Goal: Task Accomplishment & Management: Use online tool/utility

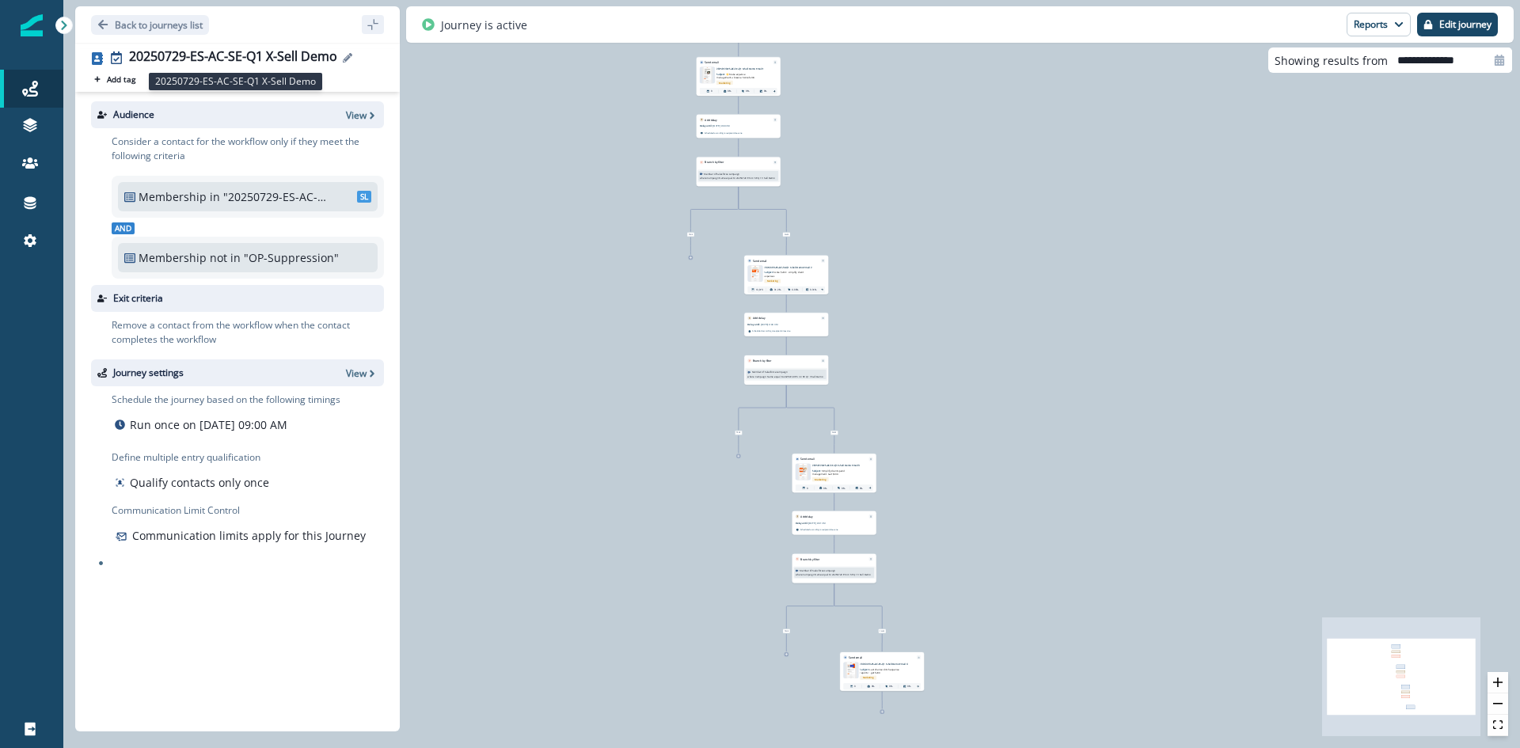
click at [288, 51] on div "20250729-ES-AC-SE-Q1 X-Sell Demo" at bounding box center [233, 57] width 208 height 17
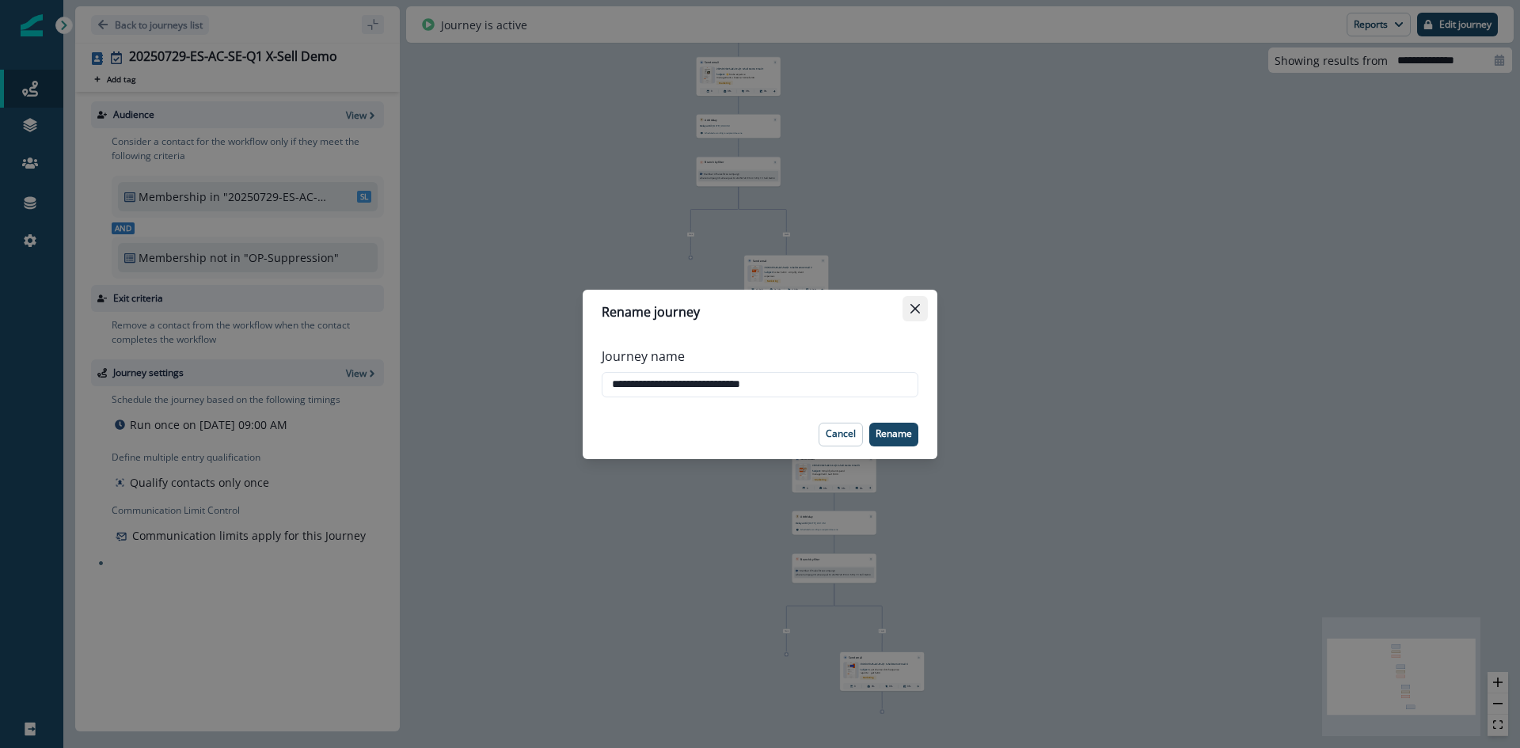
click at [914, 309] on icon "Close" at bounding box center [914, 307] width 9 height 9
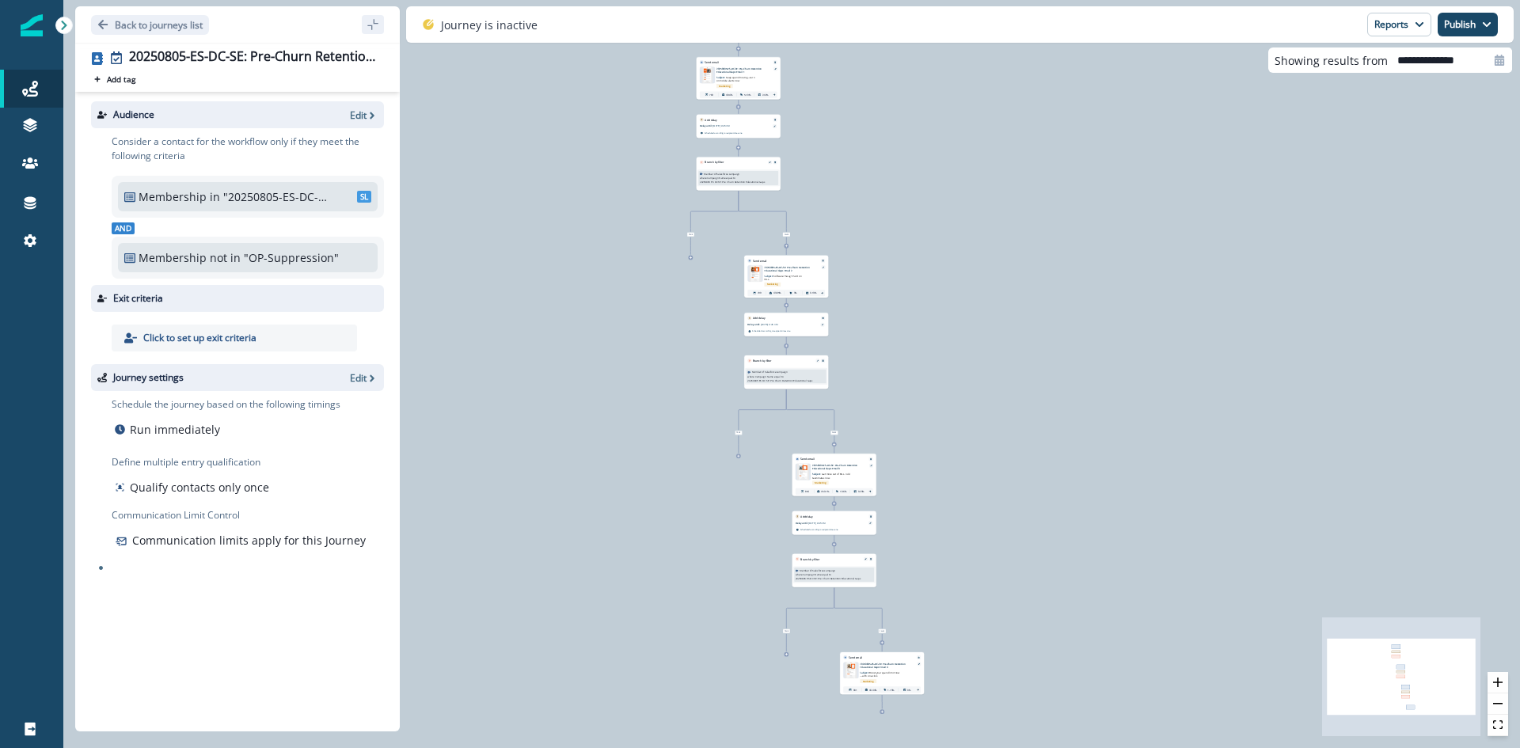
click at [261, 48] on div "20250805-ES-DC-SE: Pre-Churn Retention Educational Gaps Add tag Search or creat…" at bounding box center [237, 387] width 325 height 689
click at [261, 49] on div "20250805-ES-DC-SE: Pre-Churn Retention Educational Gaps" at bounding box center [253, 57] width 249 height 17
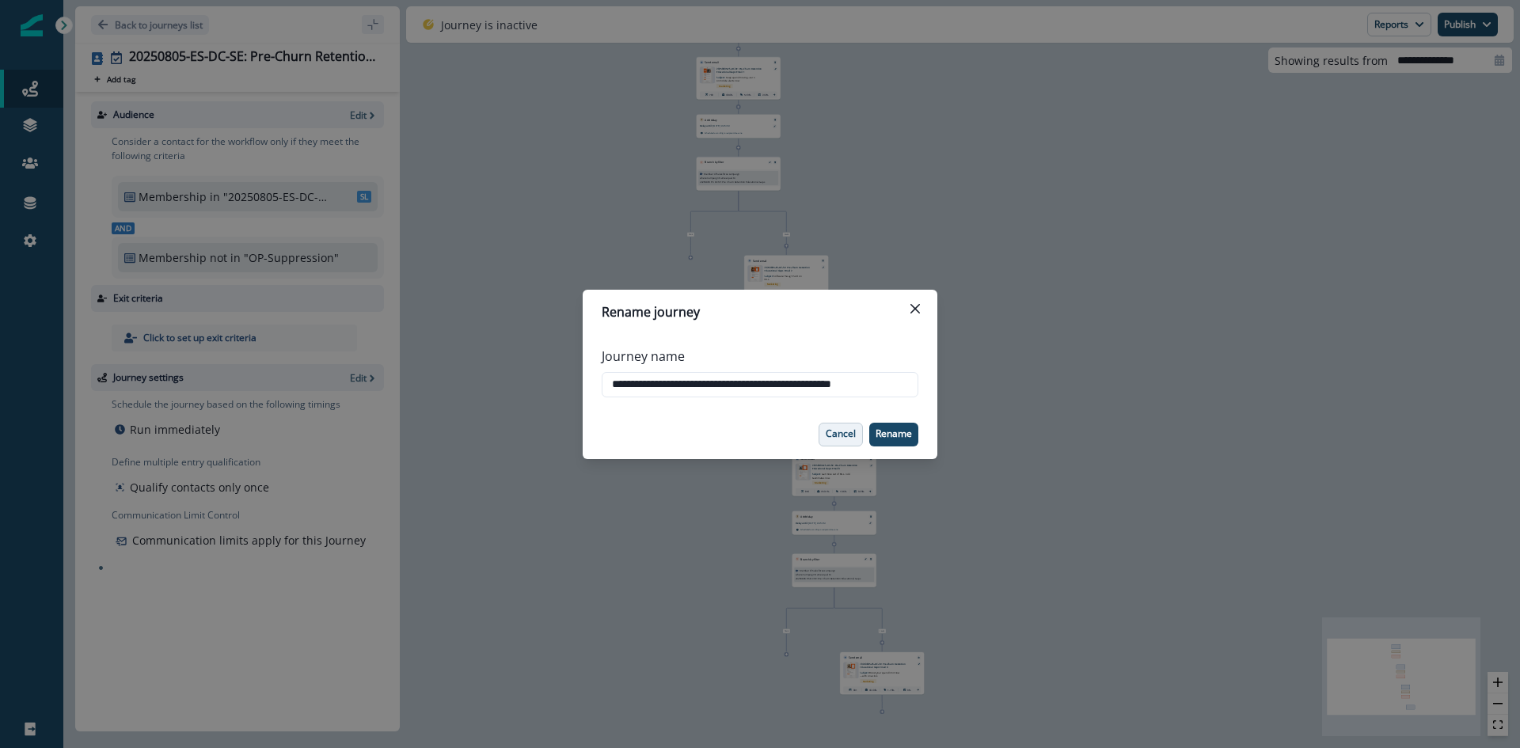
click at [826, 440] on button "Cancel" at bounding box center [840, 435] width 44 height 24
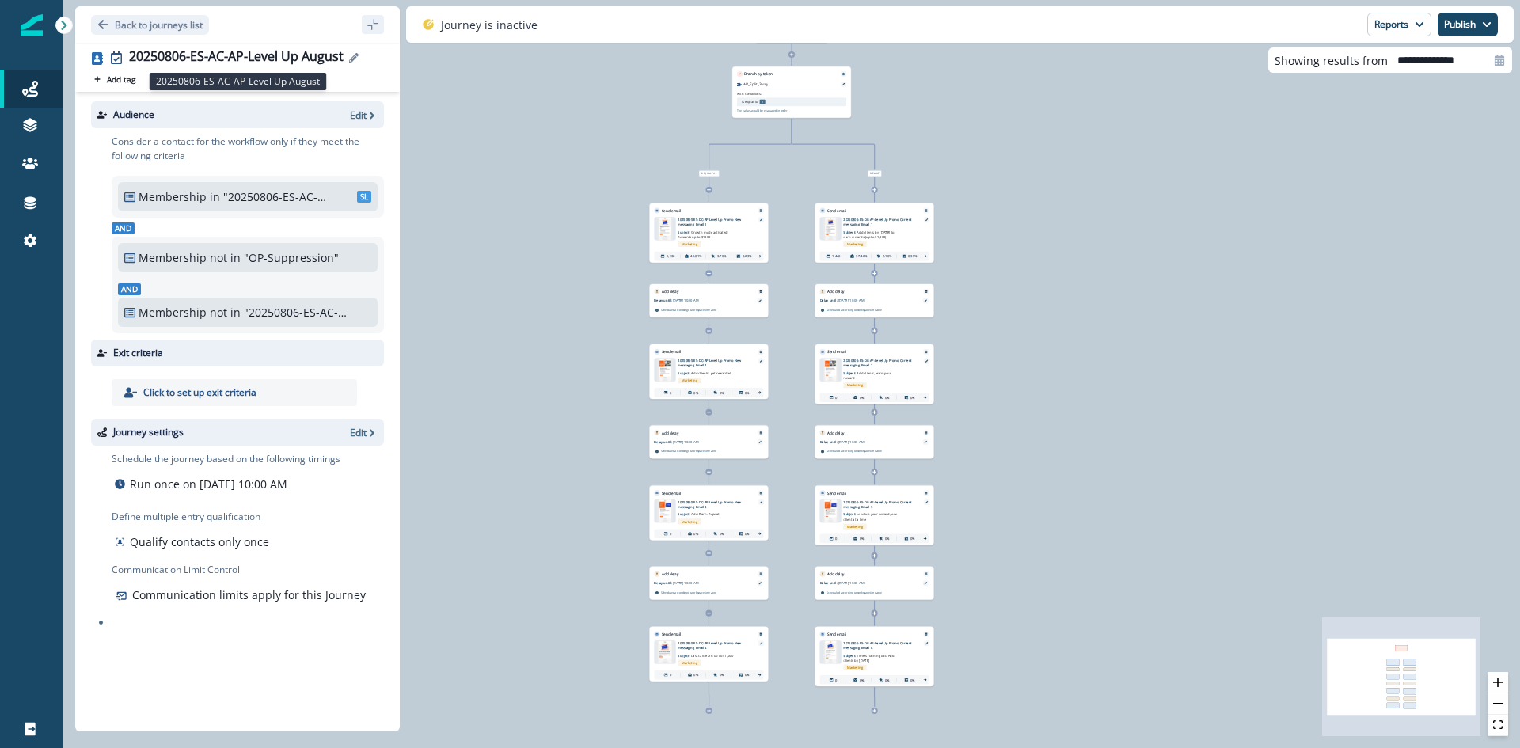
click at [248, 59] on div "20250806-ES-AC-AP-Level Up August" at bounding box center [236, 57] width 214 height 17
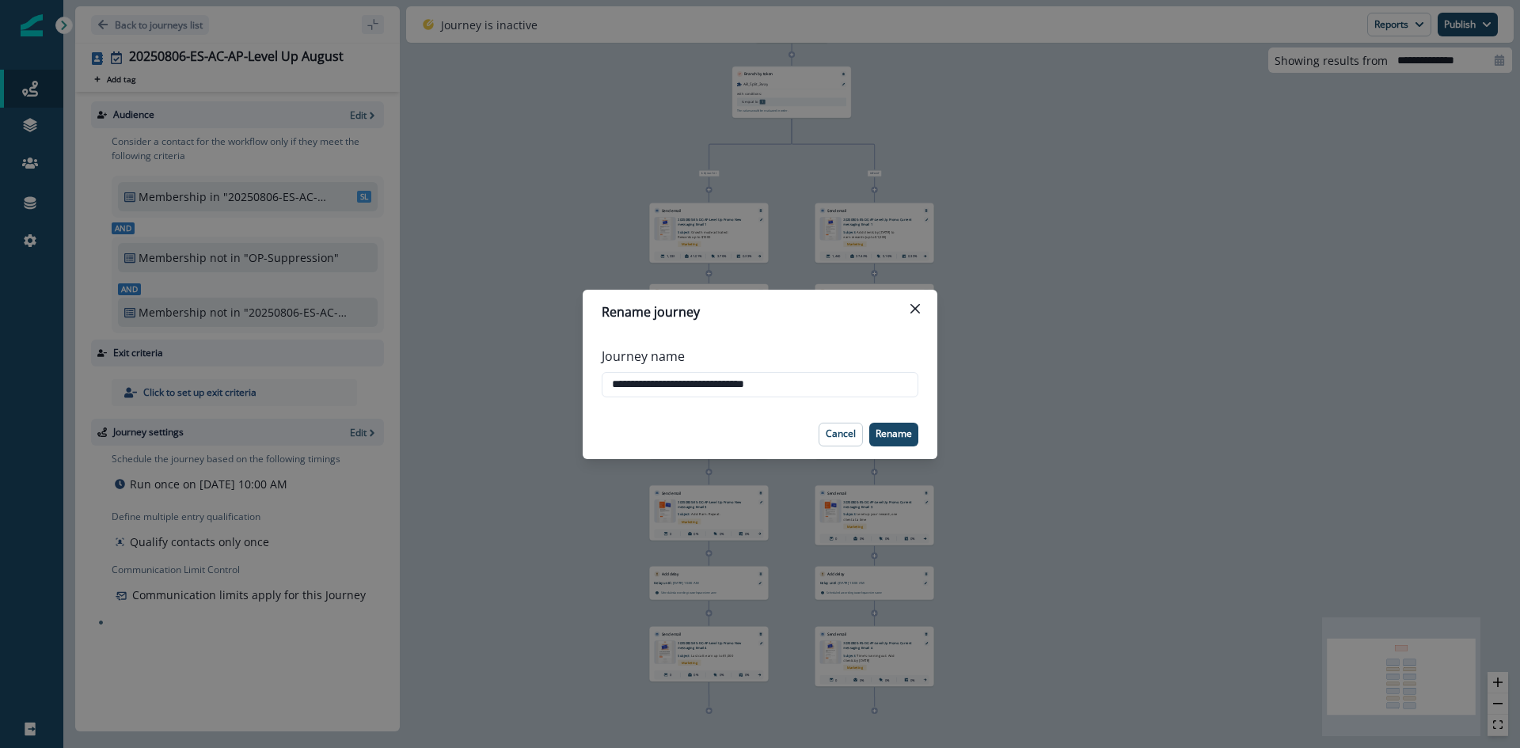
drag, startPoint x: 909, startPoint y: 318, endPoint x: 911, endPoint y: 306, distance: 12.1
click at [909, 317] on button "Close" at bounding box center [914, 308] width 25 height 25
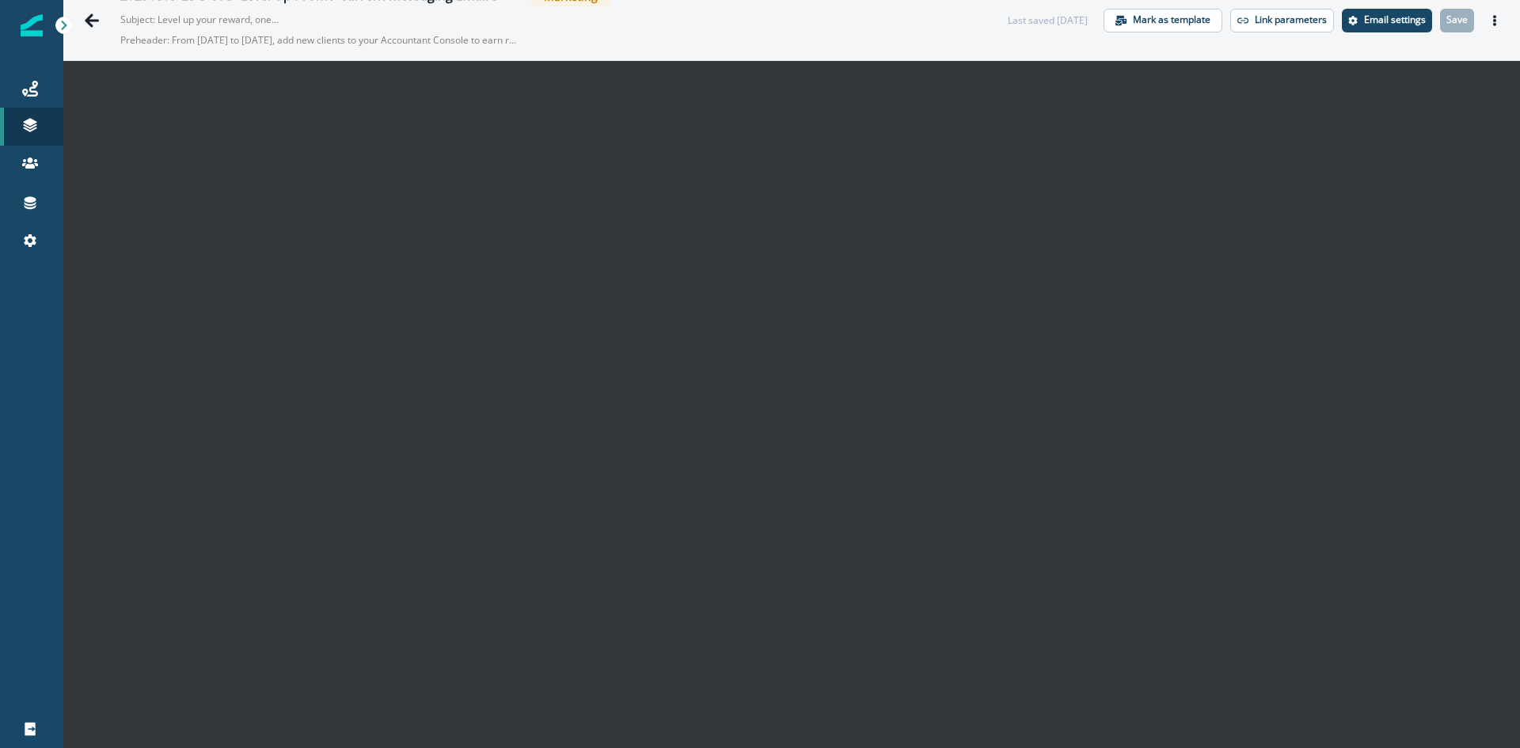
scroll to position [25, 0]
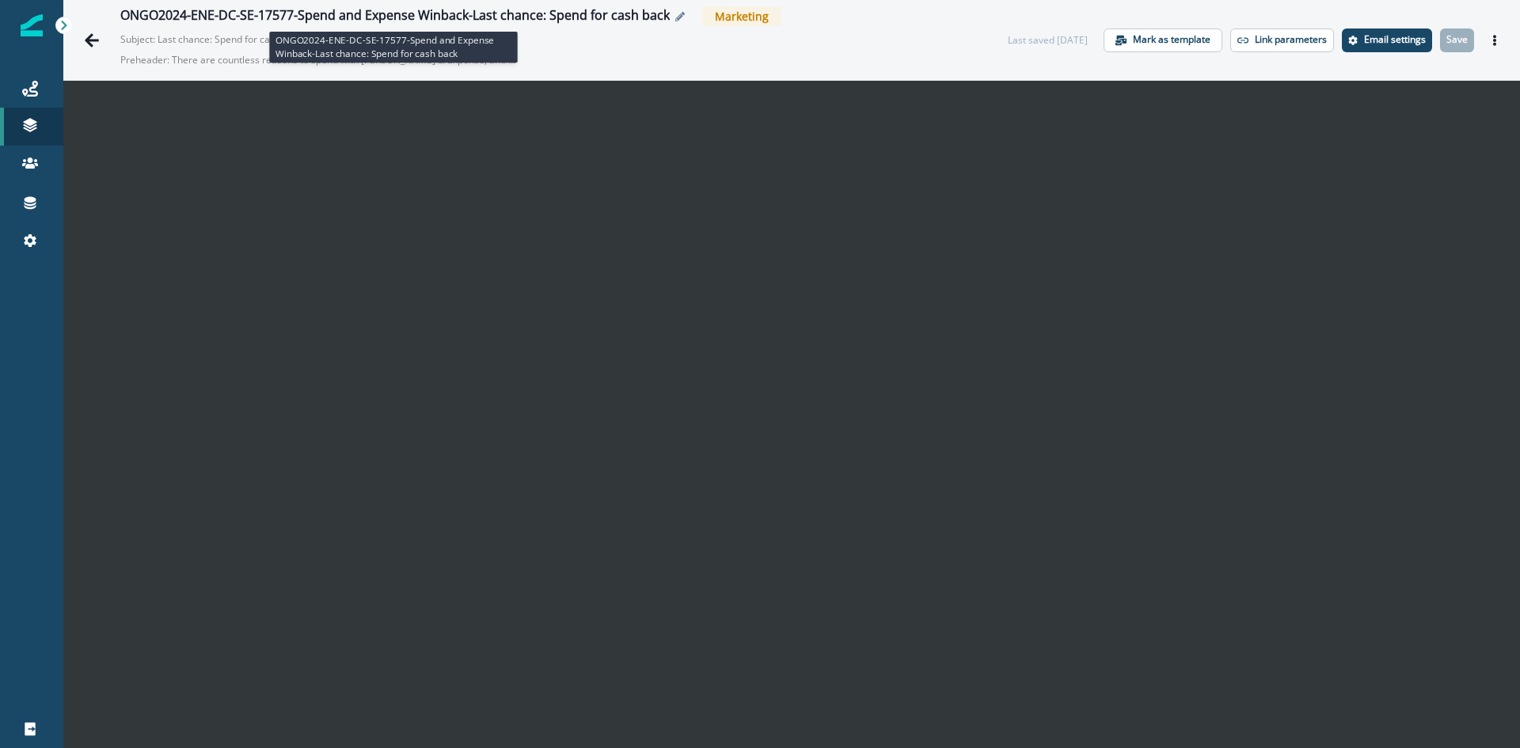
click at [515, 18] on div "ONGO2024-ENE-DC-SE-17577-Spend and Expense Winback-Last chance: Spend for cash …" at bounding box center [394, 16] width 549 height 17
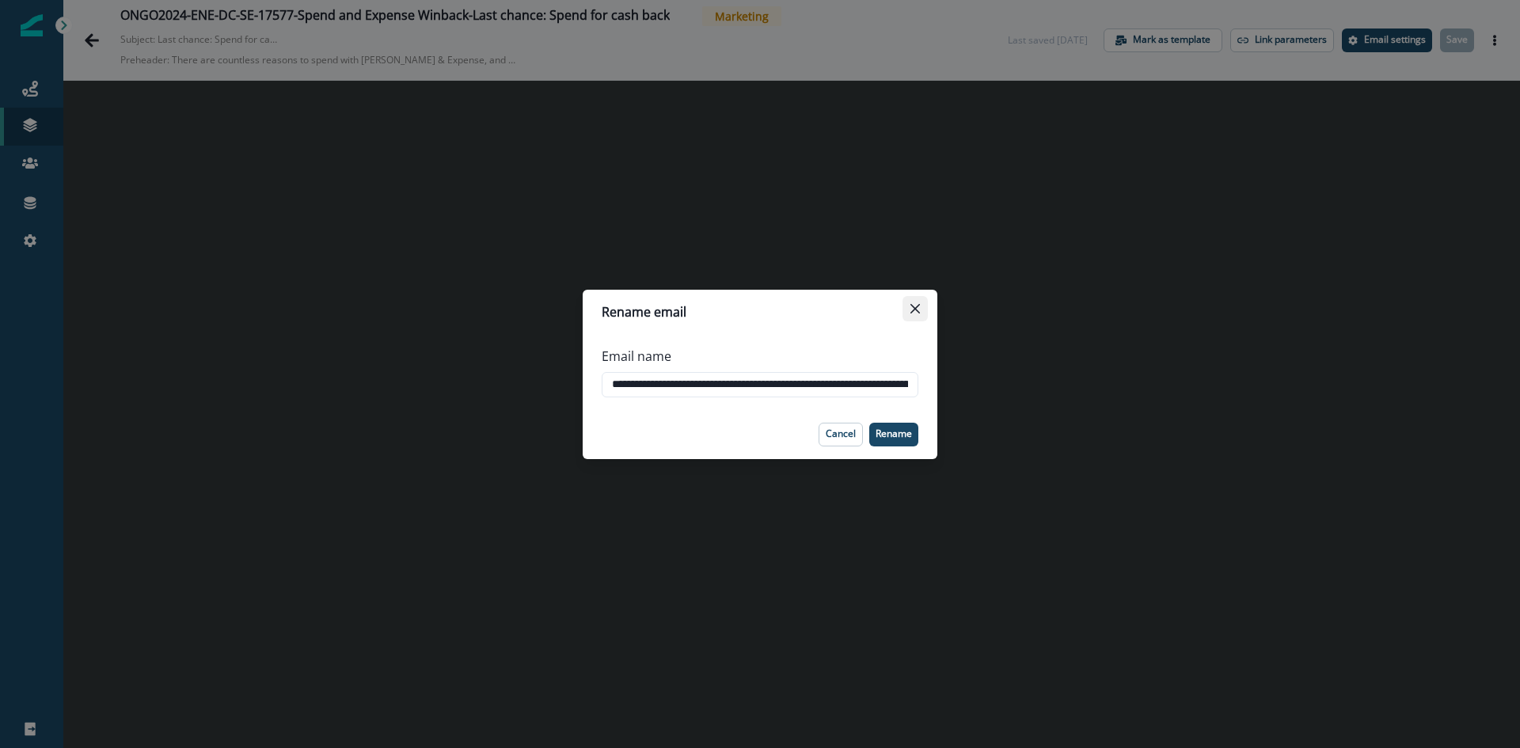
click at [917, 308] on icon "Close" at bounding box center [914, 308] width 9 height 9
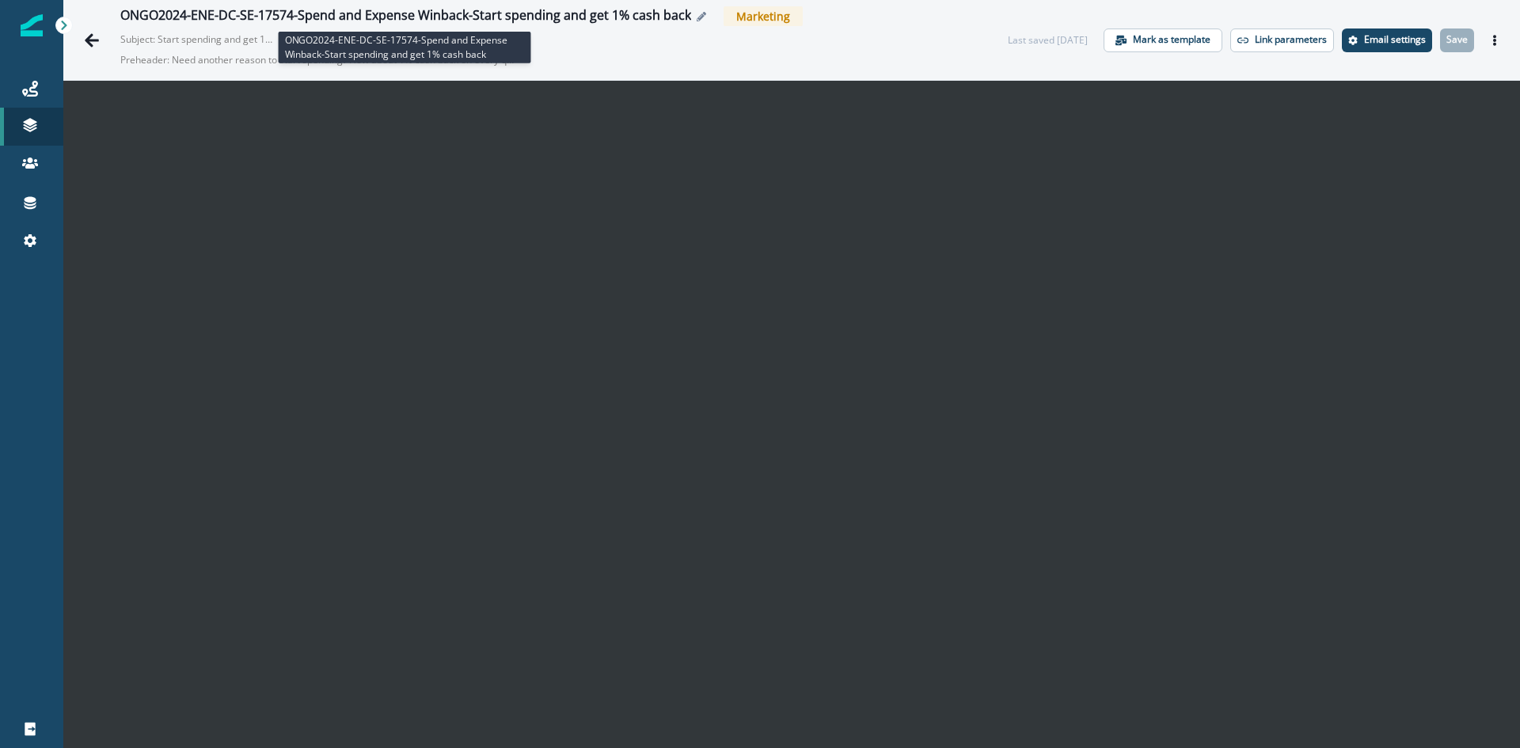
click at [525, 18] on div "ONGO2024-ENE-DC-SE-17574-Spend and Expense Winback-Start spending and get 1% ca…" at bounding box center [405, 16] width 571 height 17
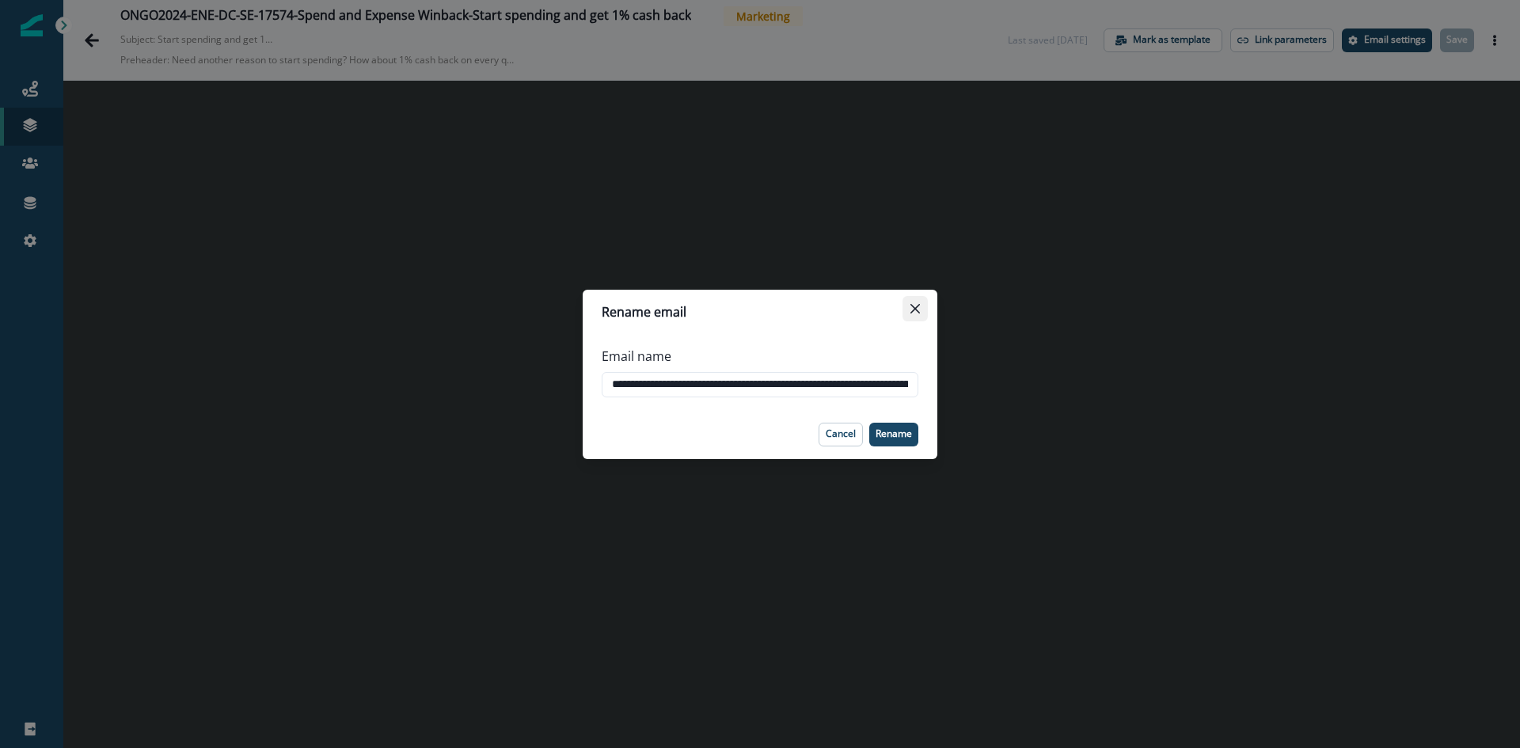
click at [916, 308] on icon "Close" at bounding box center [914, 307] width 9 height 9
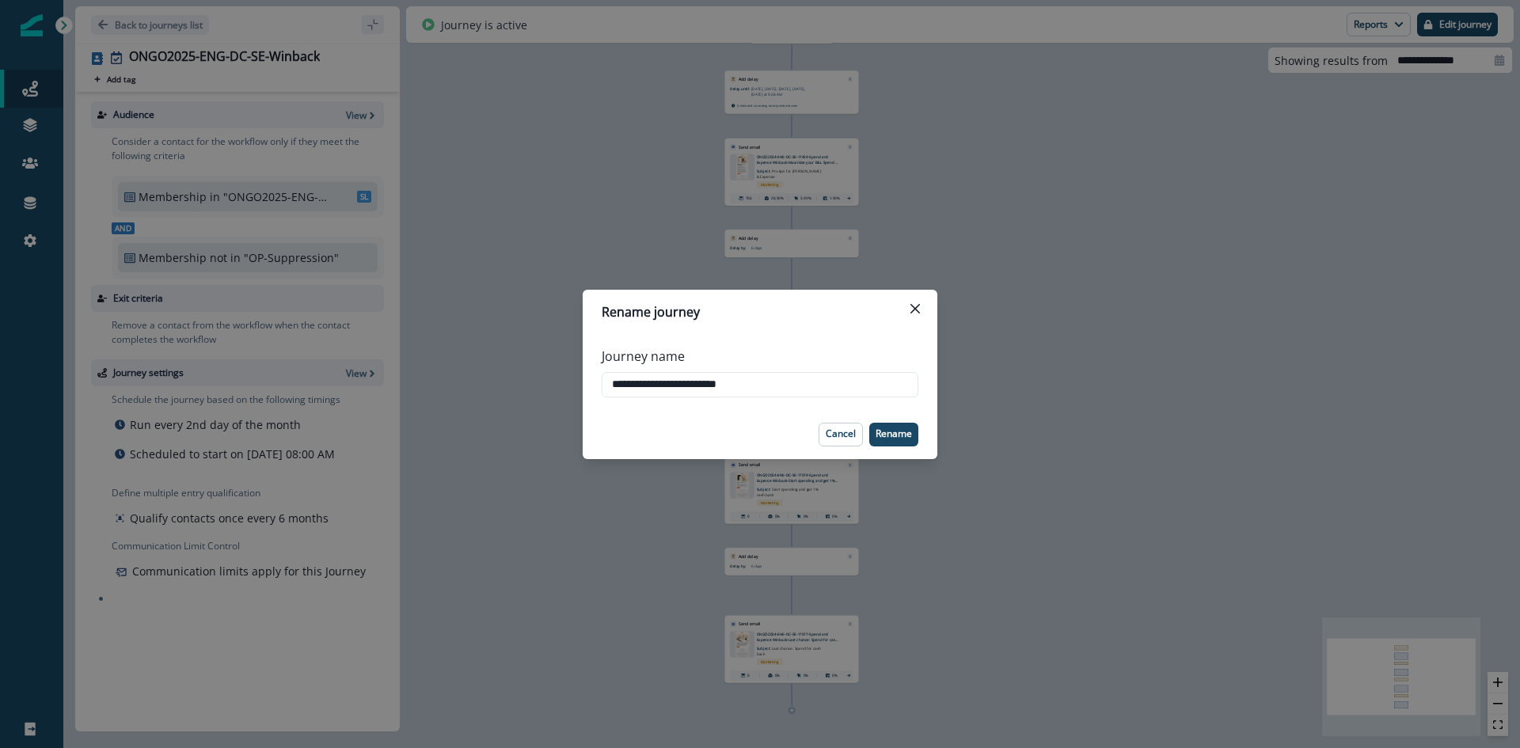
click at [901, 309] on div "Rename journey" at bounding box center [760, 311] width 317 height 19
click at [914, 305] on icon "Close" at bounding box center [914, 308] width 9 height 9
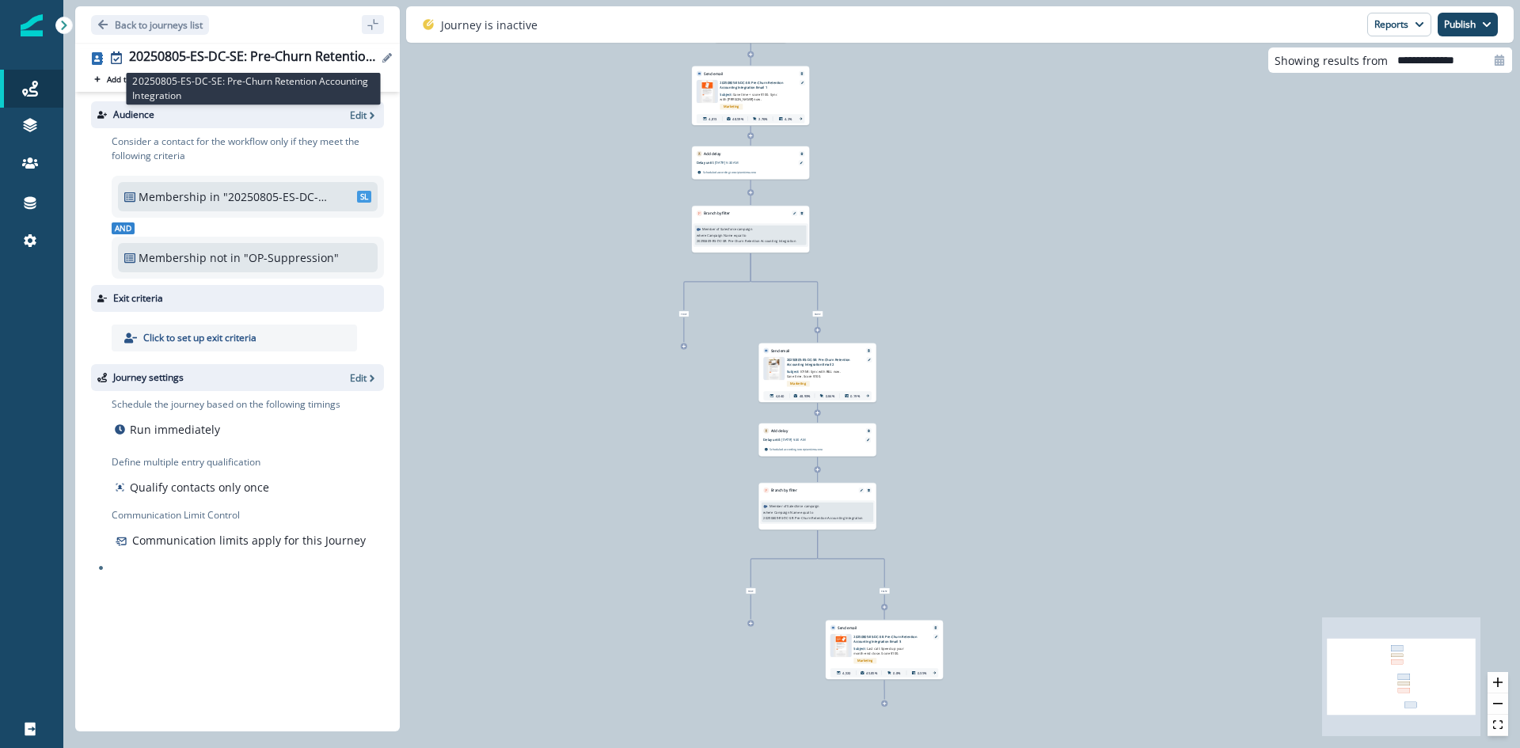
click at [254, 54] on div "20250805-ES-DC-SE: Pre-Churn Retention Accounting Integration" at bounding box center [253, 57] width 249 height 17
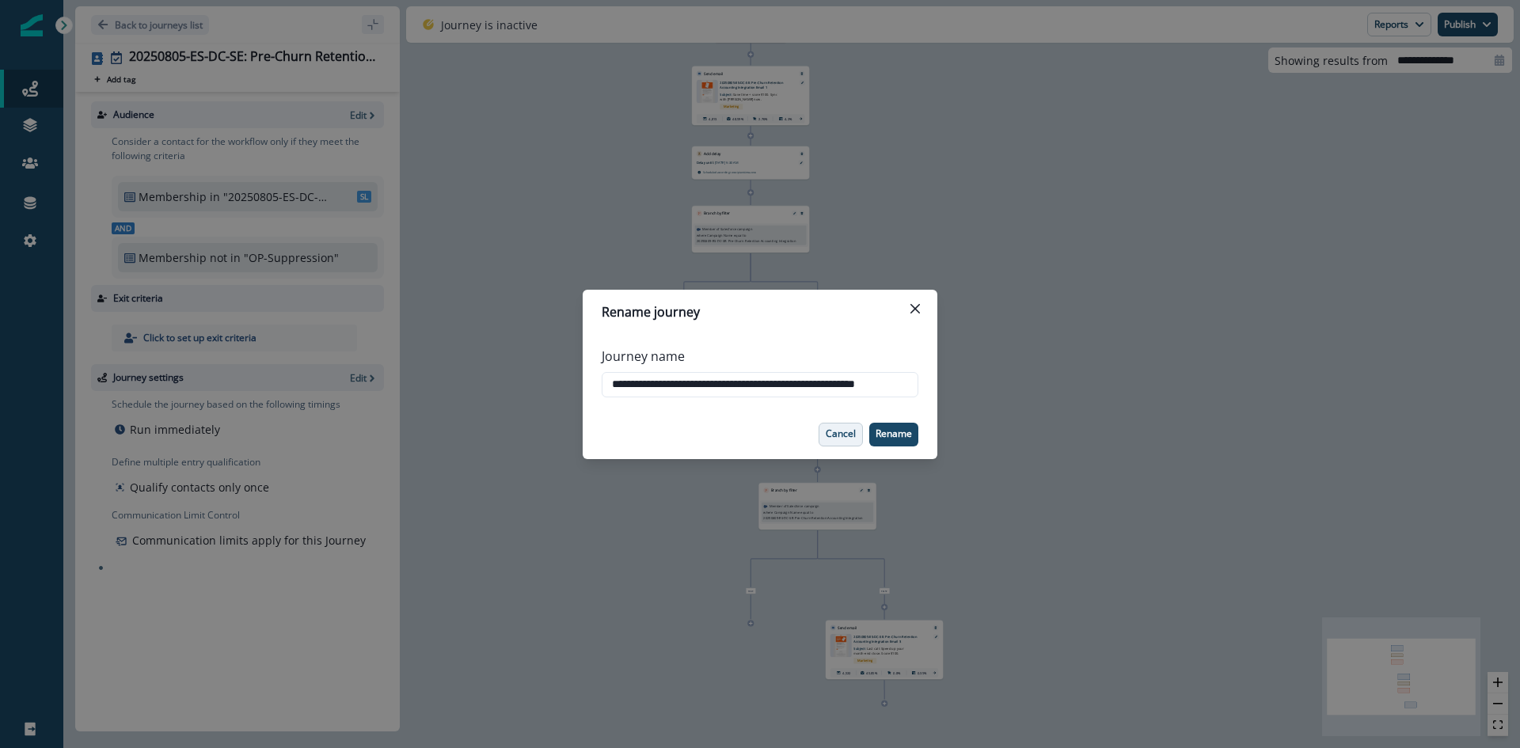
click at [833, 428] on p "Cancel" at bounding box center [841, 433] width 30 height 11
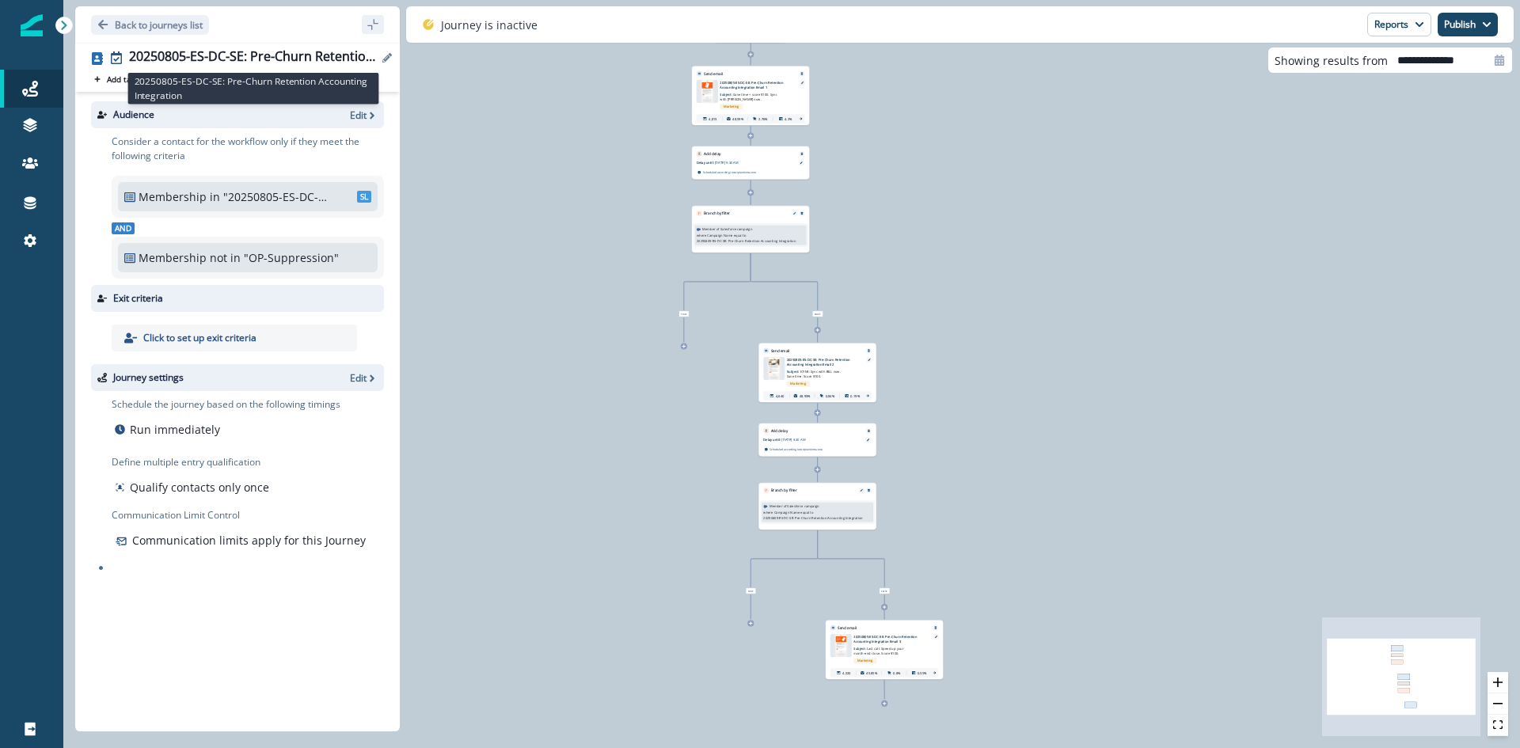
click at [246, 55] on div "20250805-ES-DC-SE: Pre-Churn Retention Accounting Integration" at bounding box center [253, 57] width 249 height 17
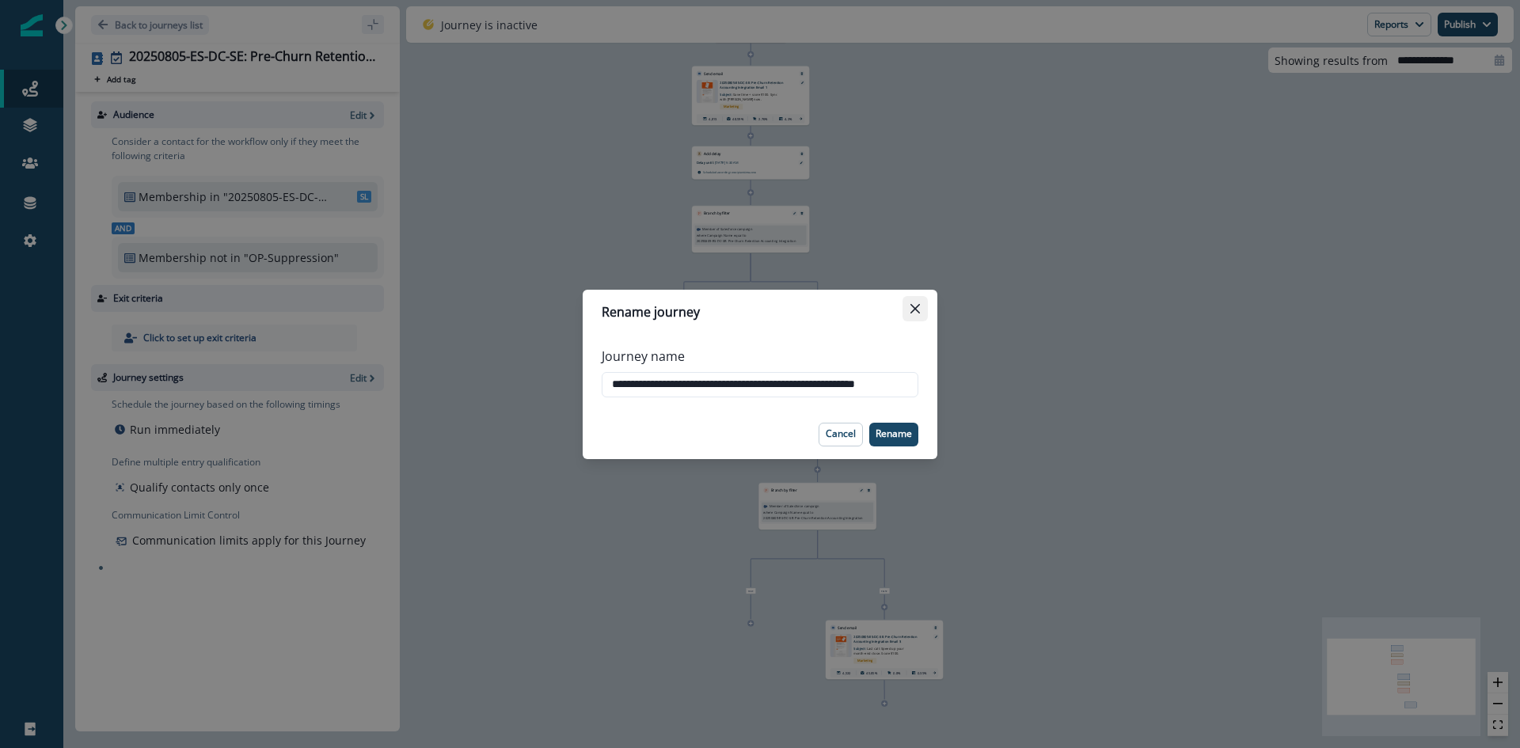
click at [913, 307] on icon "Close" at bounding box center [914, 308] width 9 height 9
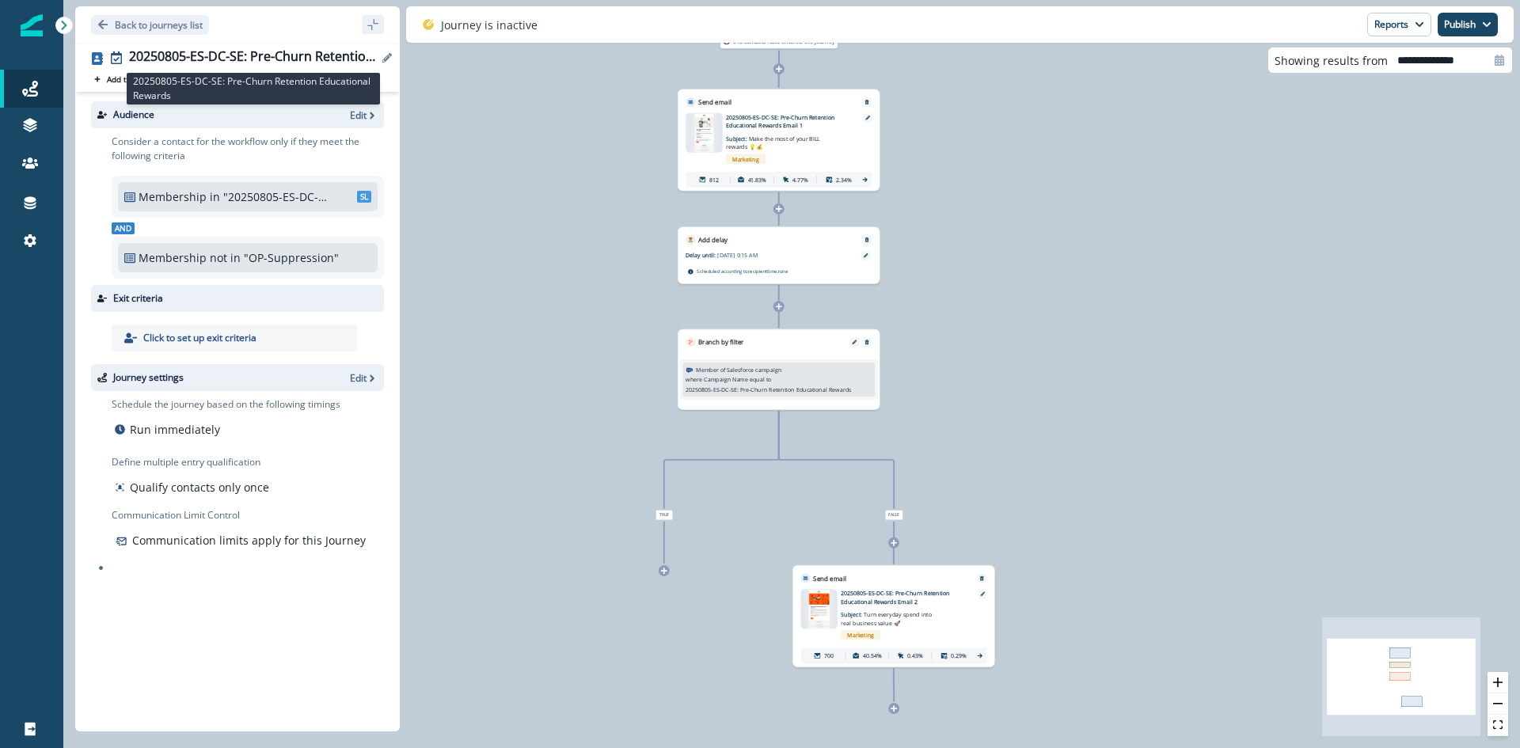
click at [315, 60] on div "20250805-ES-DC-SE: Pre-Churn Retention Educational Rewards" at bounding box center [253, 57] width 249 height 17
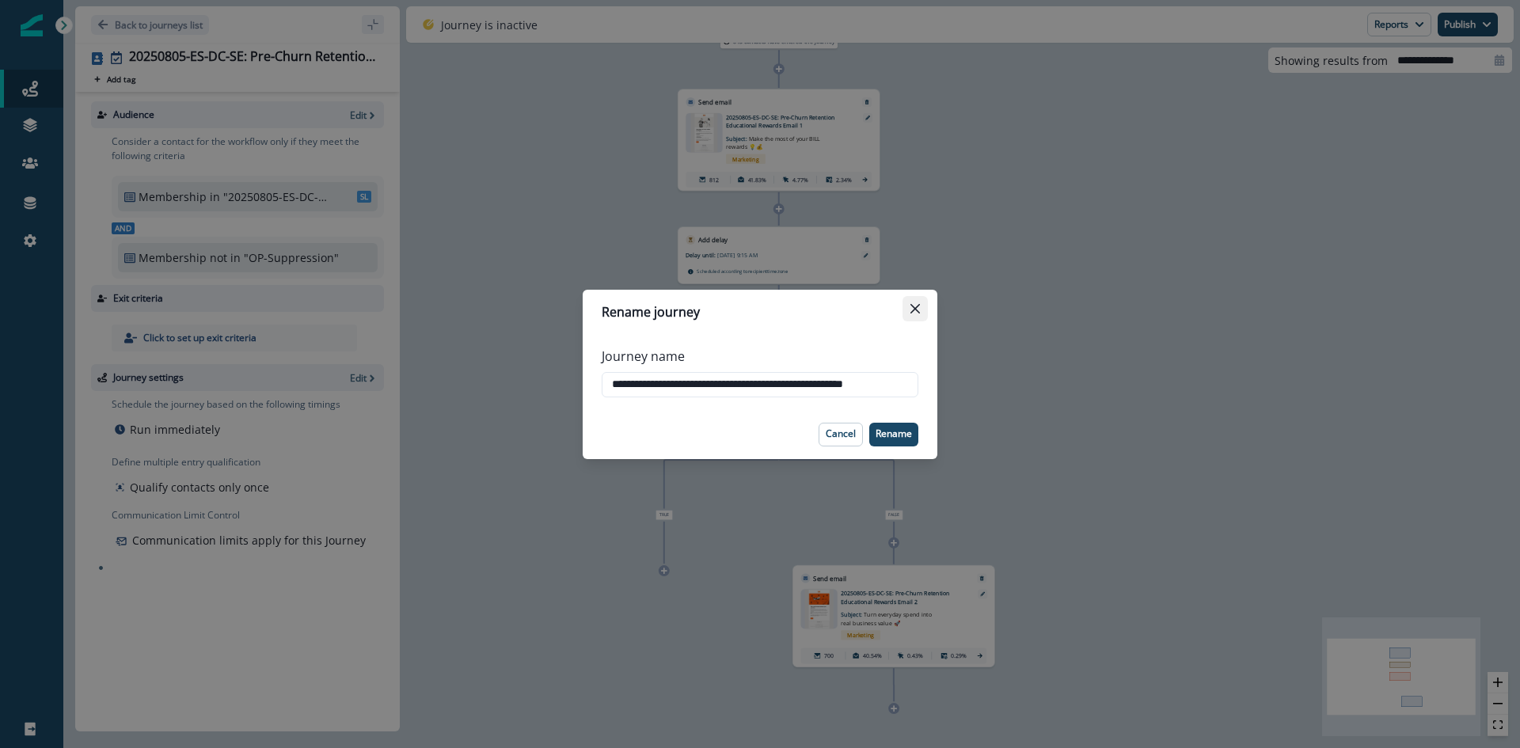
click at [919, 306] on icon "Close" at bounding box center [914, 308] width 9 height 9
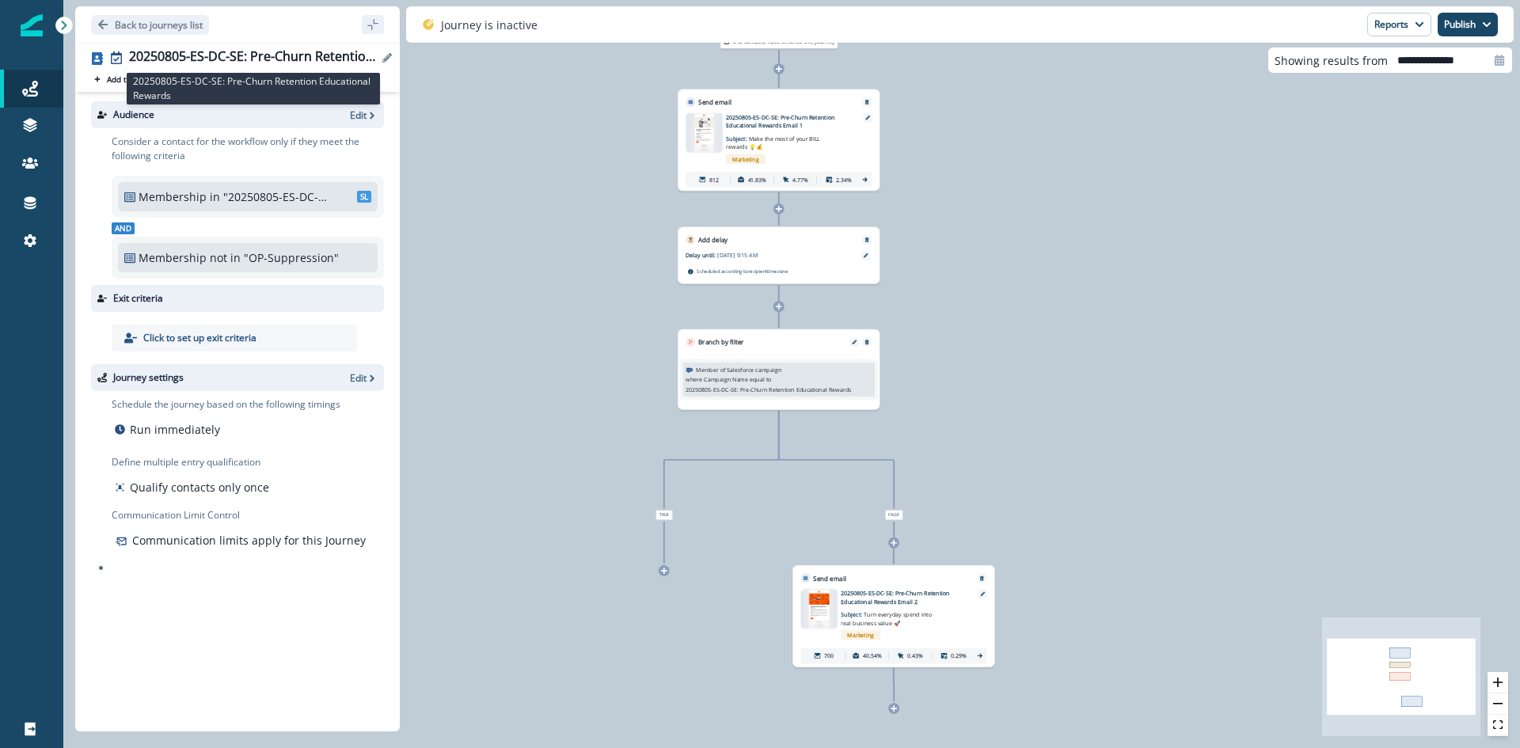
click at [282, 63] on div "20250805-ES-DC-SE: Pre-Churn Retention Educational Rewards" at bounding box center [253, 57] width 249 height 17
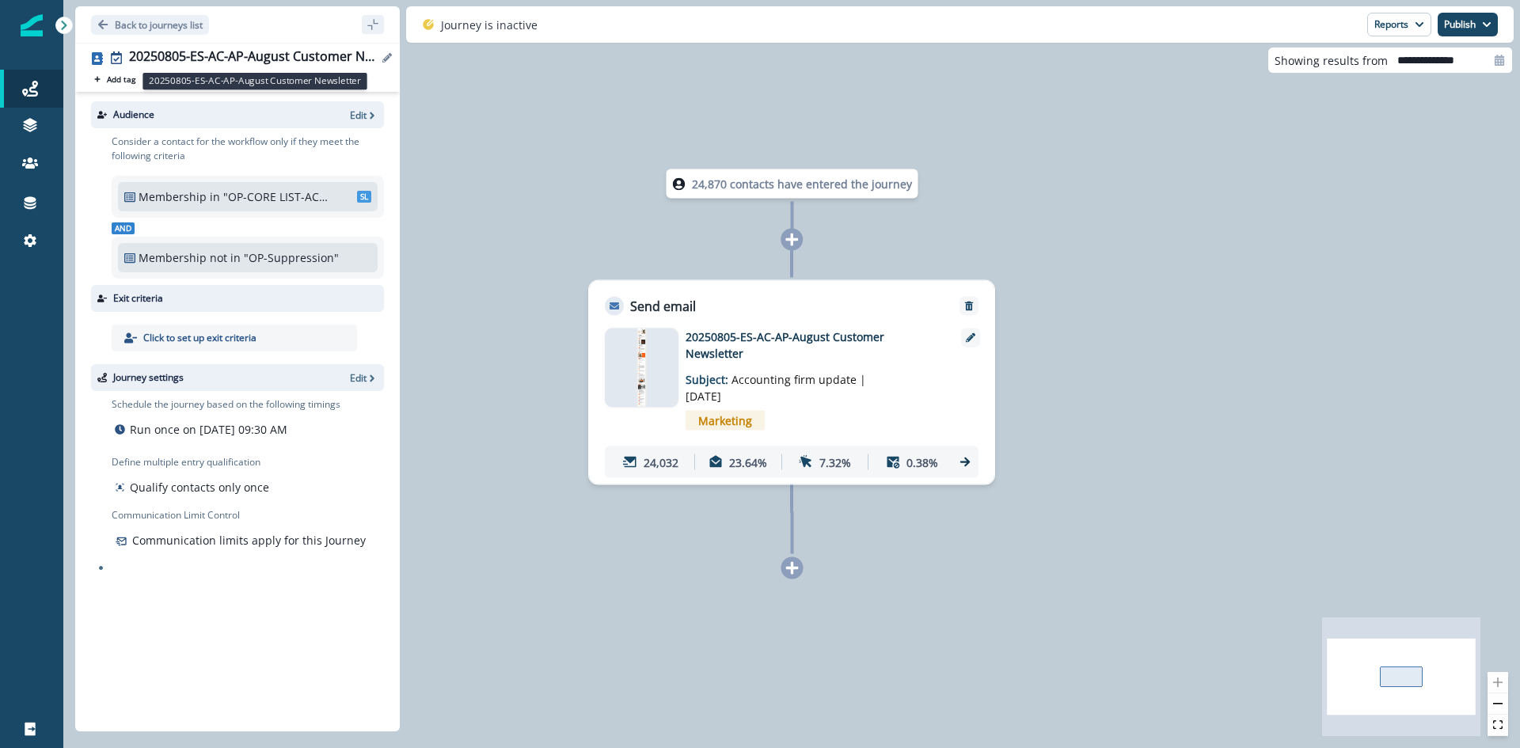
click at [315, 58] on div "20250805-ES-AC-AP-August Customer Newsletter" at bounding box center [253, 57] width 249 height 17
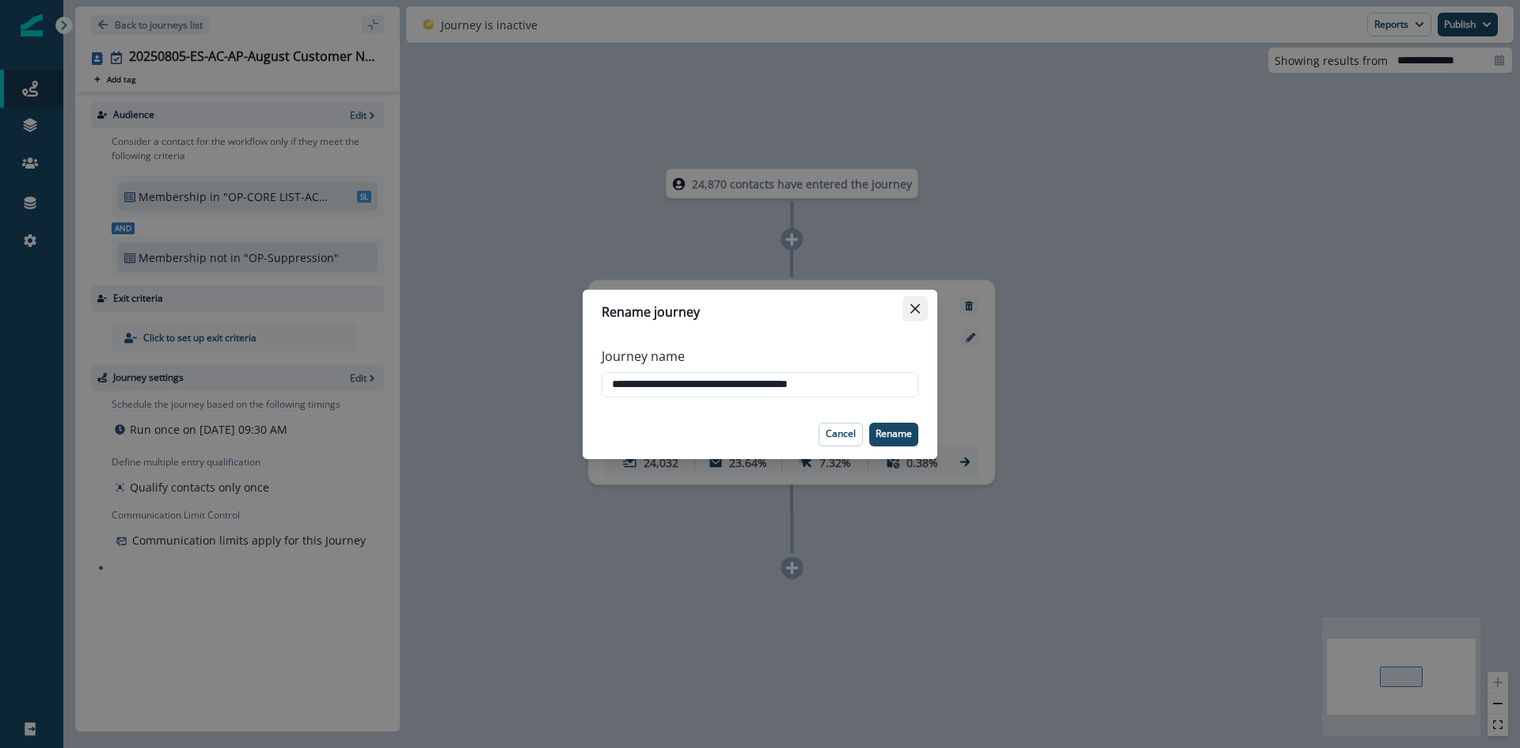
click at [918, 301] on button "Close" at bounding box center [914, 308] width 25 height 25
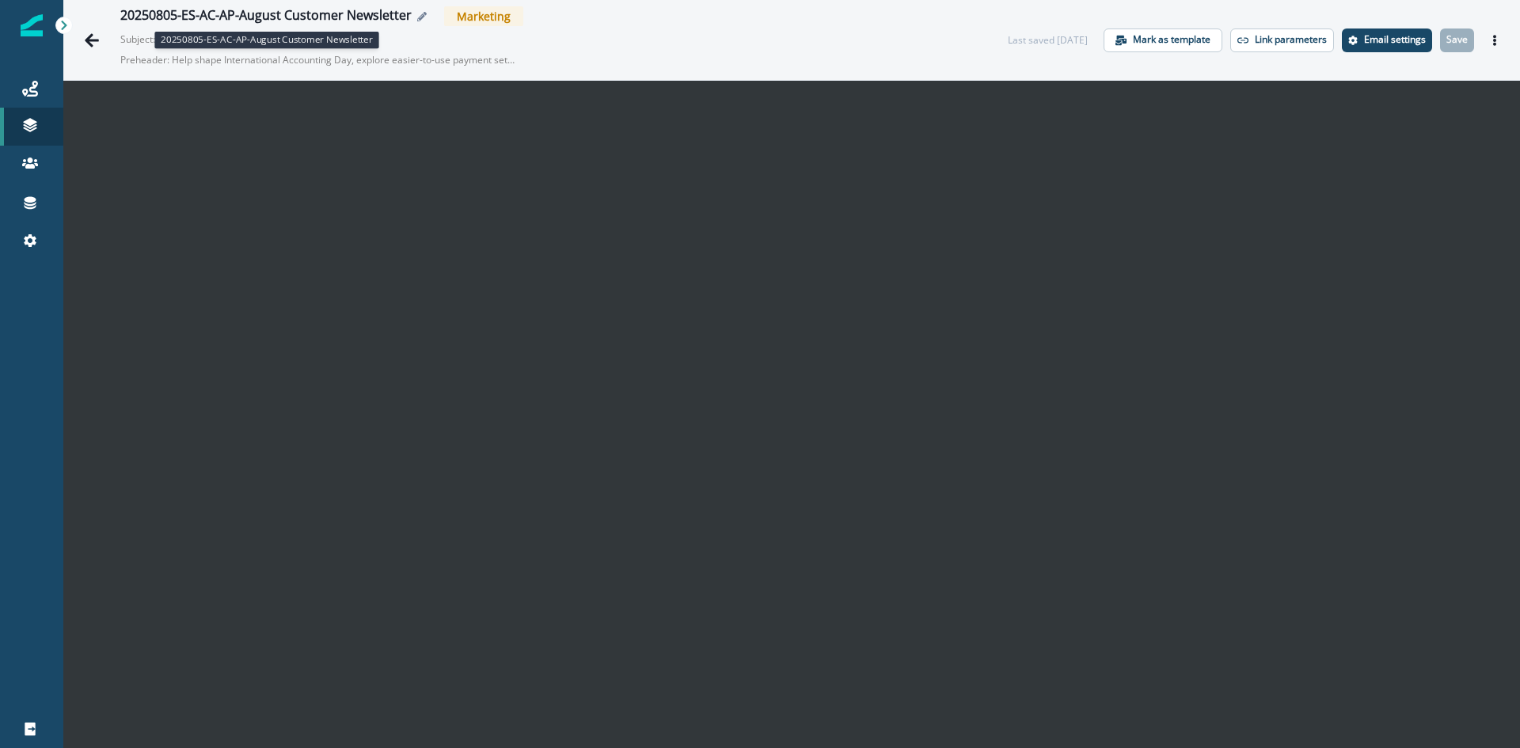
click at [390, 20] on div "20250805-ES-AC-AP-August Customer Newsletter" at bounding box center [265, 16] width 291 height 17
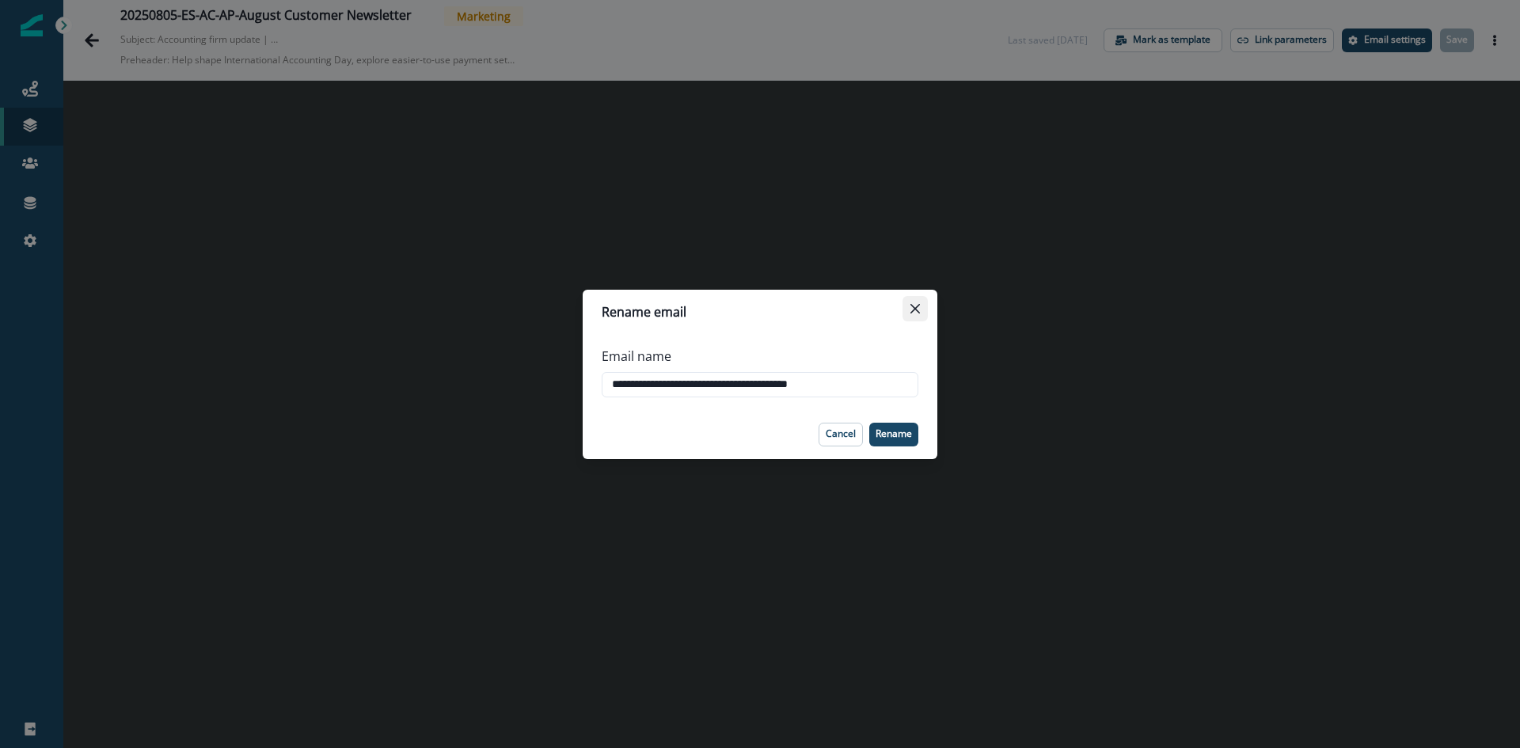
click at [915, 316] on button "Close" at bounding box center [914, 308] width 25 height 25
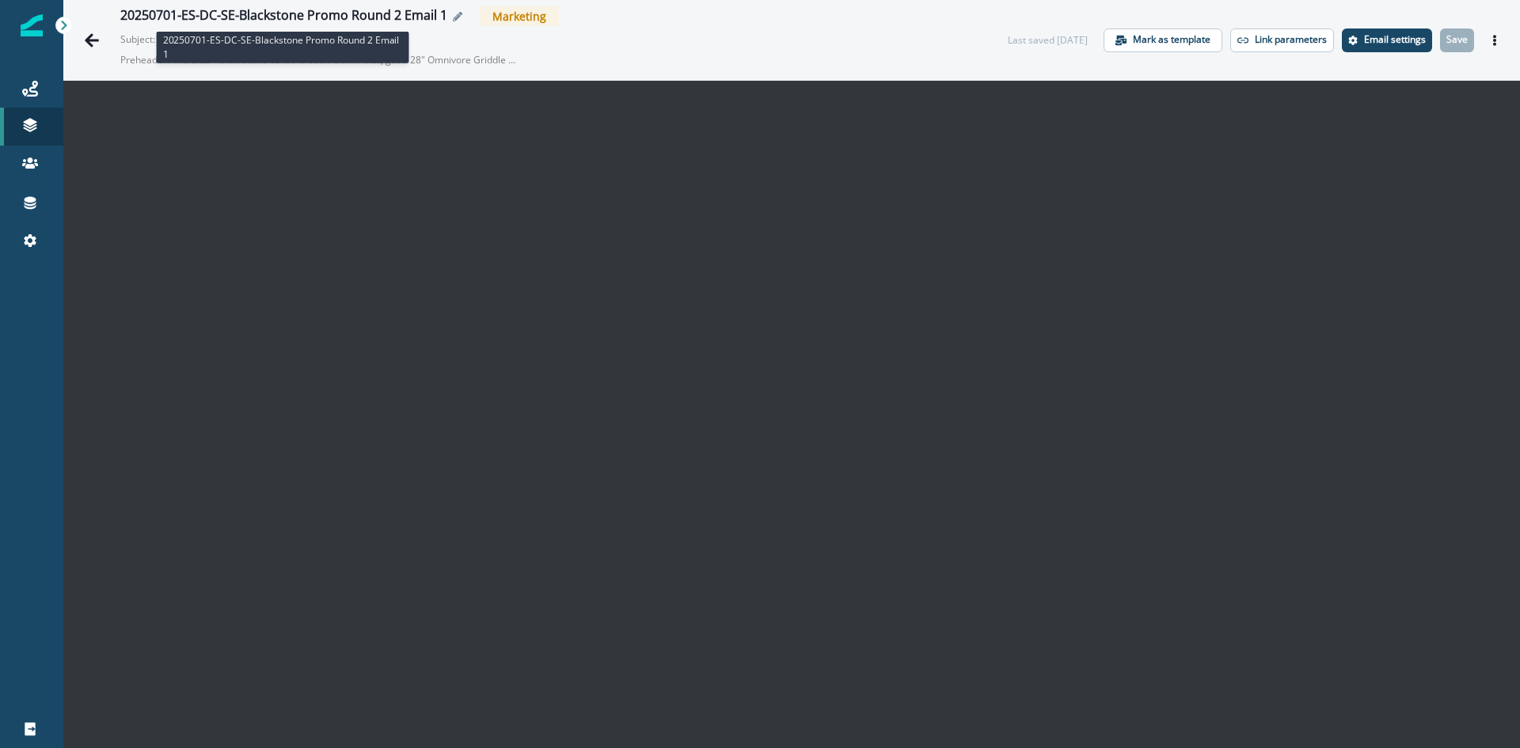
click at [431, 21] on div "20250701-ES-DC-SE-Blackstone Promo Round 2 Email 1" at bounding box center [283, 16] width 327 height 17
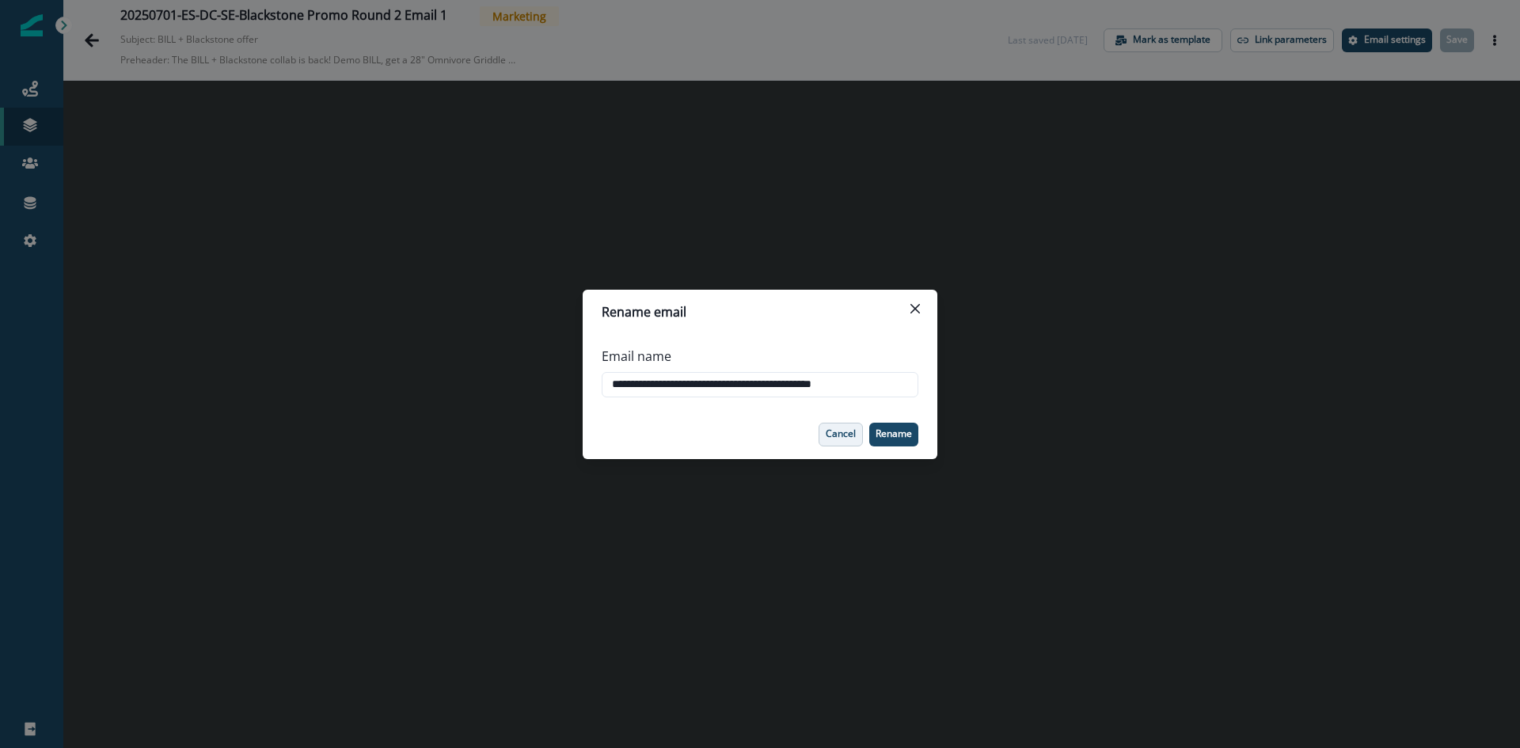
click at [833, 428] on p "Cancel" at bounding box center [841, 433] width 30 height 11
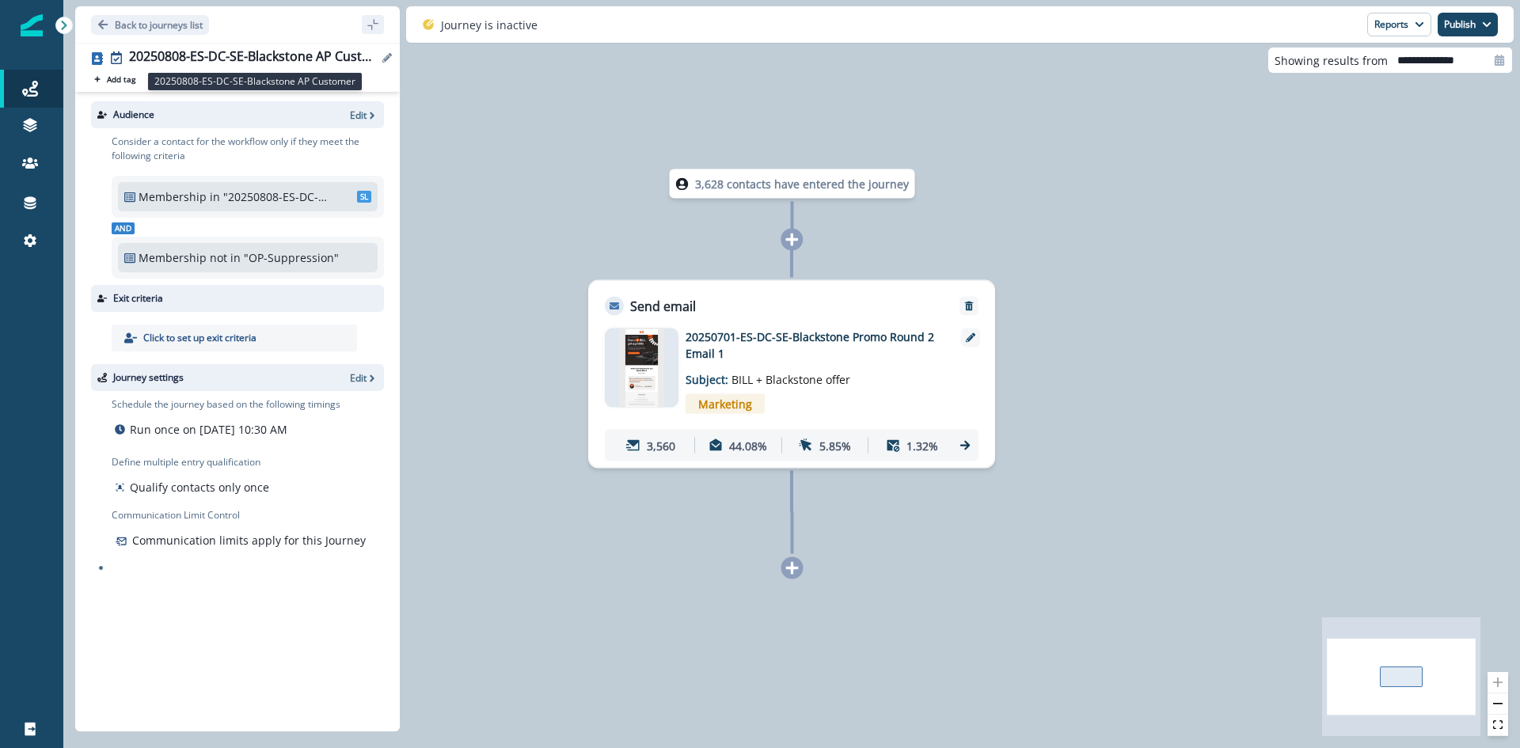
click at [280, 57] on div "20250808-ES-DC-SE-Blackstone AP Customer" at bounding box center [253, 57] width 249 height 17
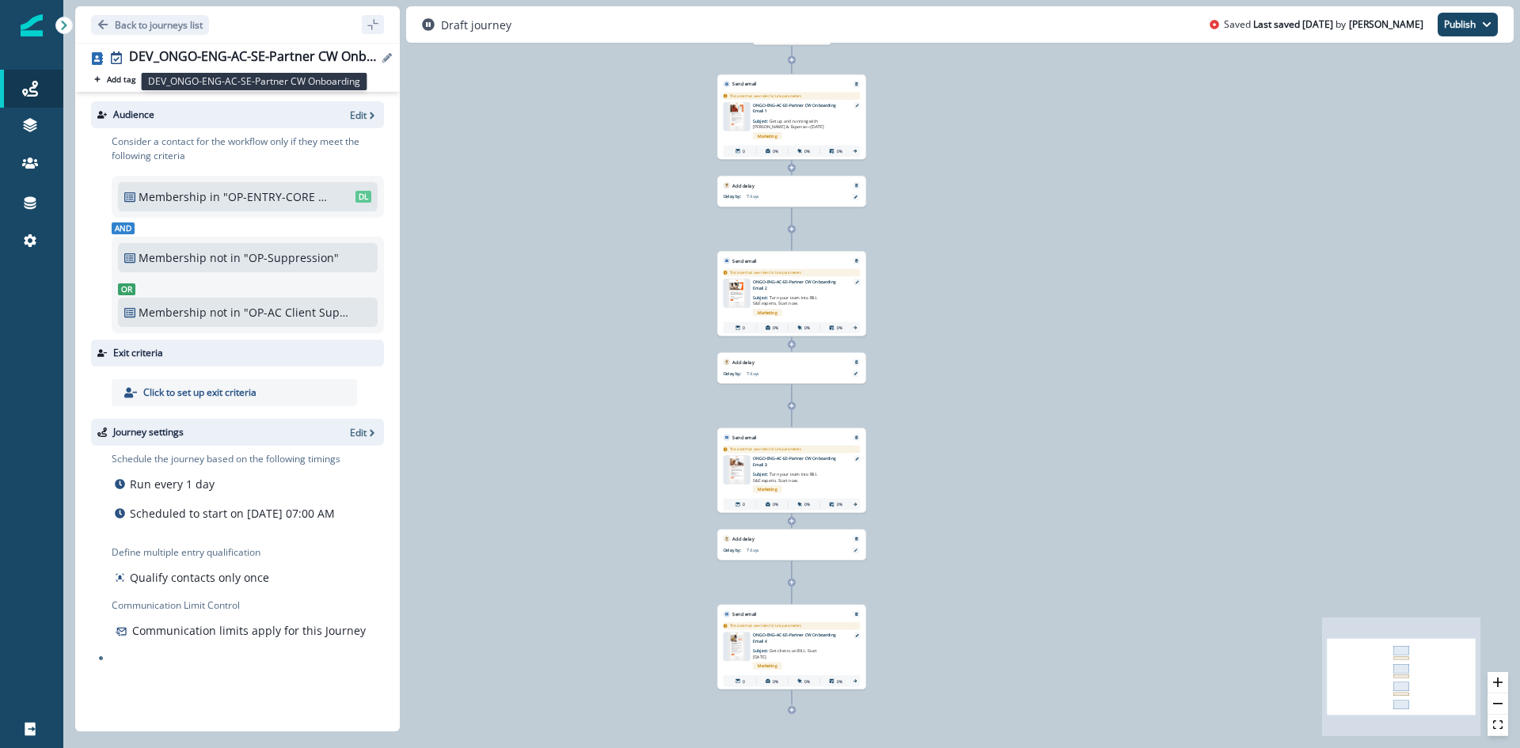
click at [296, 58] on div "DEV_ONGO-ENG-AC-SE-Partner CW Onboarding" at bounding box center [253, 57] width 249 height 17
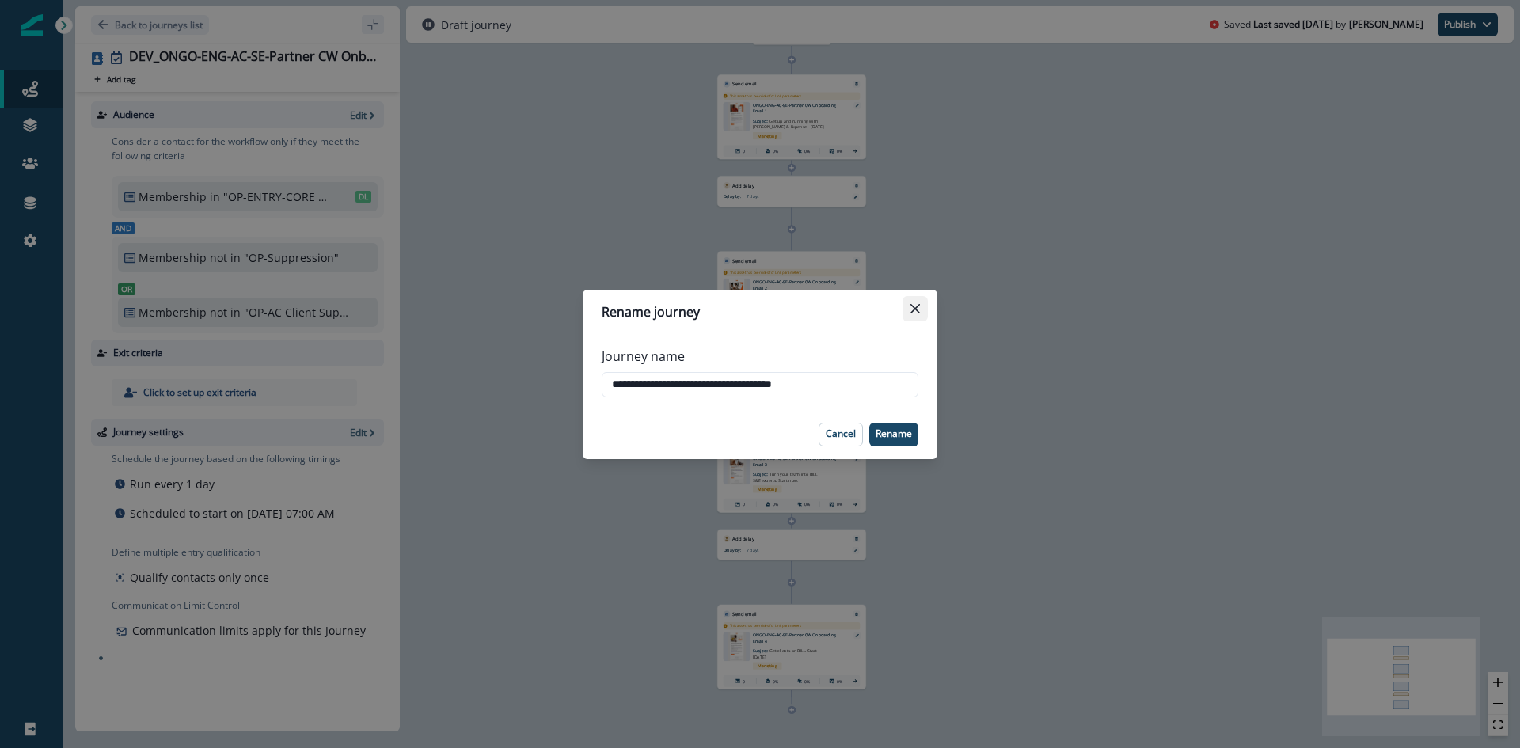
click at [922, 304] on button "Close" at bounding box center [914, 308] width 25 height 25
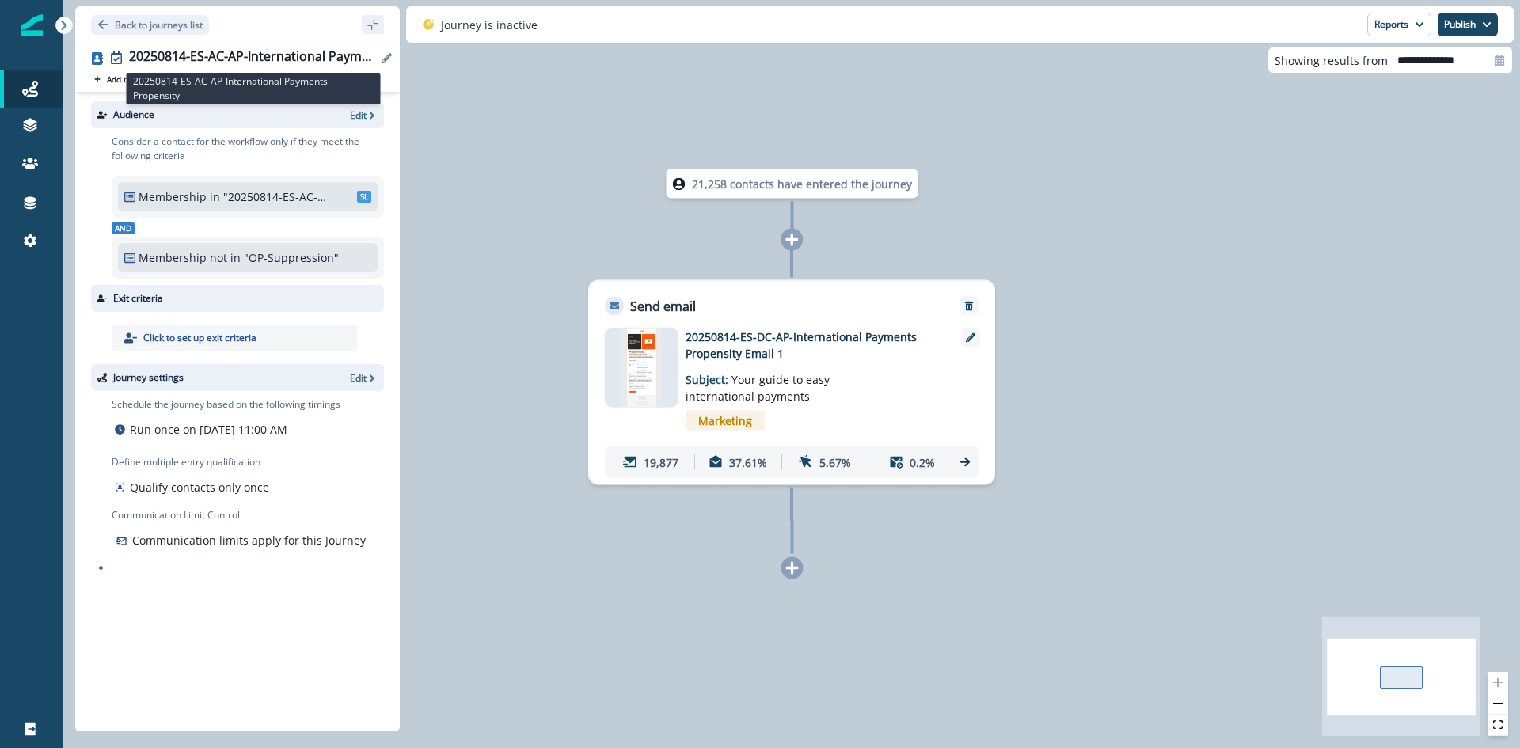
click at [278, 57] on div "20250814-ES-AC-AP-International Payments Propensity" at bounding box center [253, 57] width 249 height 17
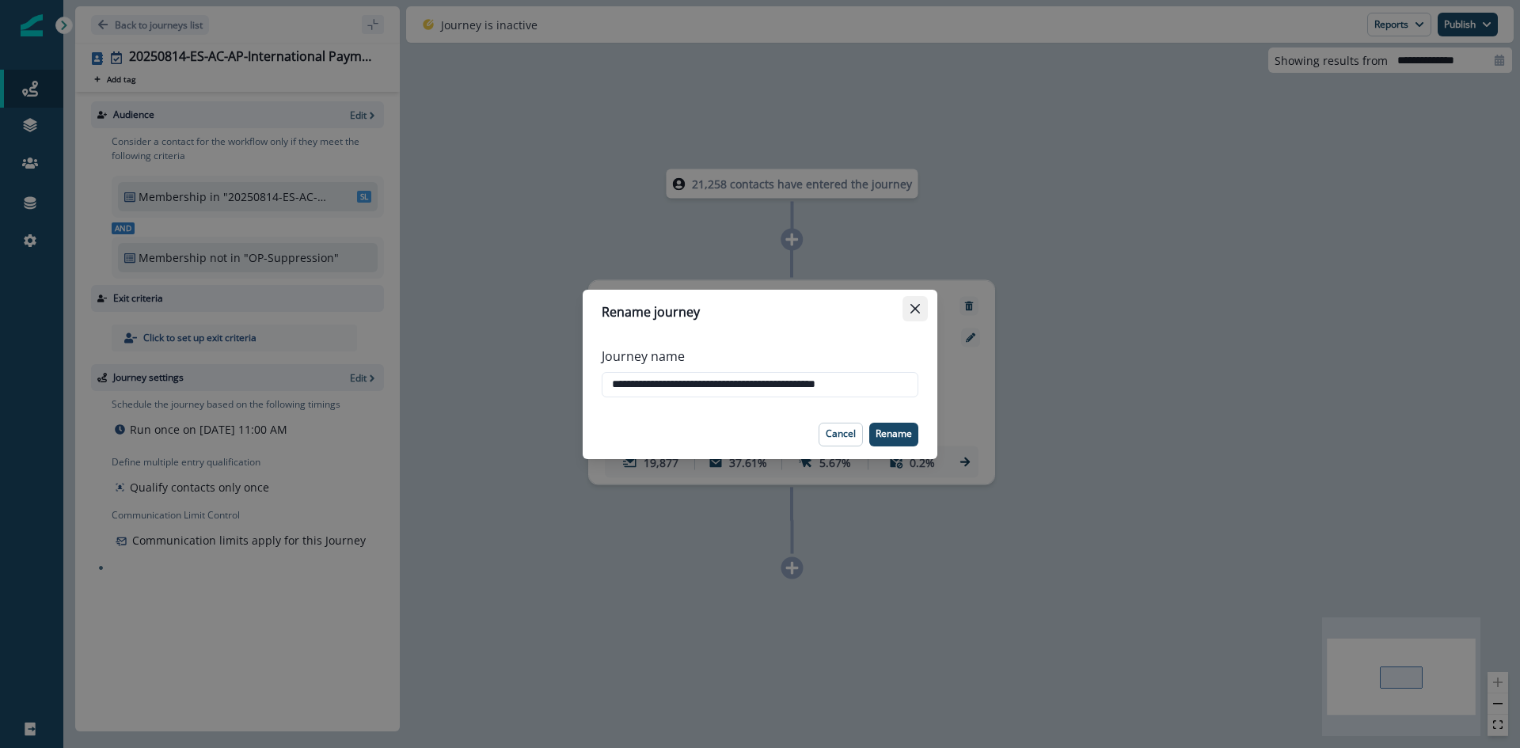
click at [917, 307] on icon "Close" at bounding box center [914, 307] width 9 height 9
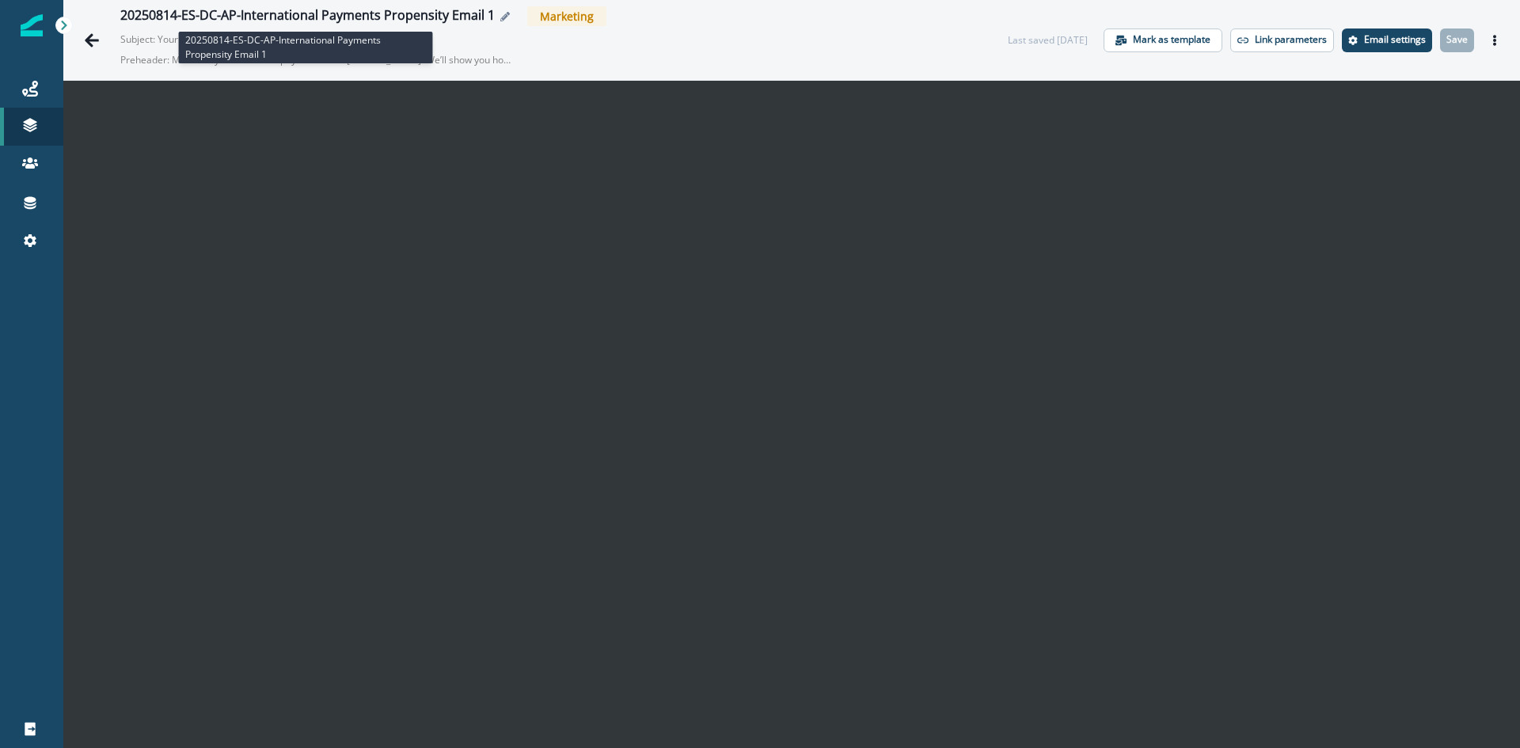
click at [477, 16] on div "20250814-ES-DC-AP-International Payments Propensity Email 1" at bounding box center [307, 16] width 374 height 17
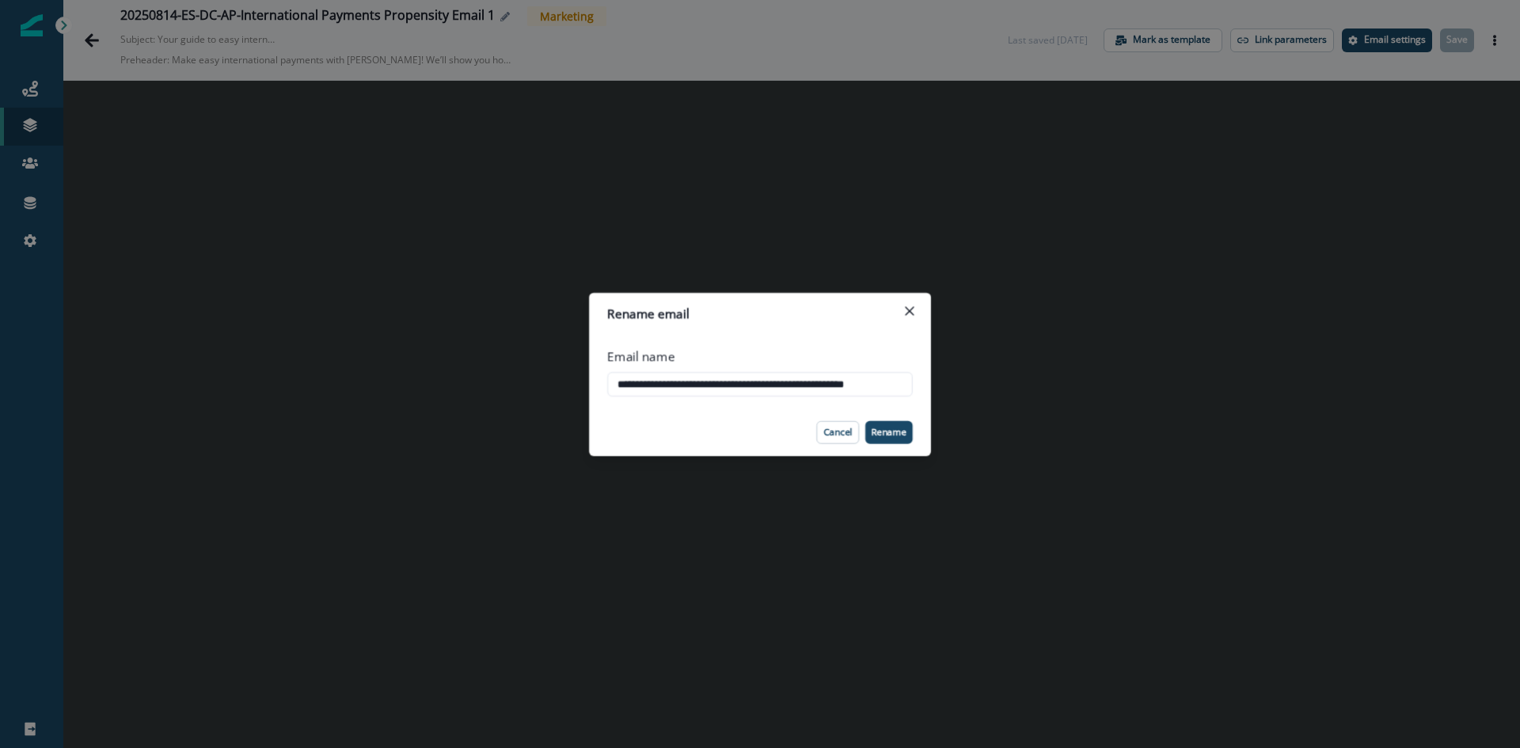
scroll to position [0, 28]
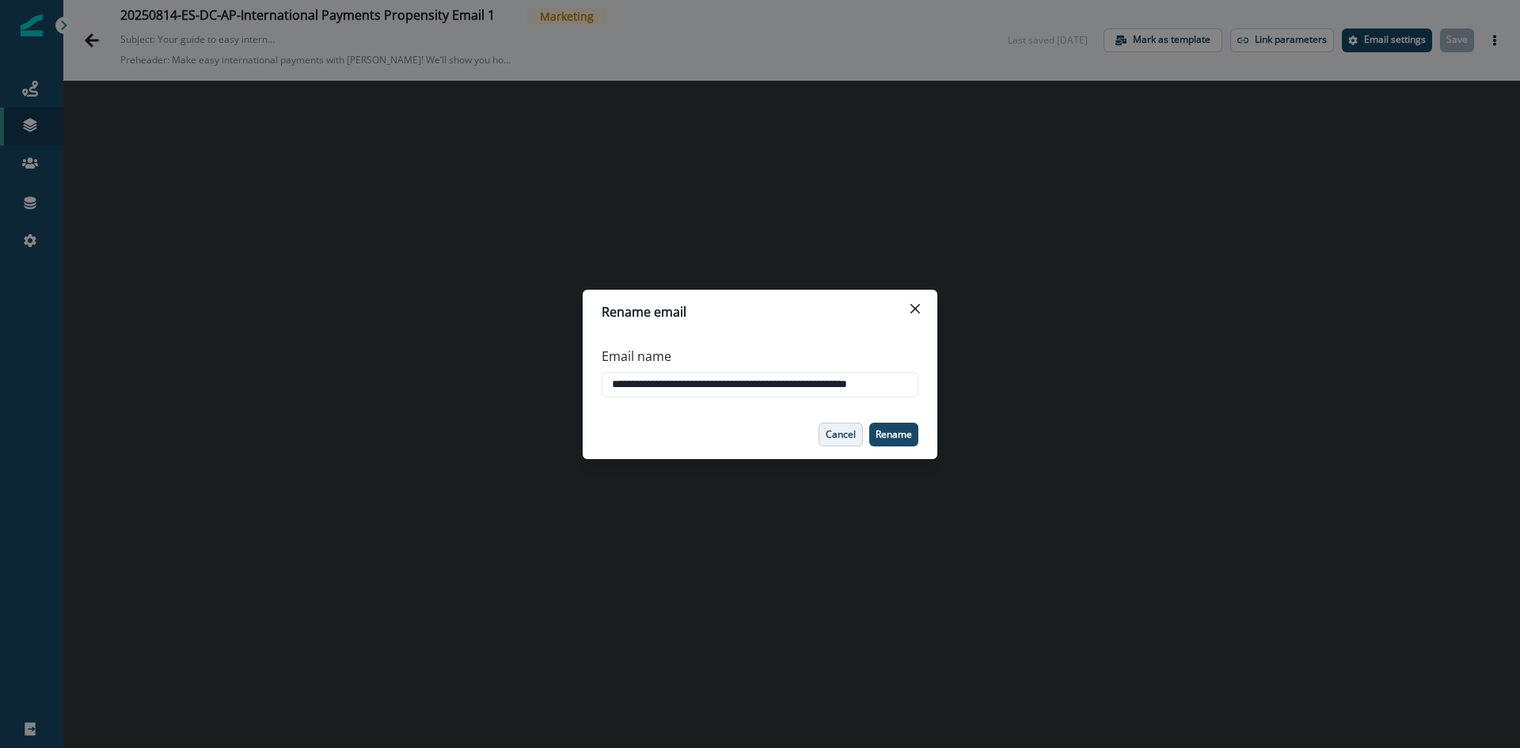
click at [844, 435] on p "Cancel" at bounding box center [841, 433] width 30 height 11
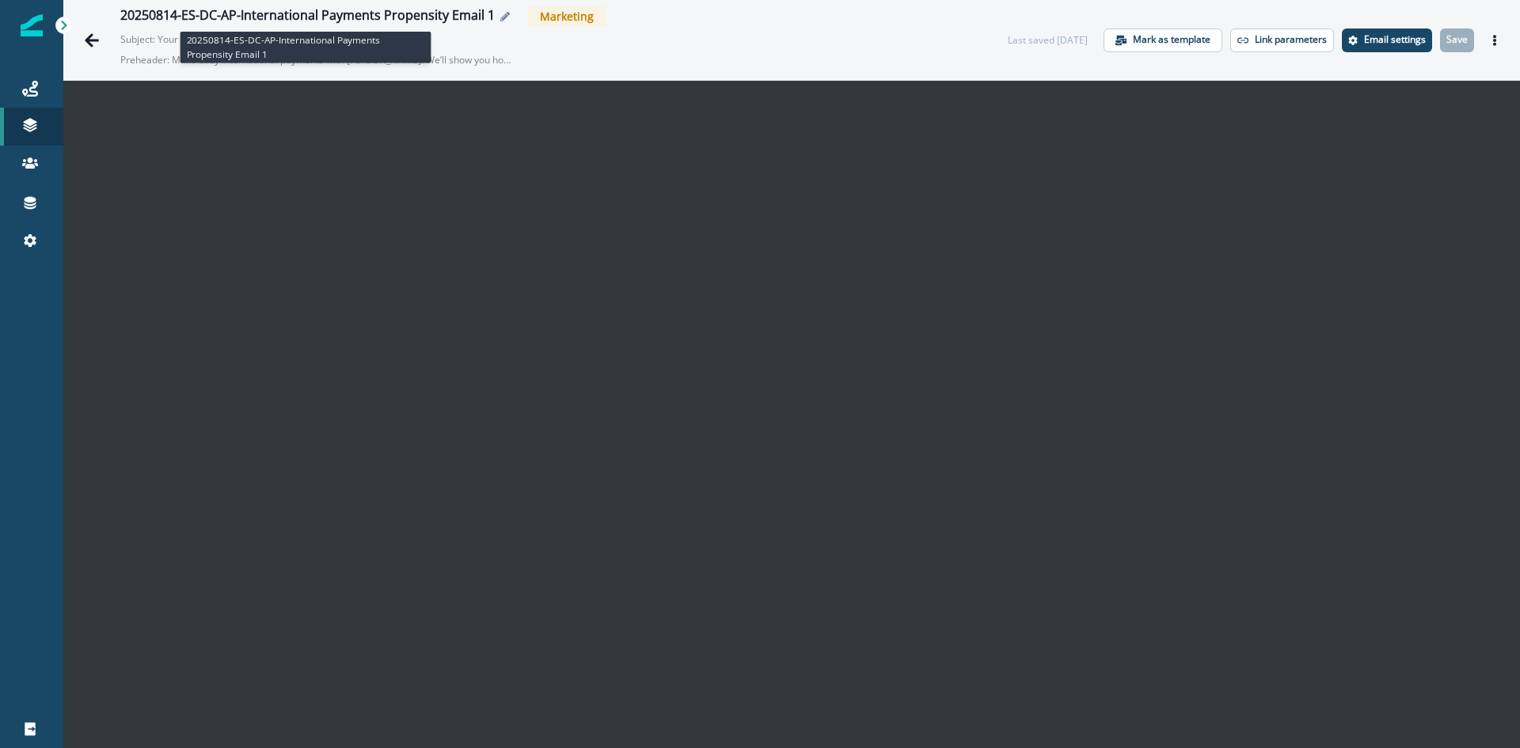
click at [463, 12] on div "20250814-ES-DC-AP-International Payments Propensity Email 1" at bounding box center [307, 16] width 374 height 17
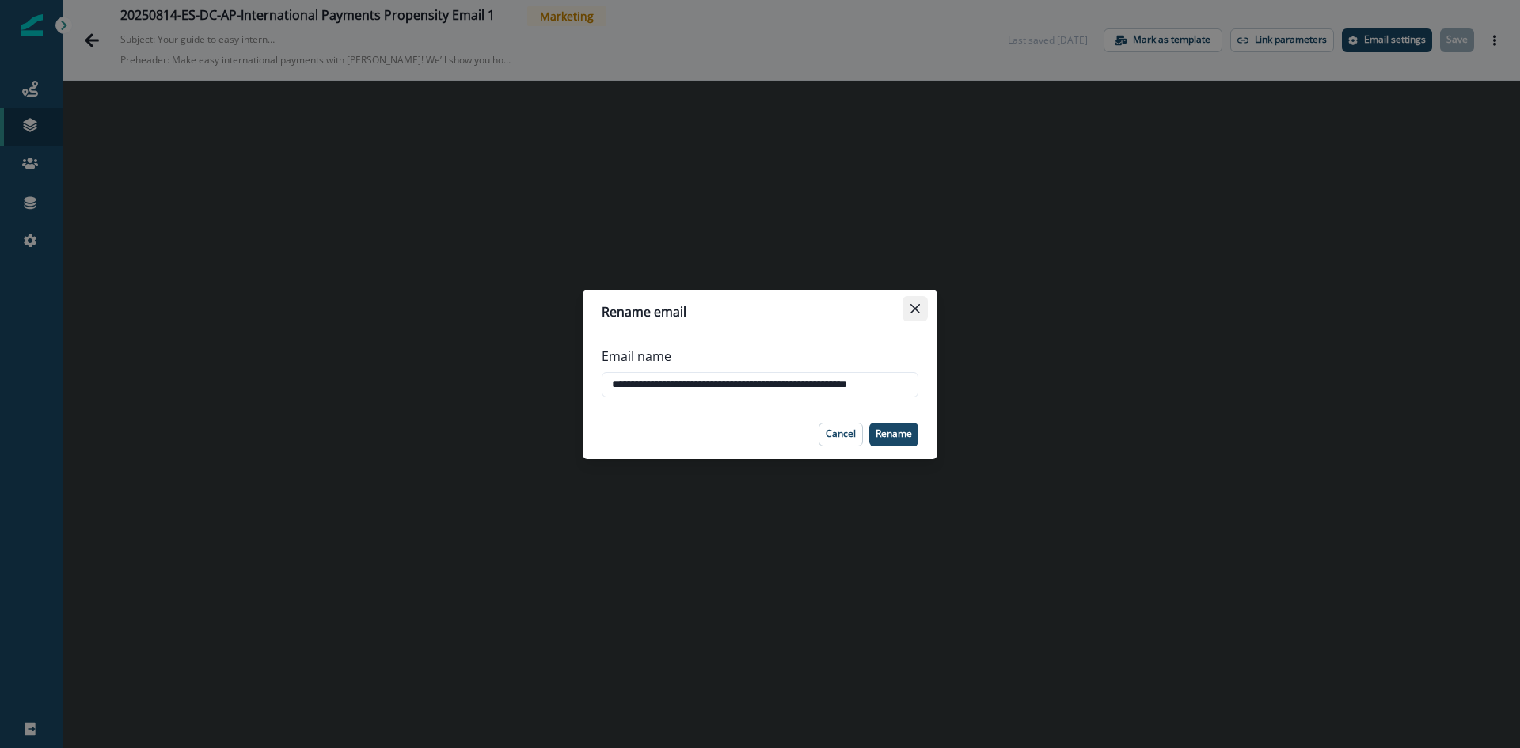
click at [910, 313] on button "Close" at bounding box center [914, 308] width 25 height 25
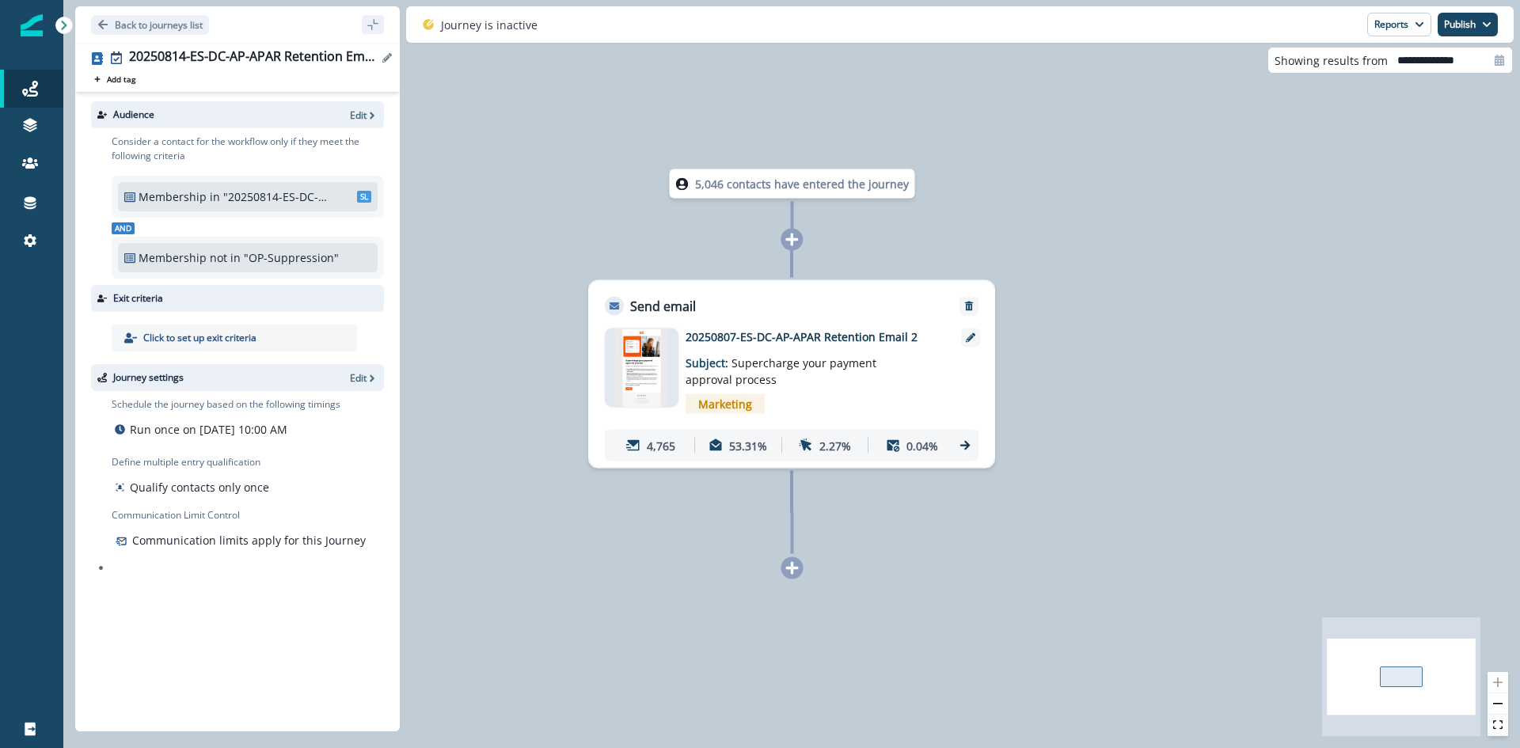
click at [301, 50] on div "20250814-ES-DC-AP-APAR Retention Email 2" at bounding box center [253, 57] width 249 height 17
type input "**********"
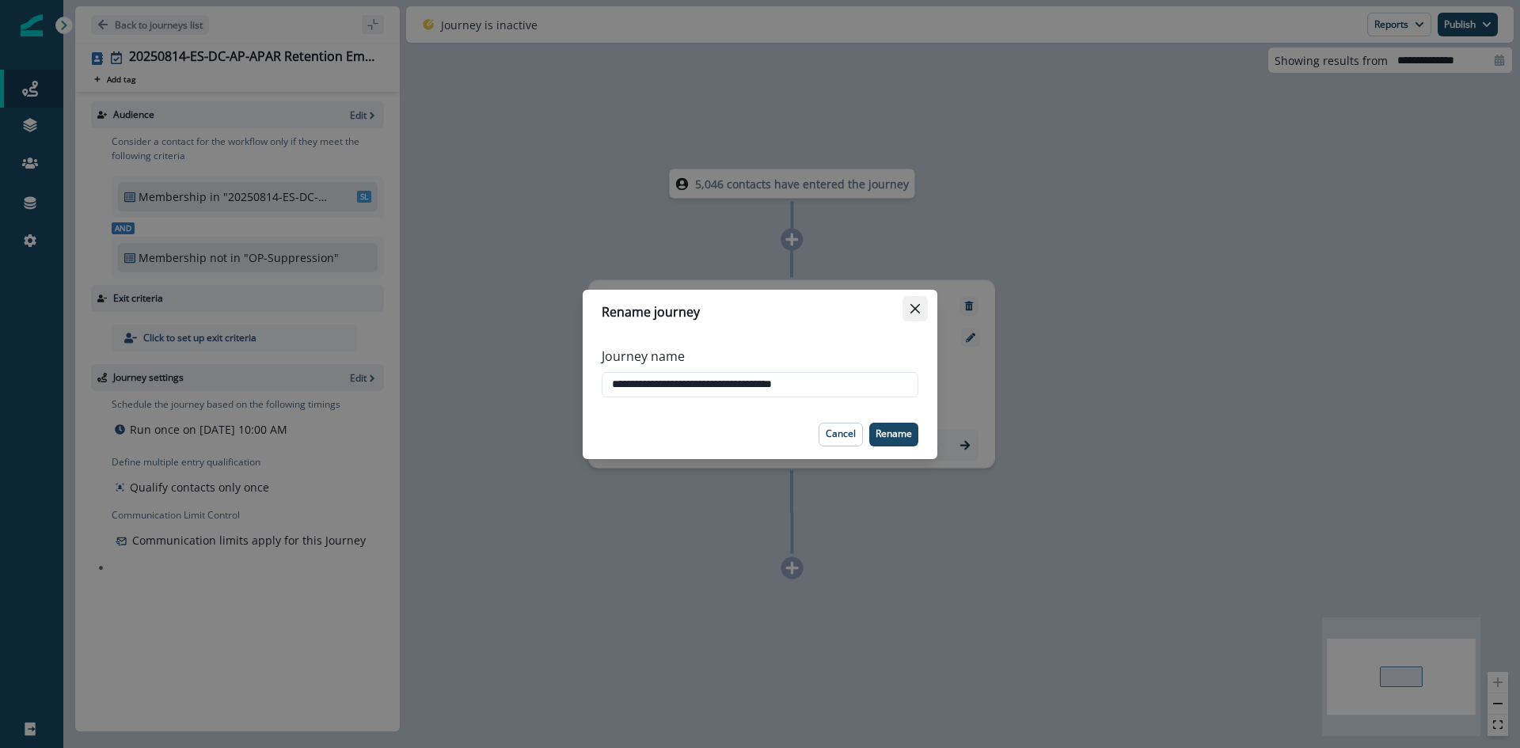
click at [917, 313] on icon "Close" at bounding box center [914, 308] width 9 height 9
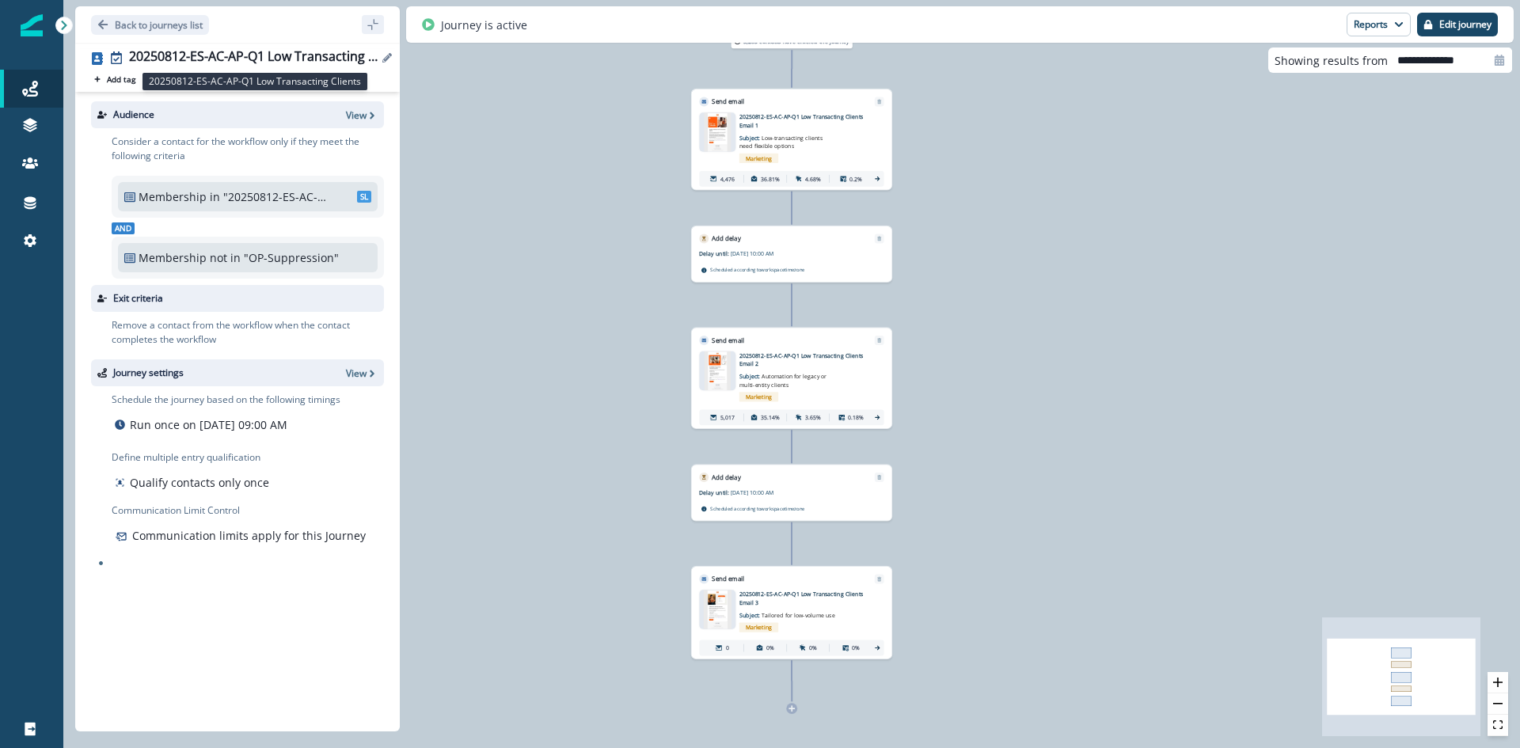
click at [309, 57] on div "20250812-ES-AC-AP-Q1 Low Transacting Clients" at bounding box center [253, 57] width 249 height 17
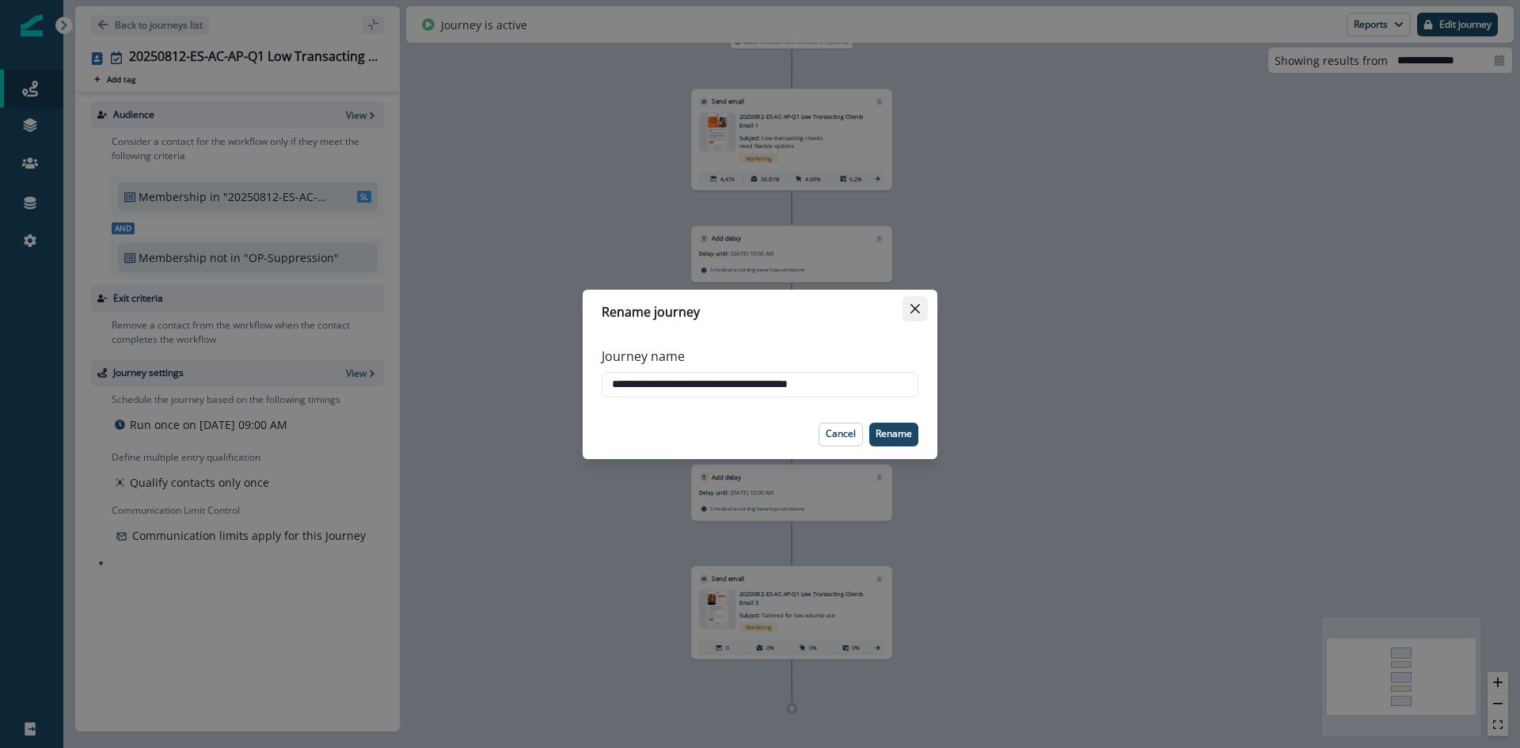
click at [913, 310] on icon "Close" at bounding box center [914, 307] width 9 height 9
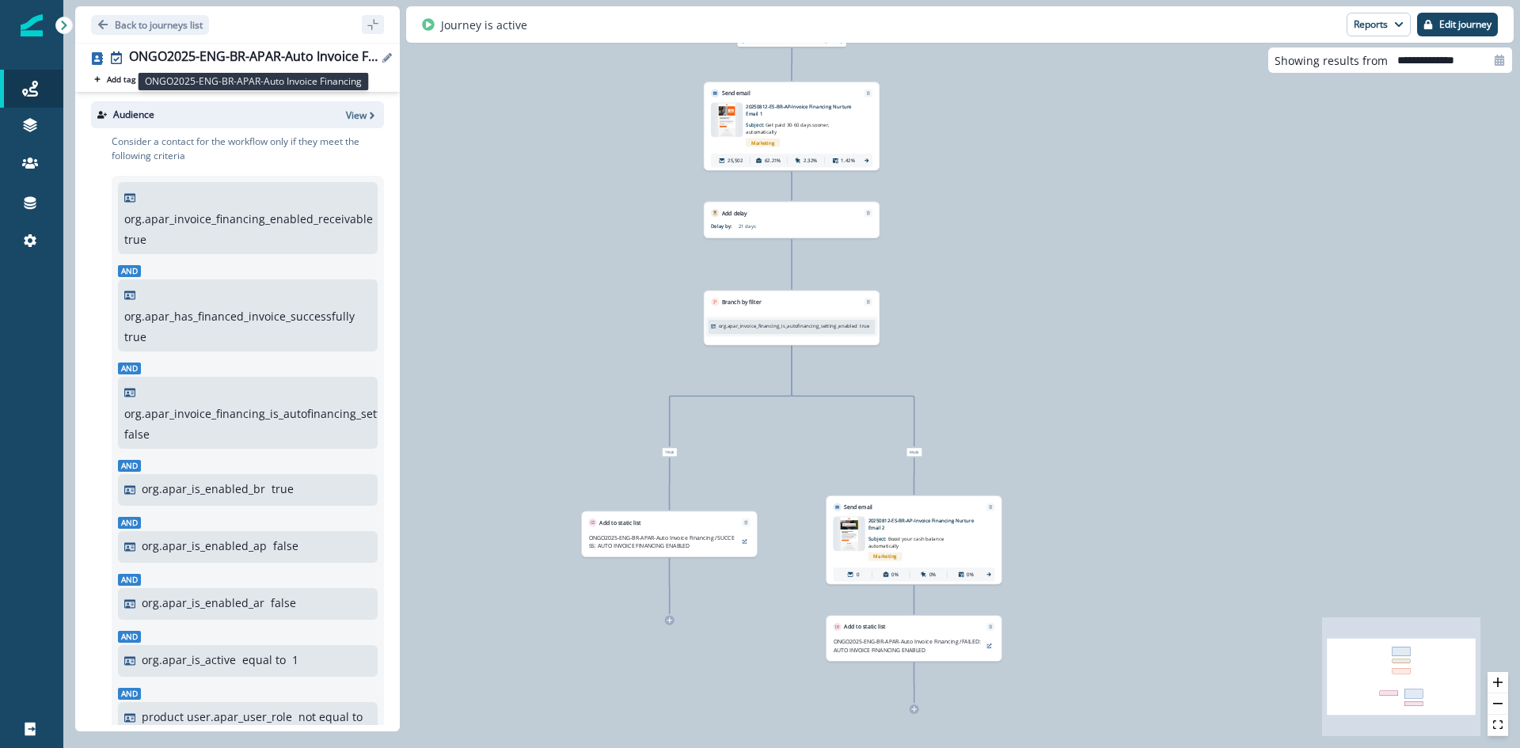
click at [276, 55] on div "ONGO2025-ENG-BR-APAR-Auto Invoice Financing" at bounding box center [253, 57] width 249 height 17
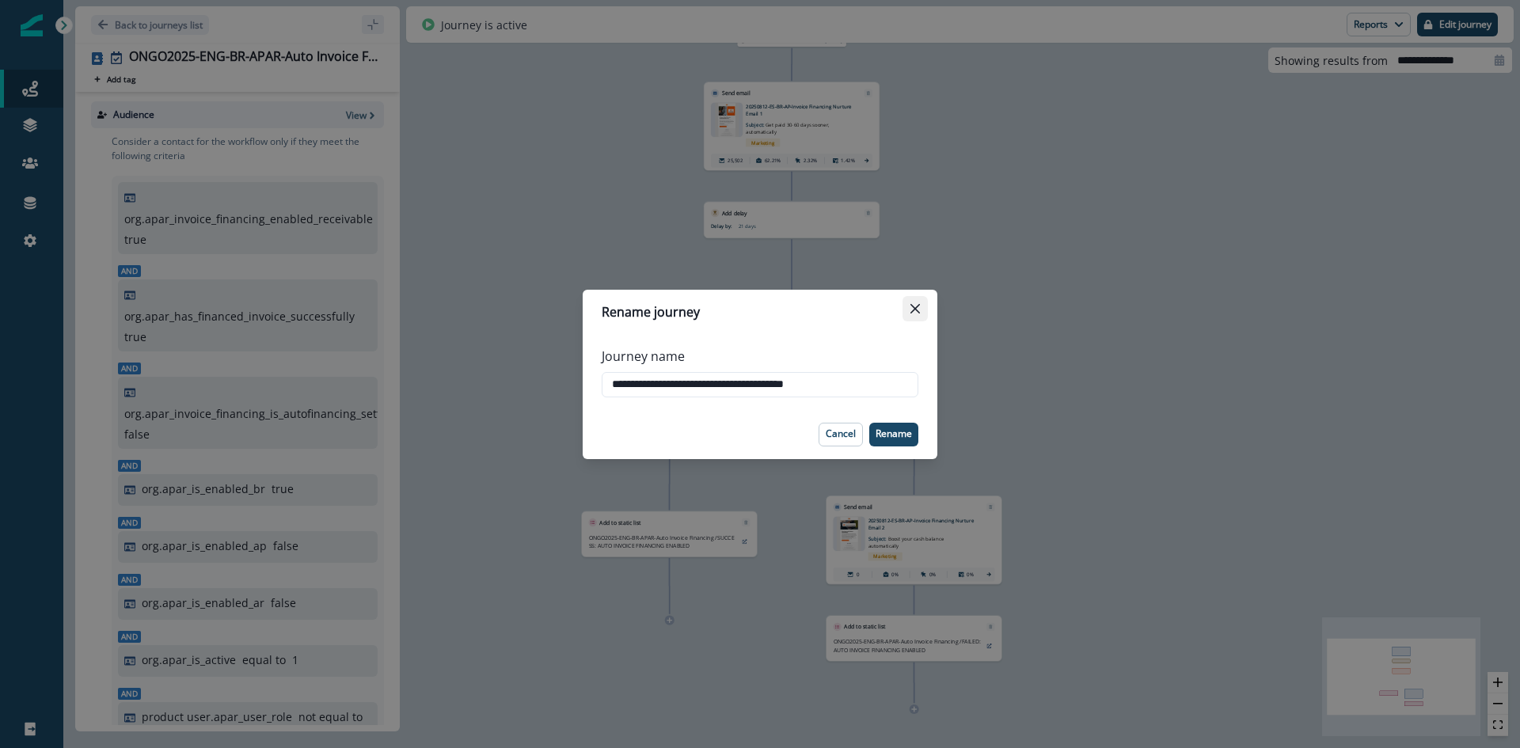
click at [914, 306] on icon "Close" at bounding box center [914, 308] width 9 height 9
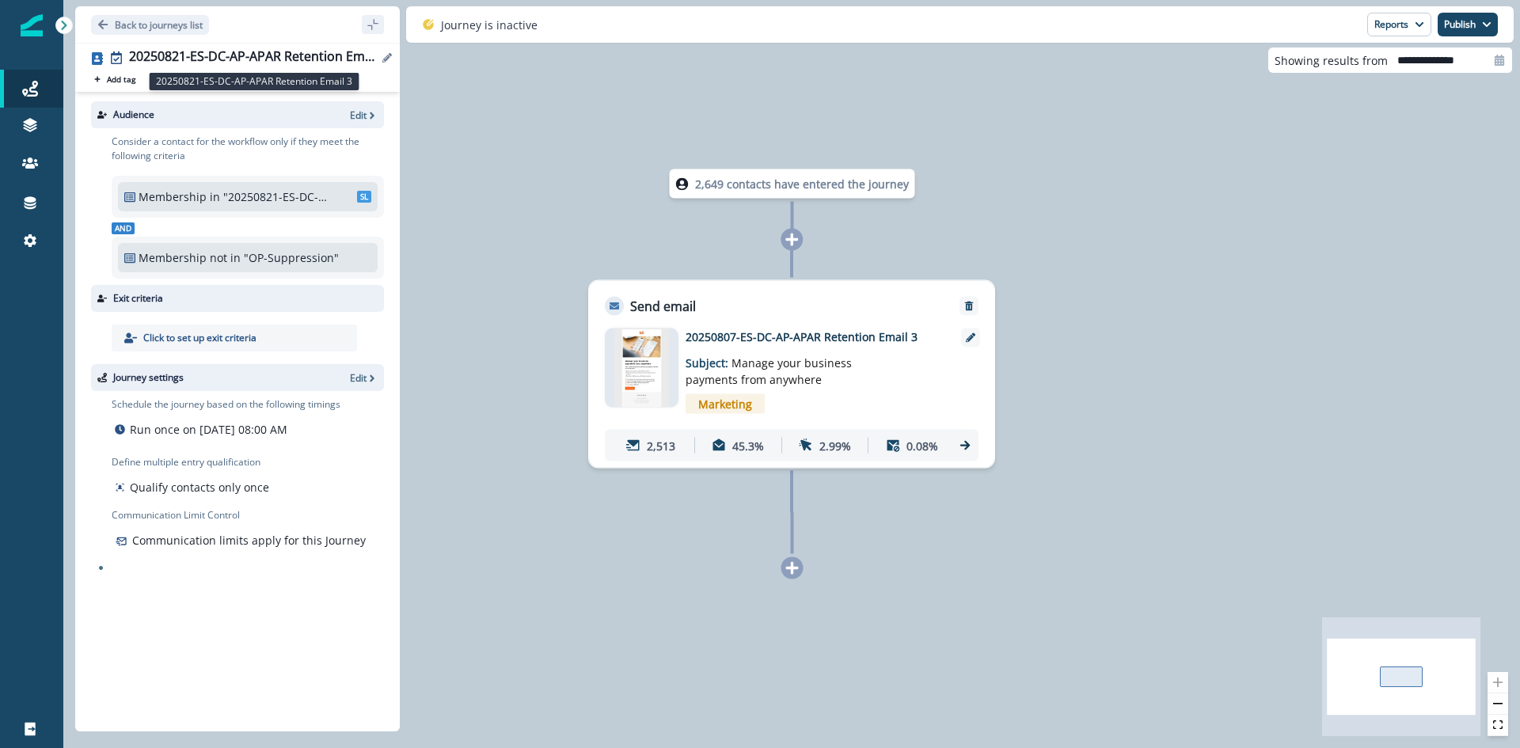
click at [274, 55] on div "20250821-ES-DC-AP-APAR Retention Email 3" at bounding box center [253, 57] width 249 height 17
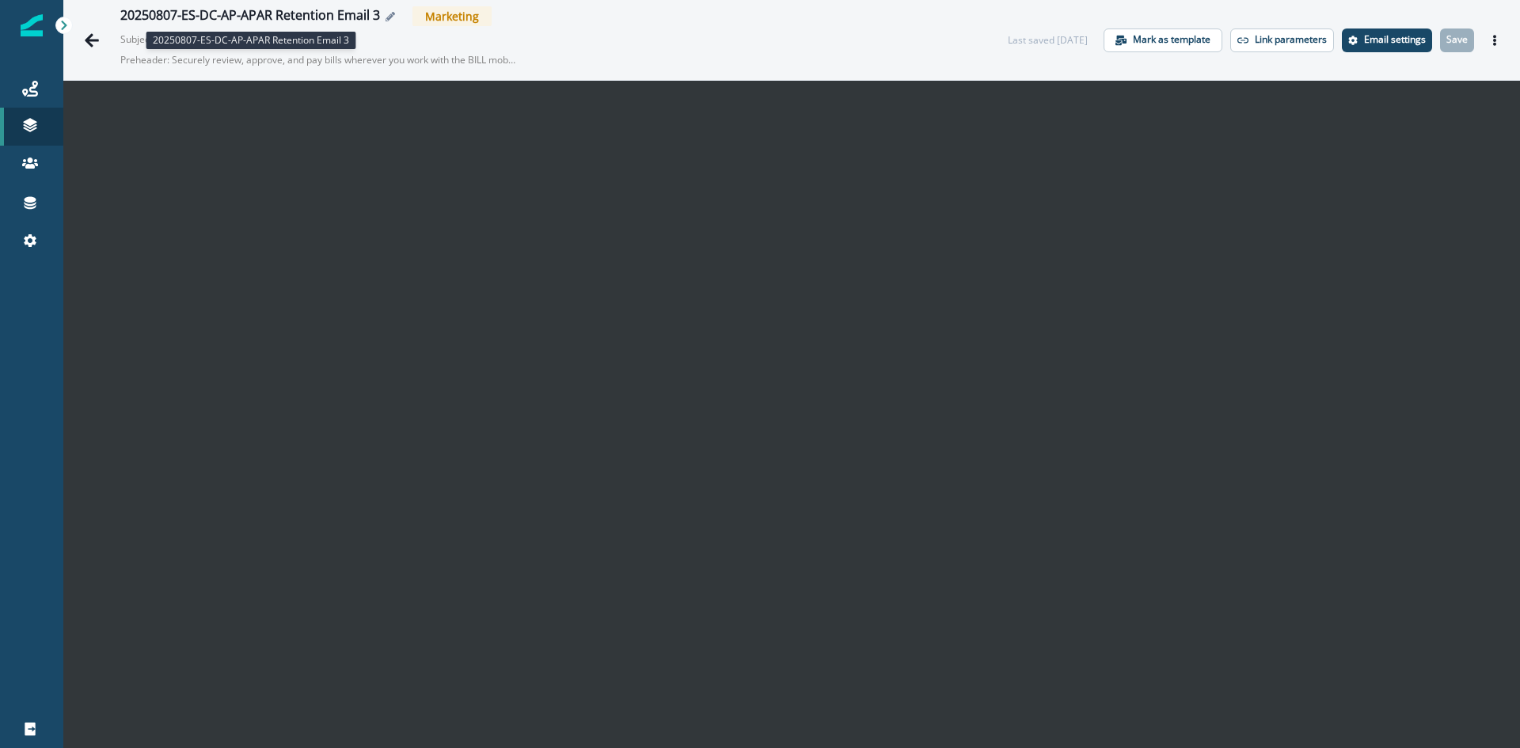
click at [334, 20] on div "20250807-ES-DC-AP-APAR Retention Email 3" at bounding box center [250, 16] width 260 height 17
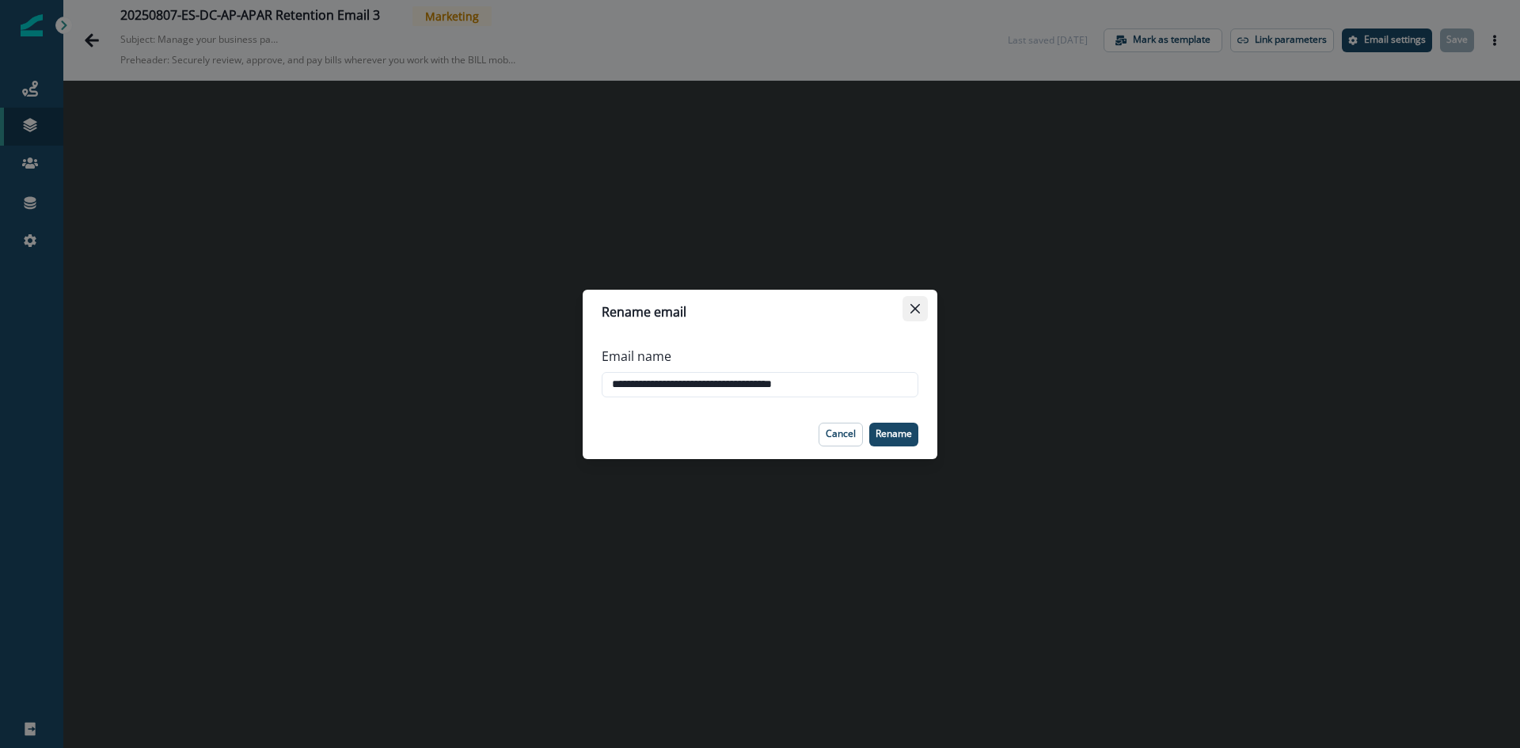
click at [904, 309] on button "Close" at bounding box center [914, 308] width 25 height 25
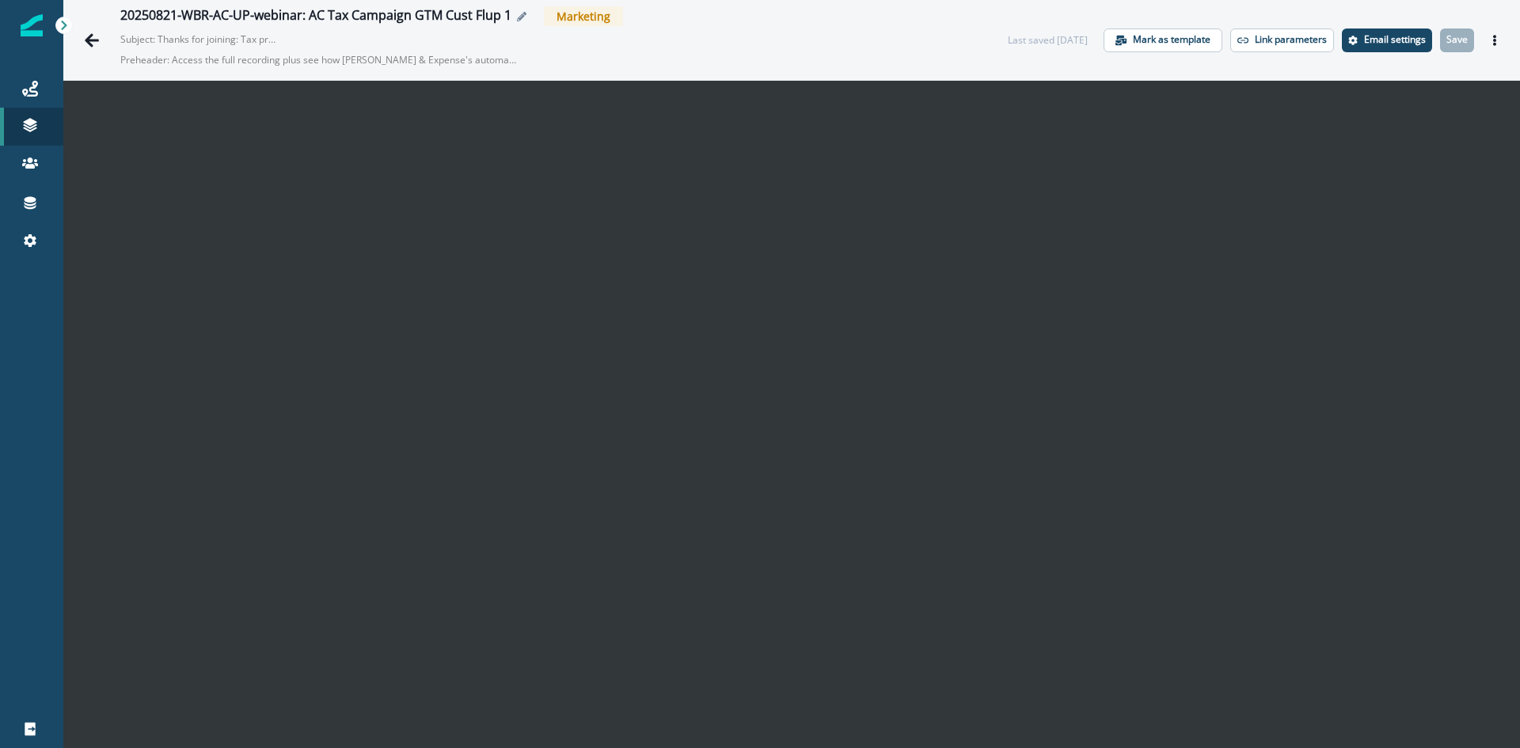
click at [429, 17] on div "20250821-WBR-AC-UP-webinar: AC Tax Campaign GTM Cust Flup 1" at bounding box center [315, 16] width 391 height 17
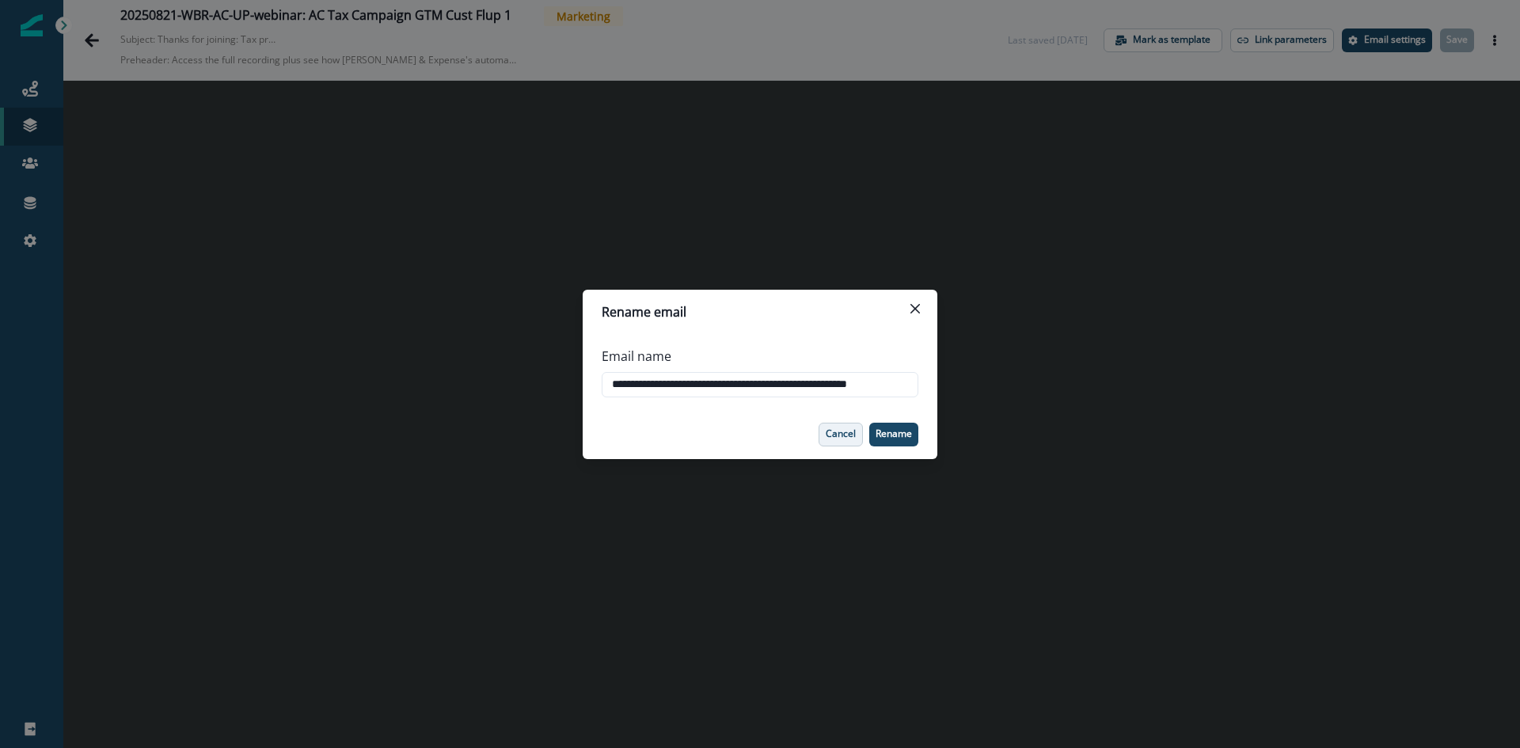
click at [833, 444] on button "Cancel" at bounding box center [840, 435] width 44 height 24
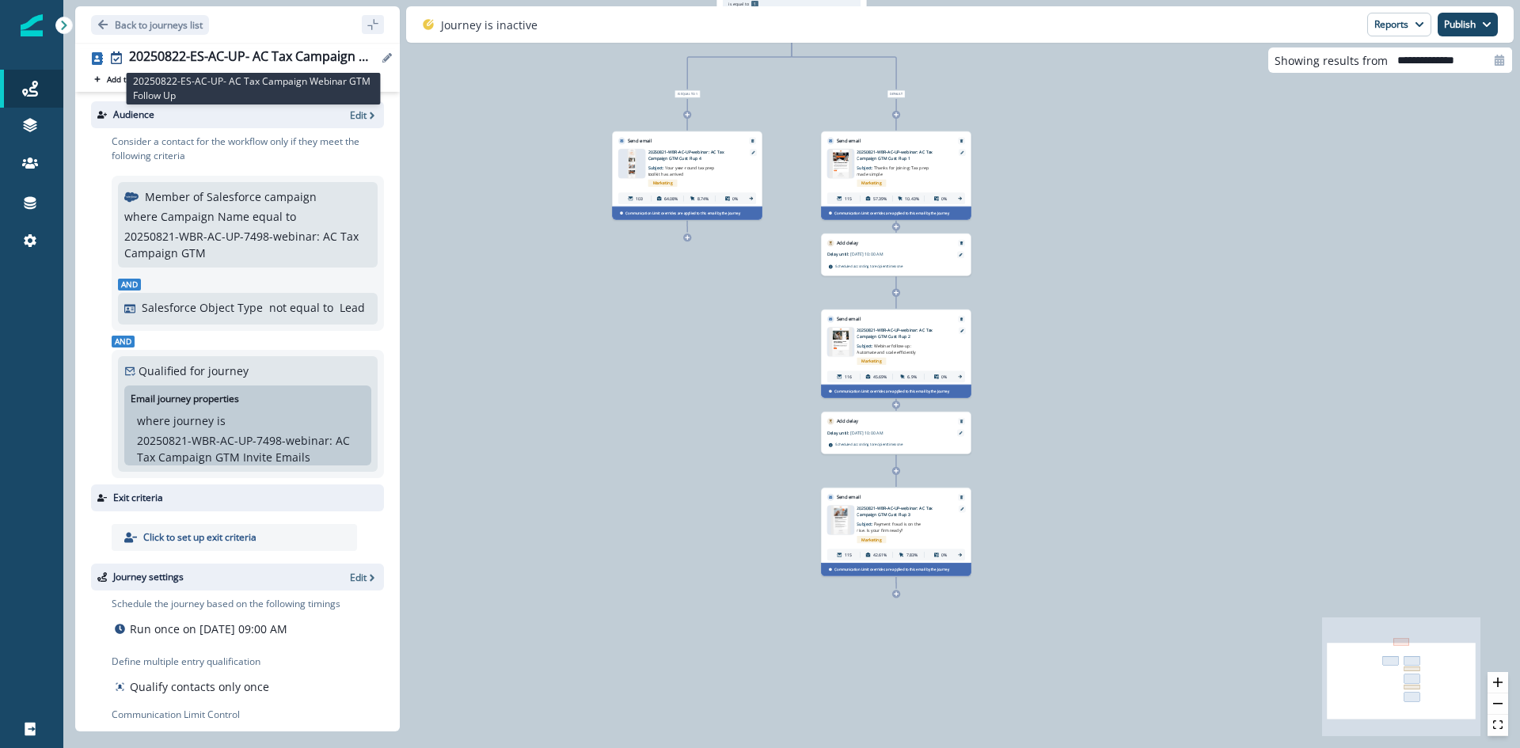
click at [229, 49] on div "20250822-ES-AC-UP- AC Tax Campaign Webinar GTM Follow Up" at bounding box center [253, 57] width 249 height 17
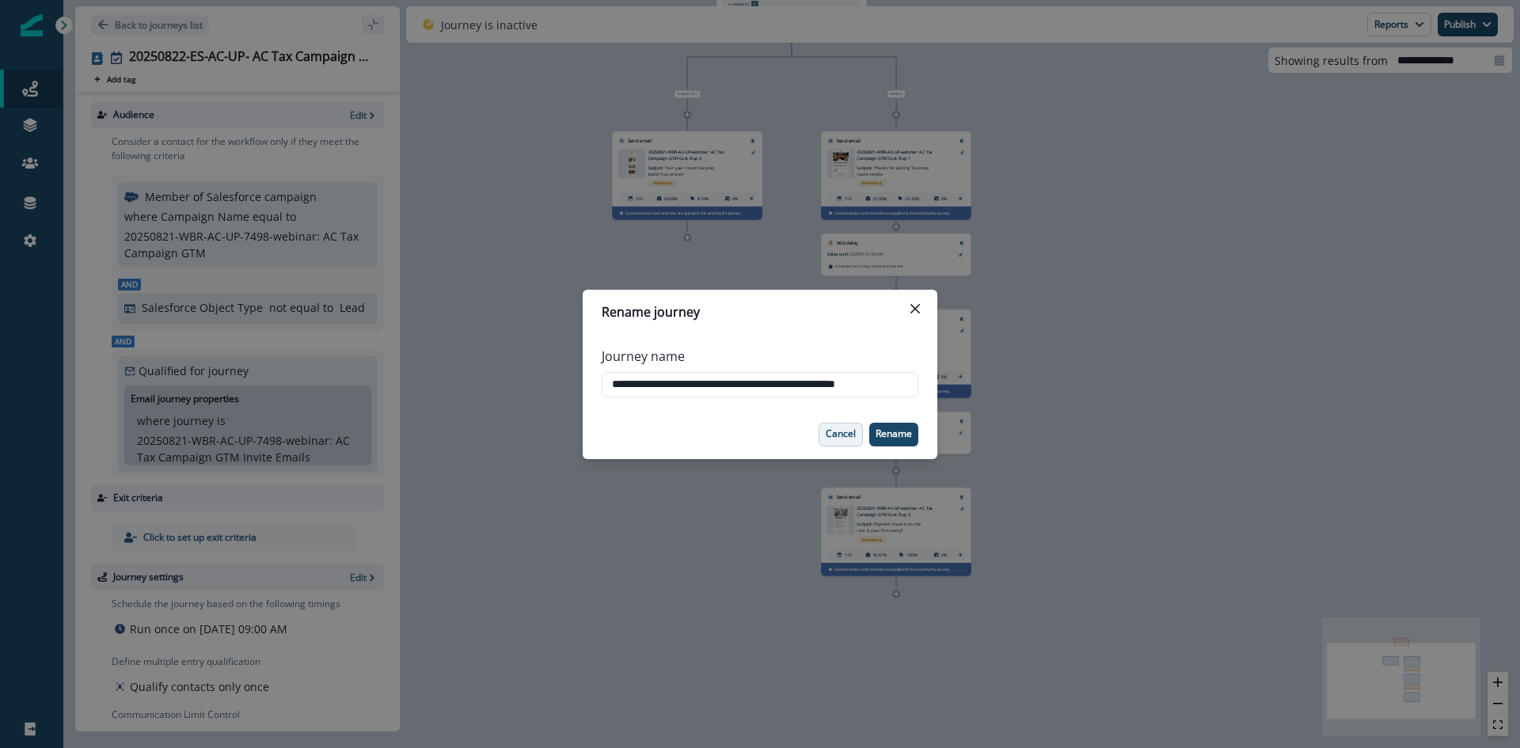
click at [827, 430] on p "Cancel" at bounding box center [841, 433] width 30 height 11
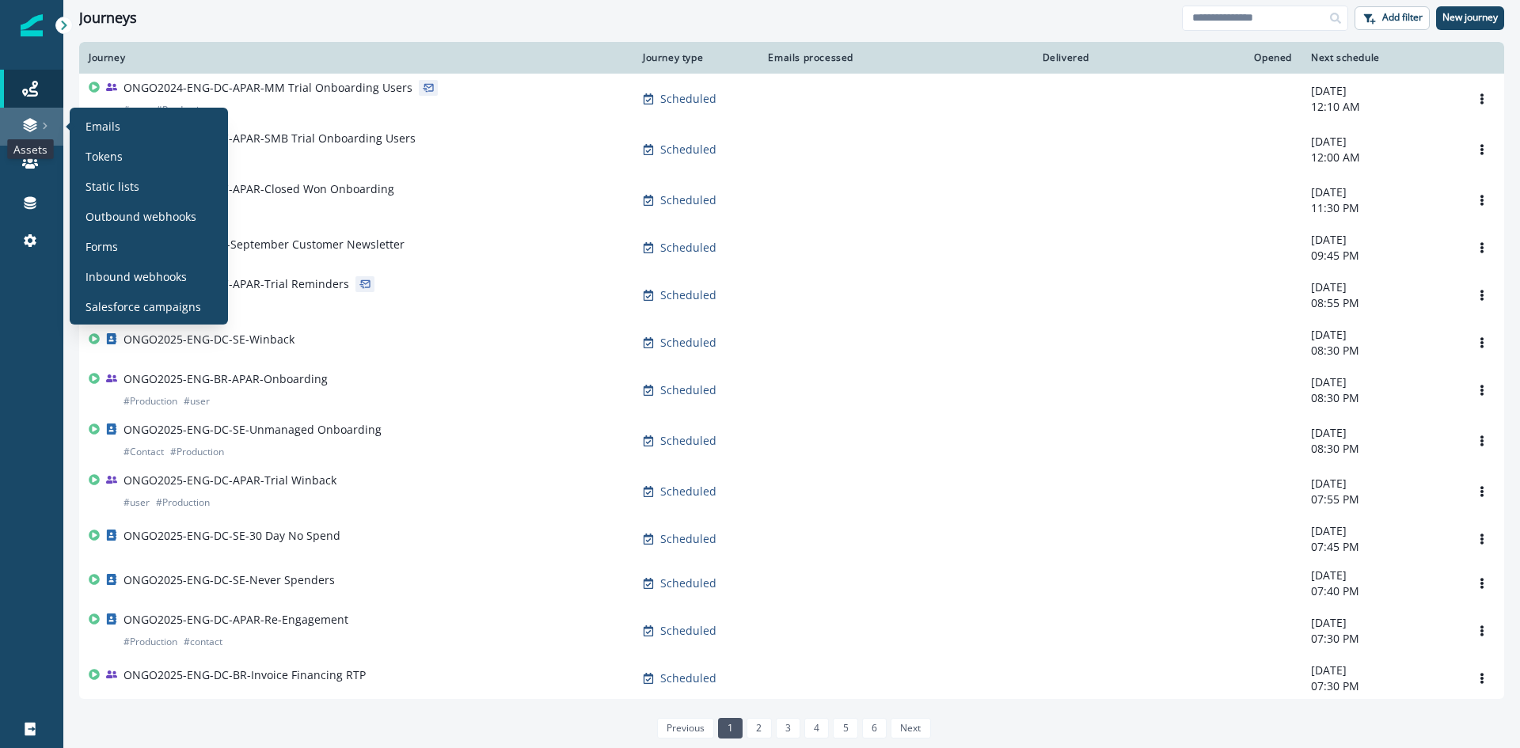
click at [34, 124] on icon at bounding box center [30, 125] width 16 height 16
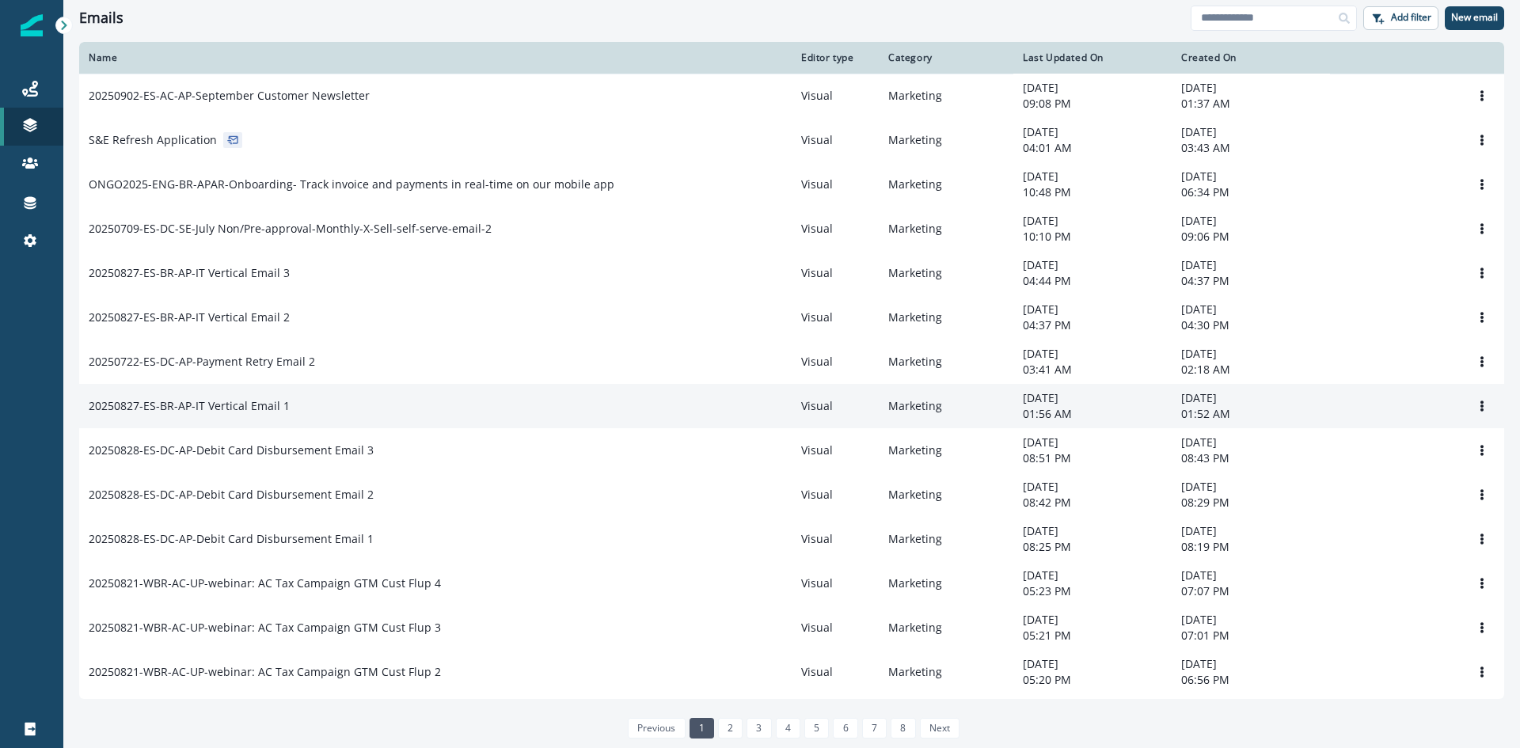
click at [244, 414] on p "20250827-ES-BR-AP-IT Vertical Email 1" at bounding box center [189, 406] width 201 height 16
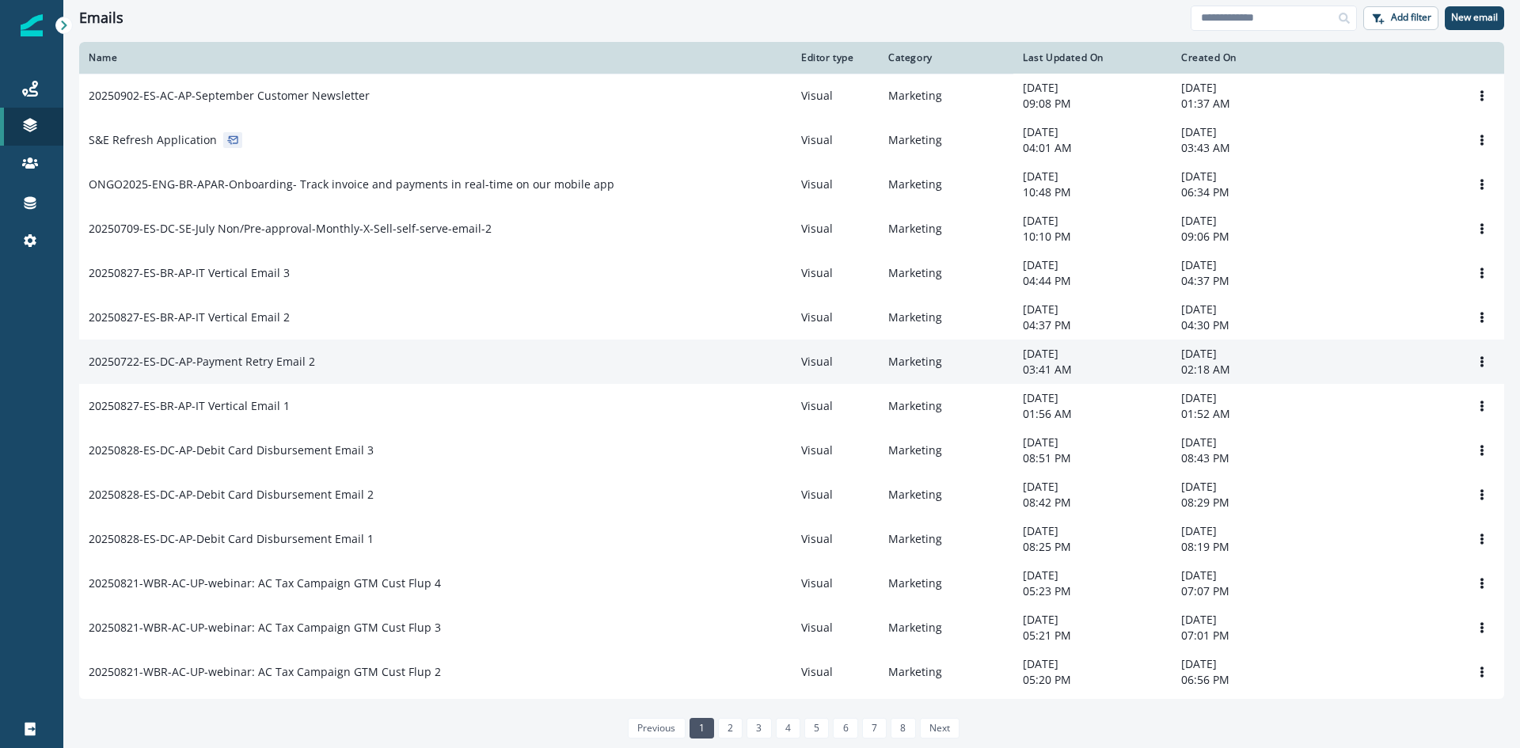
drag, startPoint x: 230, startPoint y: 366, endPoint x: 216, endPoint y: 348, distance: 23.1
click at [230, 366] on p "20250722-ES-DC-AP-Payment Retry Email 2" at bounding box center [202, 362] width 226 height 16
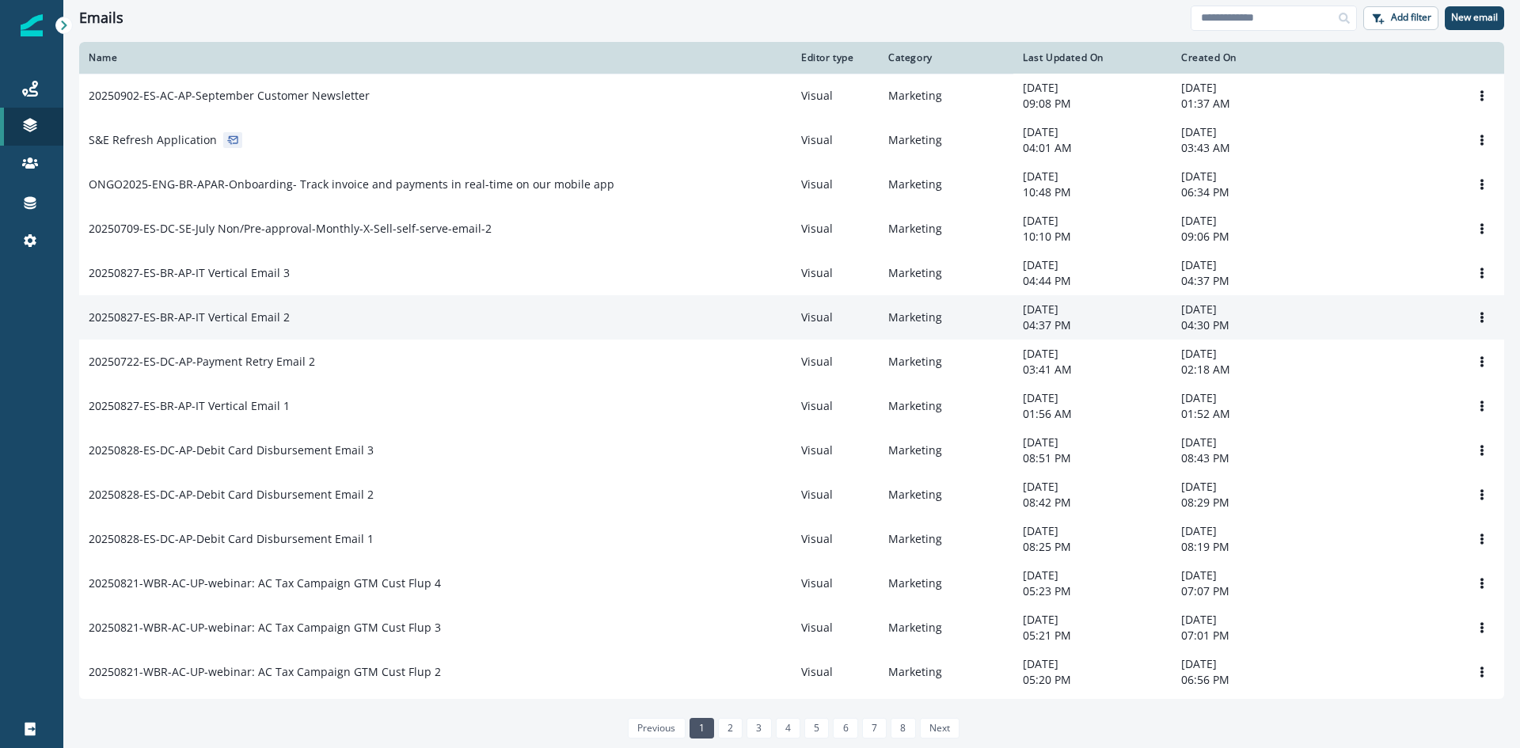
click at [205, 318] on p "20250827-ES-BR-AP-IT Vertical Email 2" at bounding box center [189, 317] width 201 height 16
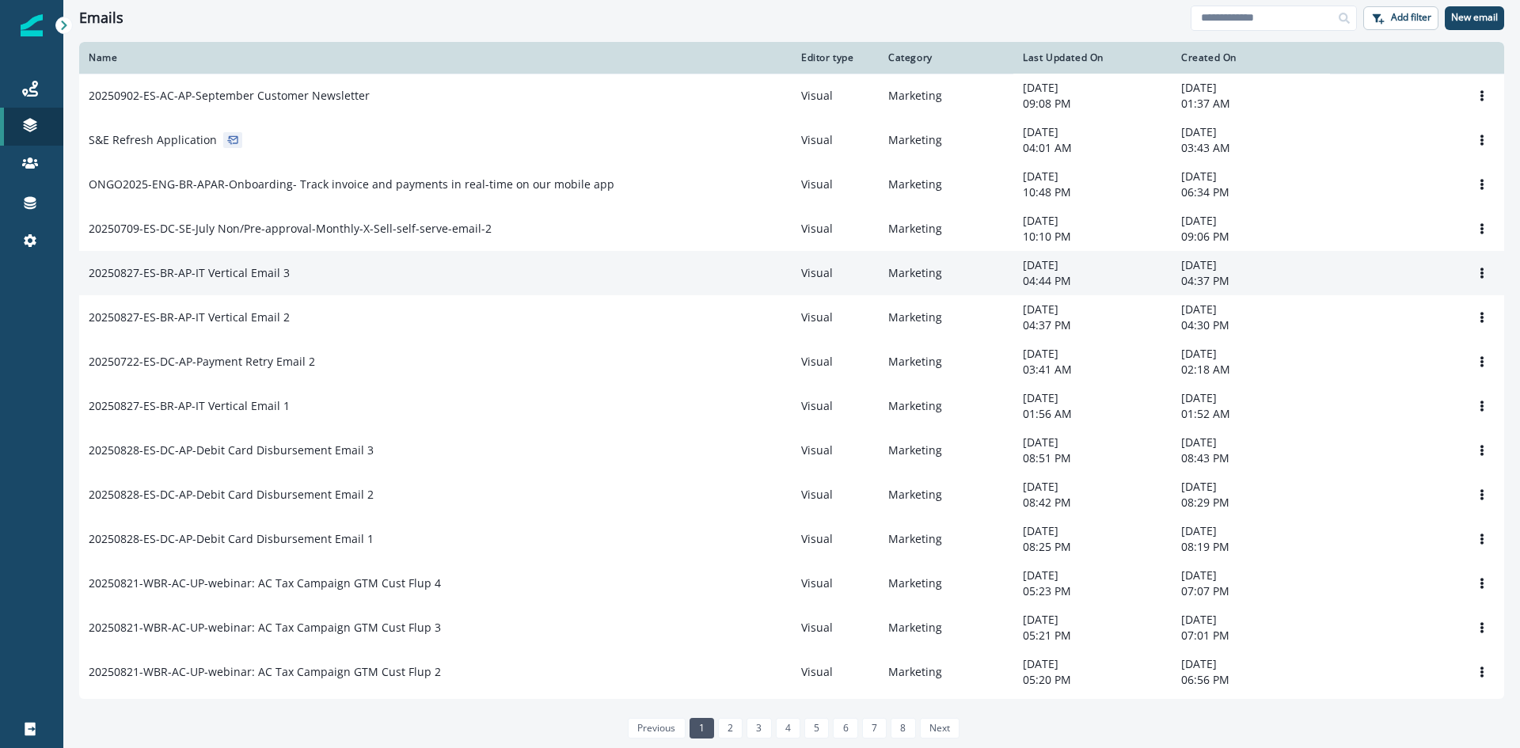
click at [195, 272] on p "20250827-ES-BR-AP-IT Vertical Email 3" at bounding box center [189, 273] width 201 height 16
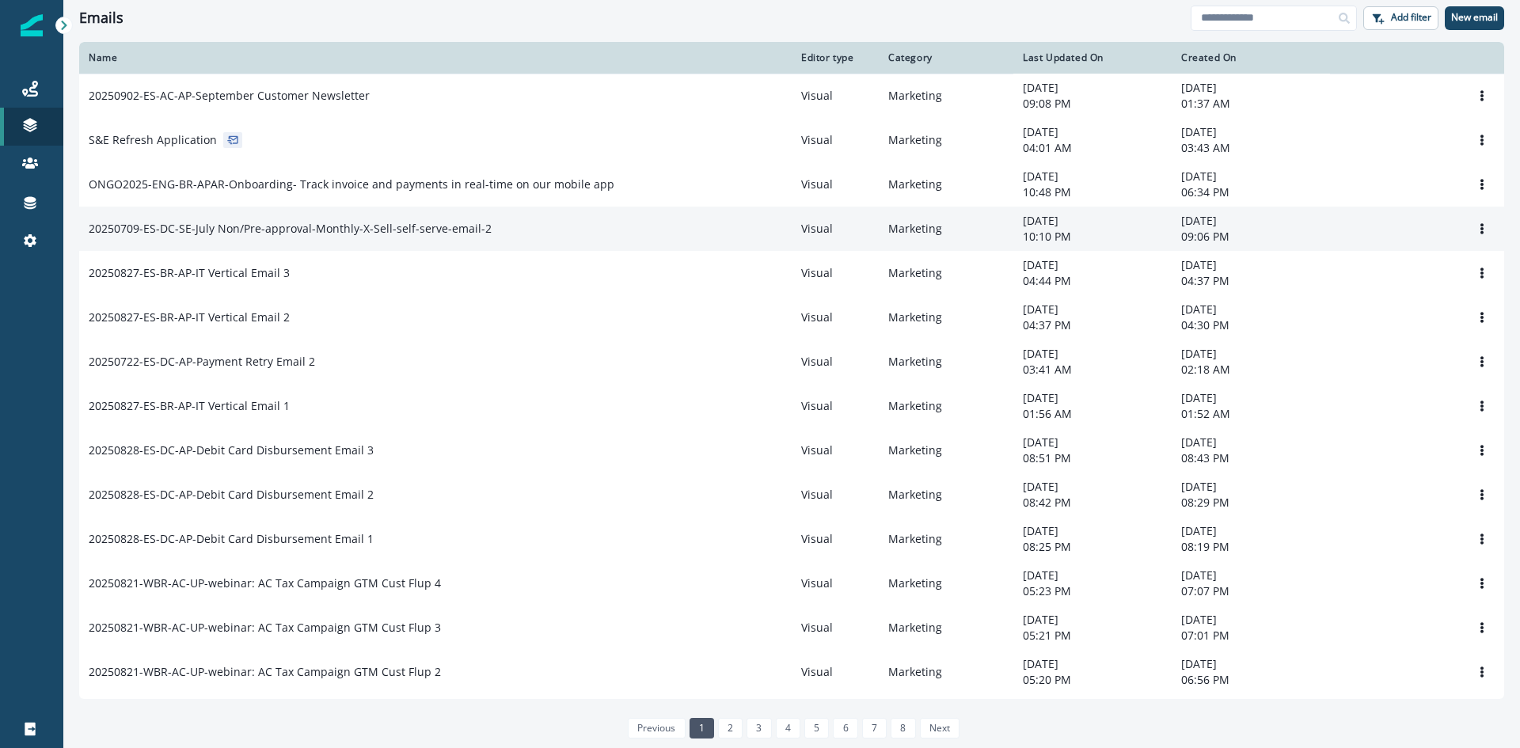
click at [208, 242] on td "20250709-ES-DC-SE-July Non/Pre-approval-Monthly-X-Sell-self-serve-email-2" at bounding box center [435, 229] width 712 height 44
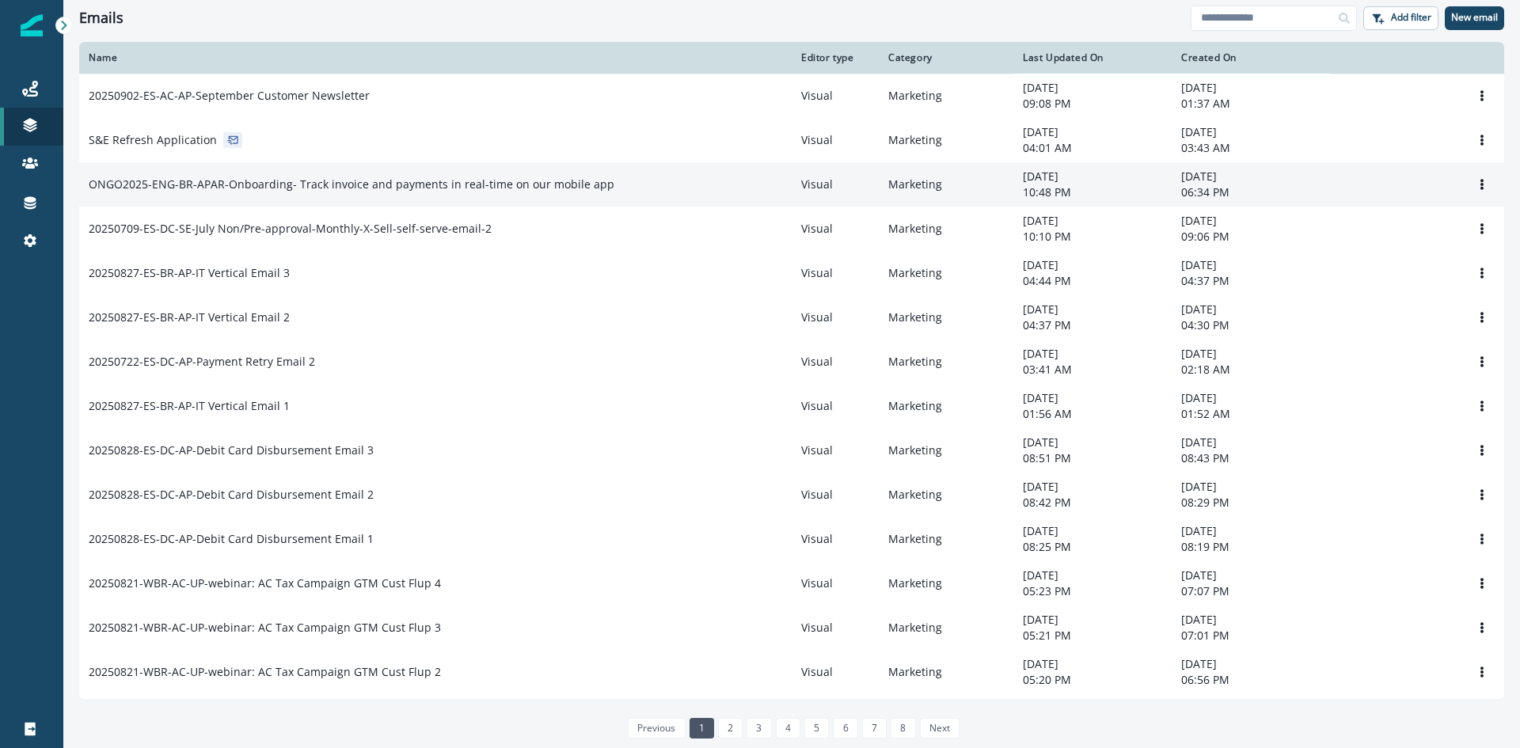
click at [204, 188] on p "ONGO2025-ENG-BR-APAR-Onboarding- Track invoice and payments in real-time on our…" at bounding box center [352, 185] width 526 height 16
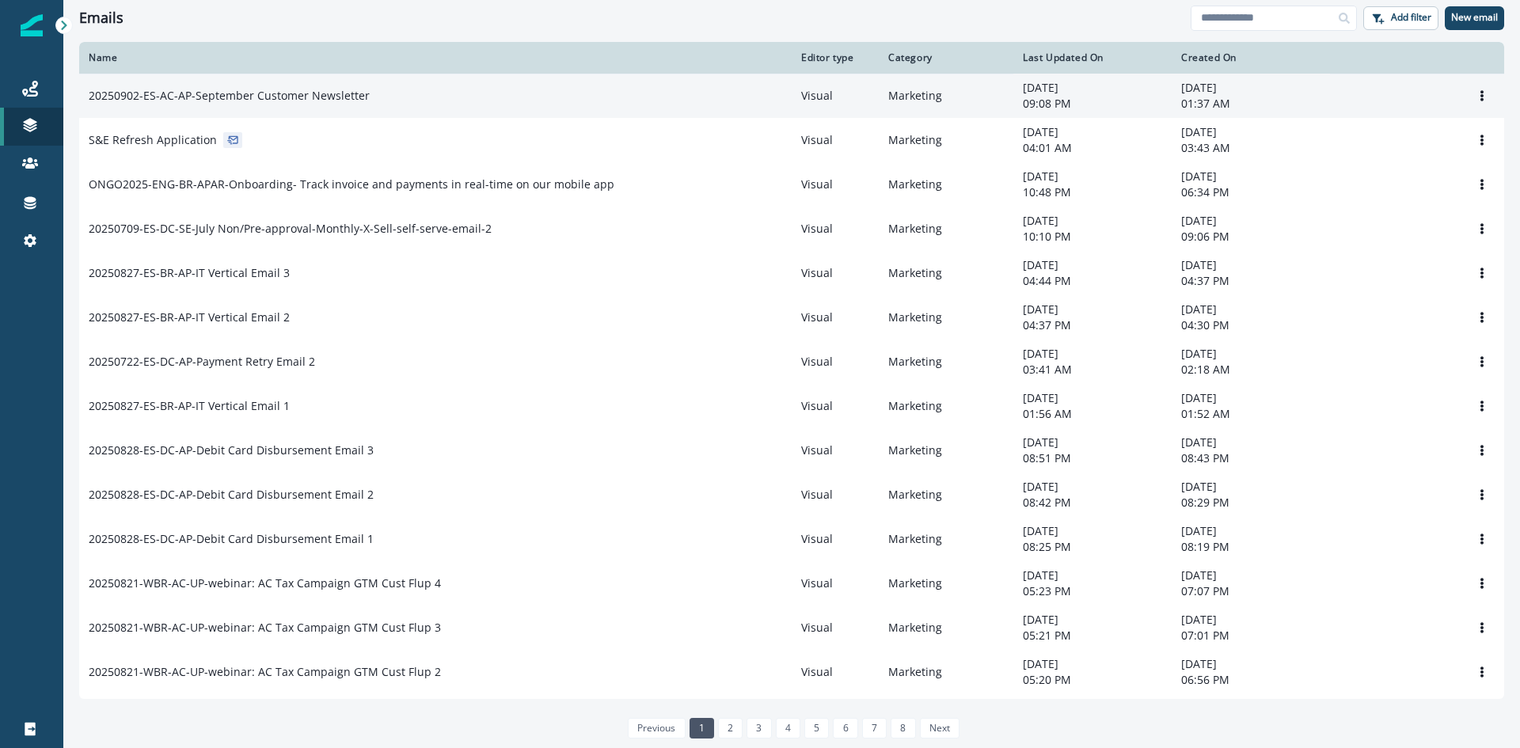
click at [202, 94] on p "20250902-ES-AC-AP-September Customer Newsletter" at bounding box center [229, 96] width 281 height 16
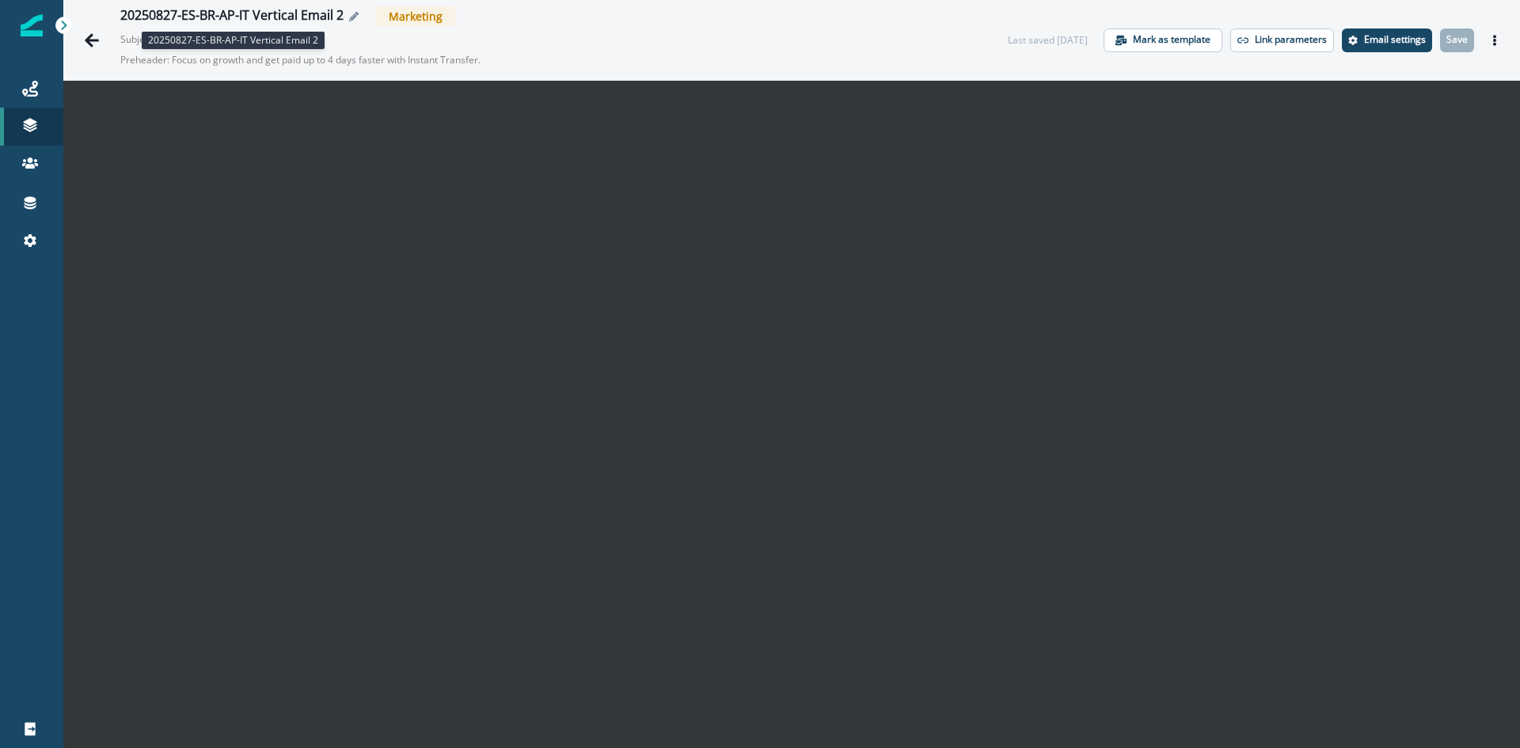
click at [258, 8] on div "20250827-ES-BR-AP-IT Vertical Email 2" at bounding box center [231, 16] width 223 height 17
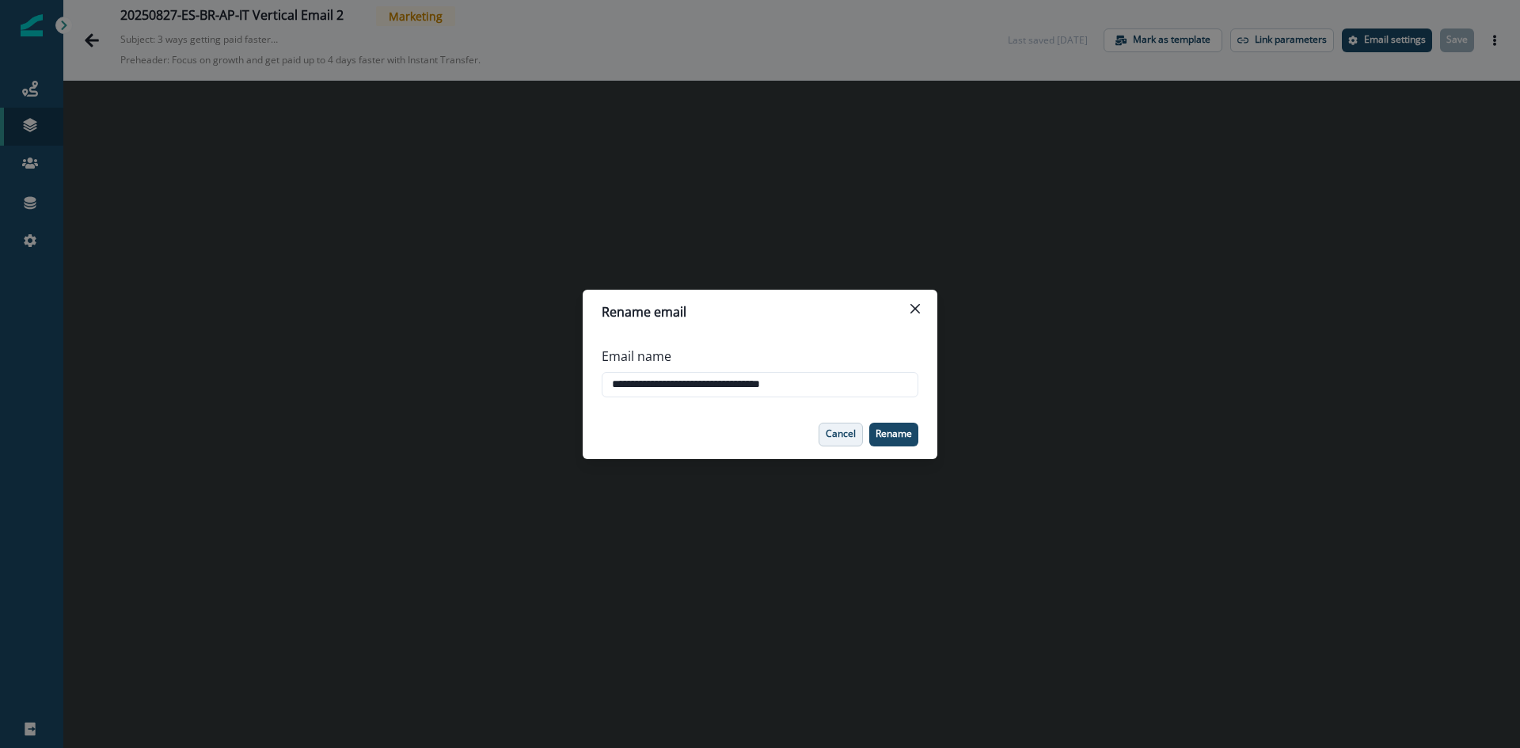
click at [848, 440] on button "Cancel" at bounding box center [840, 435] width 44 height 24
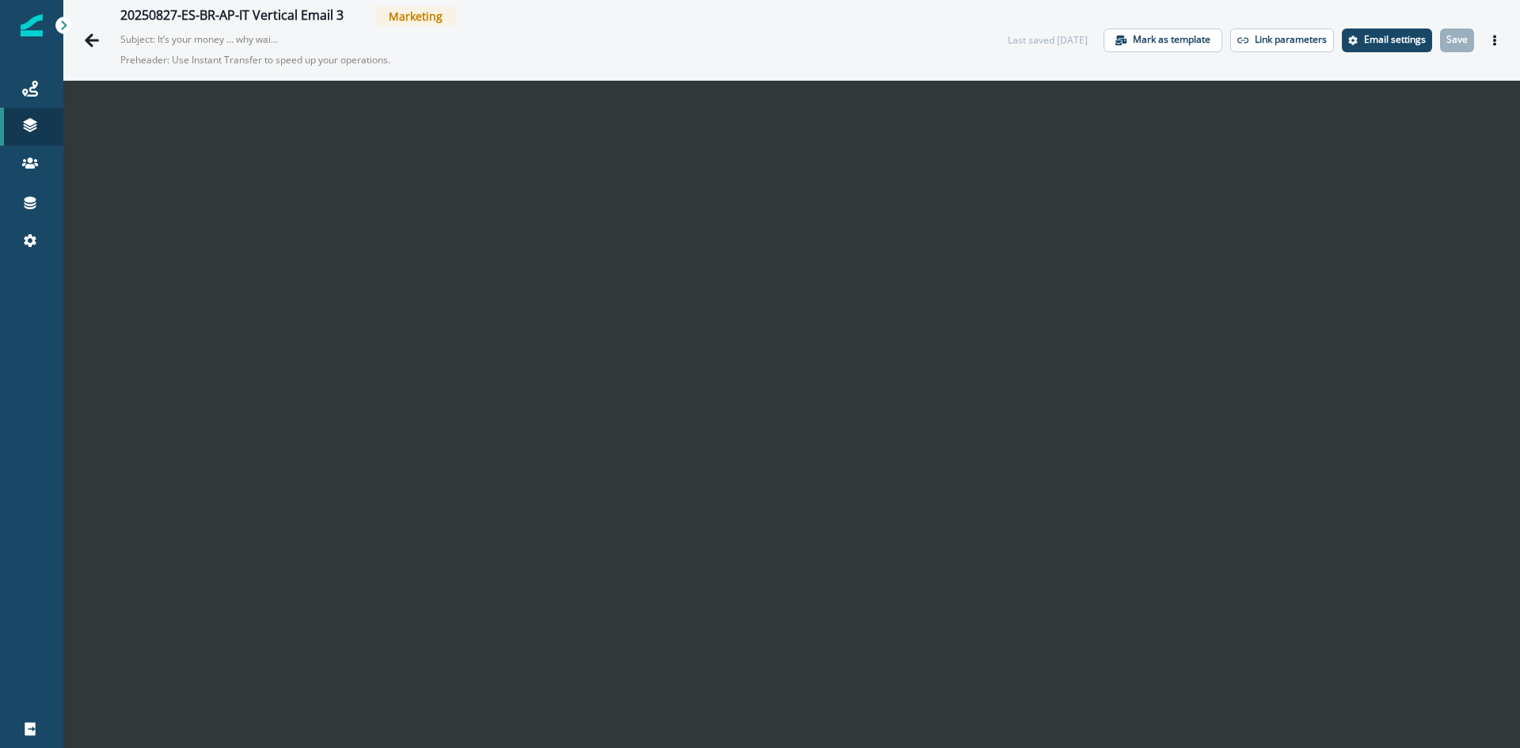
click at [314, 5] on div "20250827-ES-BR-AP-IT Vertical Email 3 Marketing Subject: It’s your money … why …" at bounding box center [791, 40] width 1456 height 80
click at [321, 8] on div "20250827-ES-BR-AP-IT Vertical Email 3" at bounding box center [231, 16] width 223 height 17
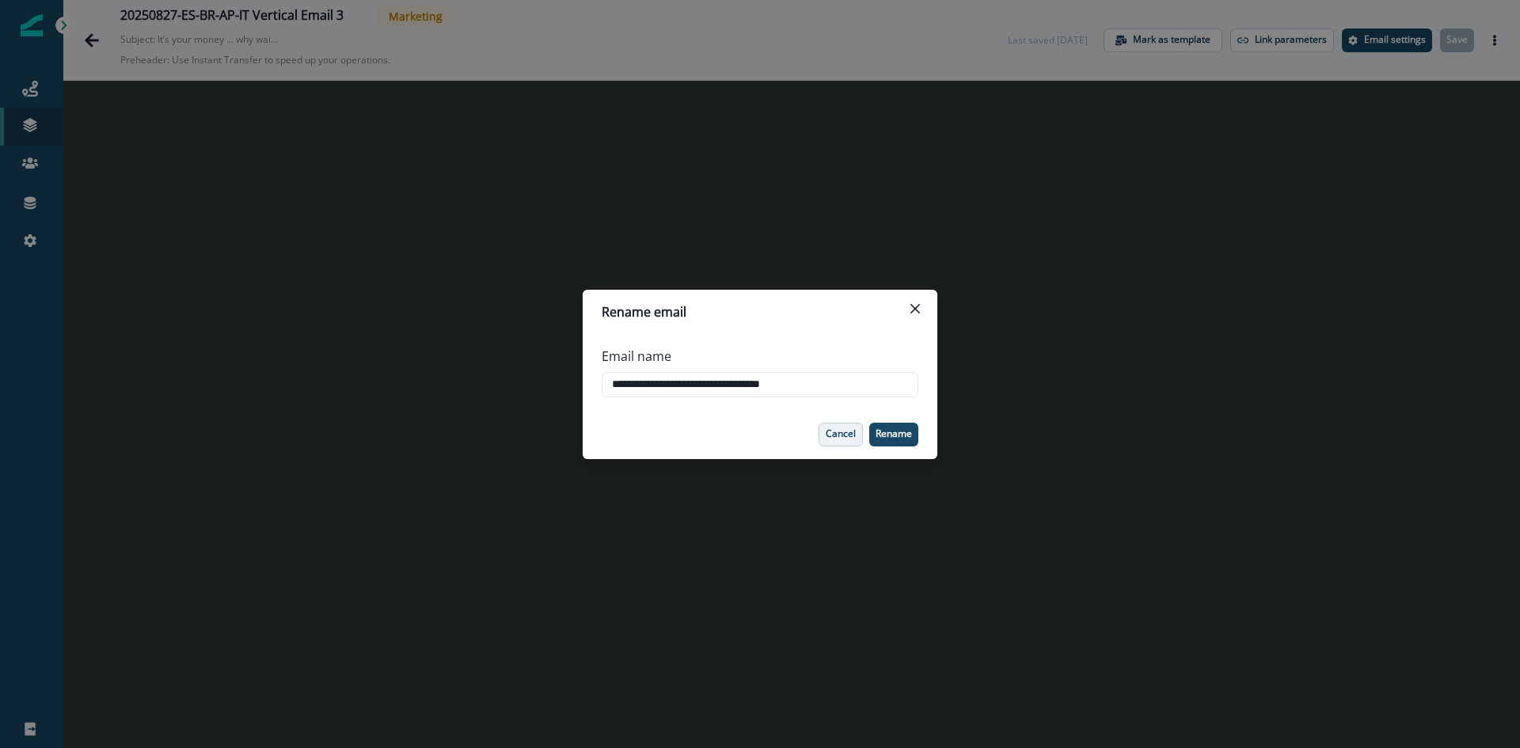
click at [849, 435] on p "Cancel" at bounding box center [841, 433] width 30 height 11
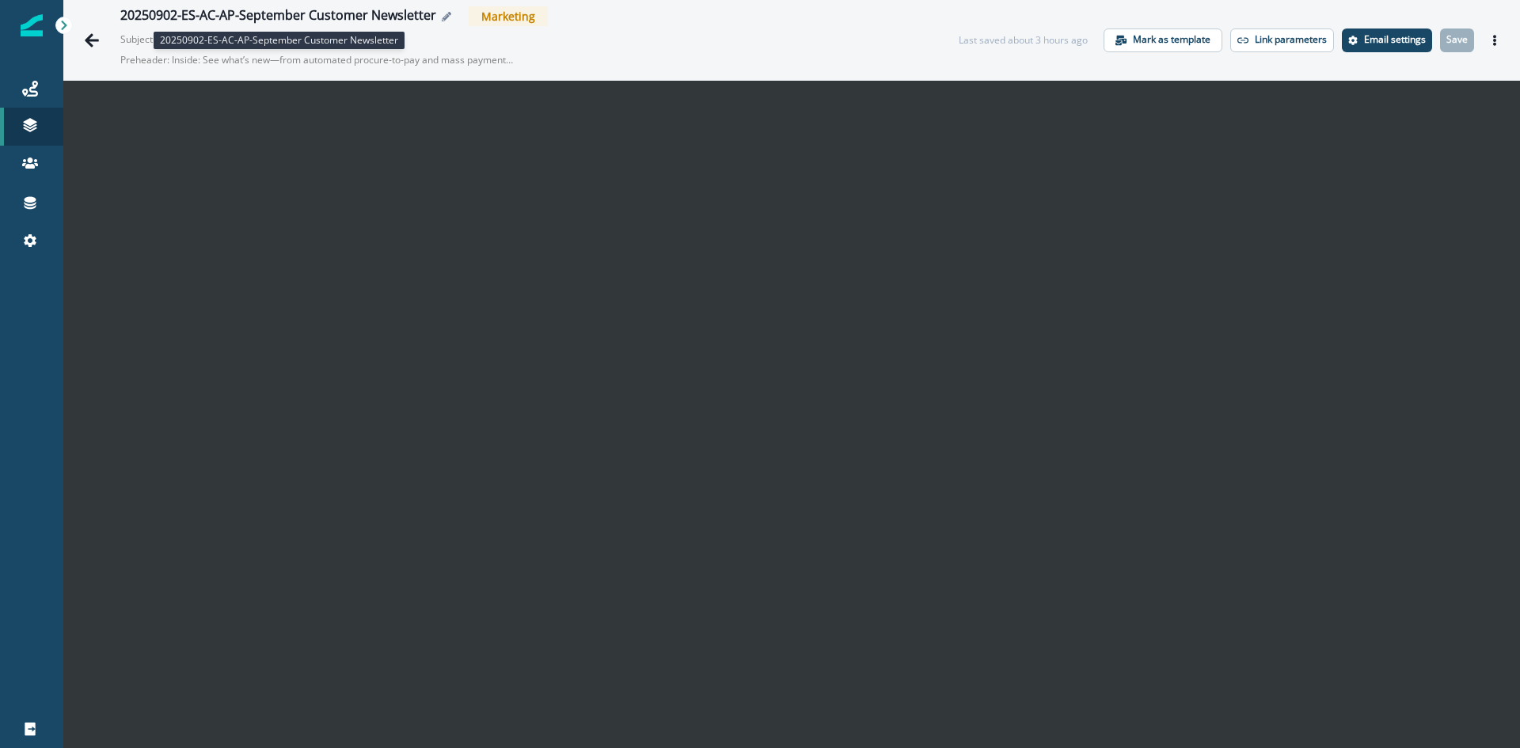
click at [408, 13] on div "20250902-ES-AC-AP-September Customer Newsletter" at bounding box center [278, 16] width 316 height 17
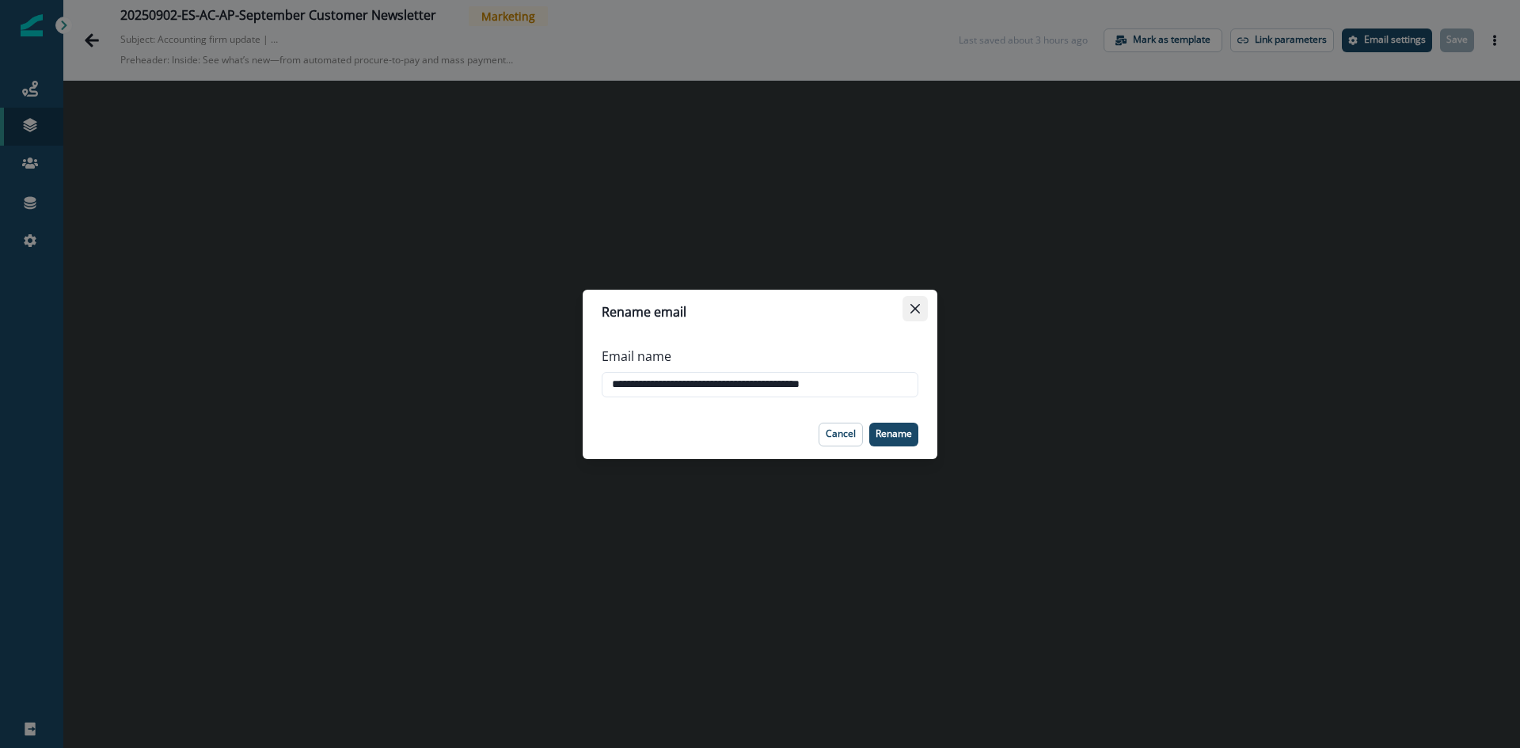
click at [923, 306] on button "Close" at bounding box center [914, 308] width 25 height 25
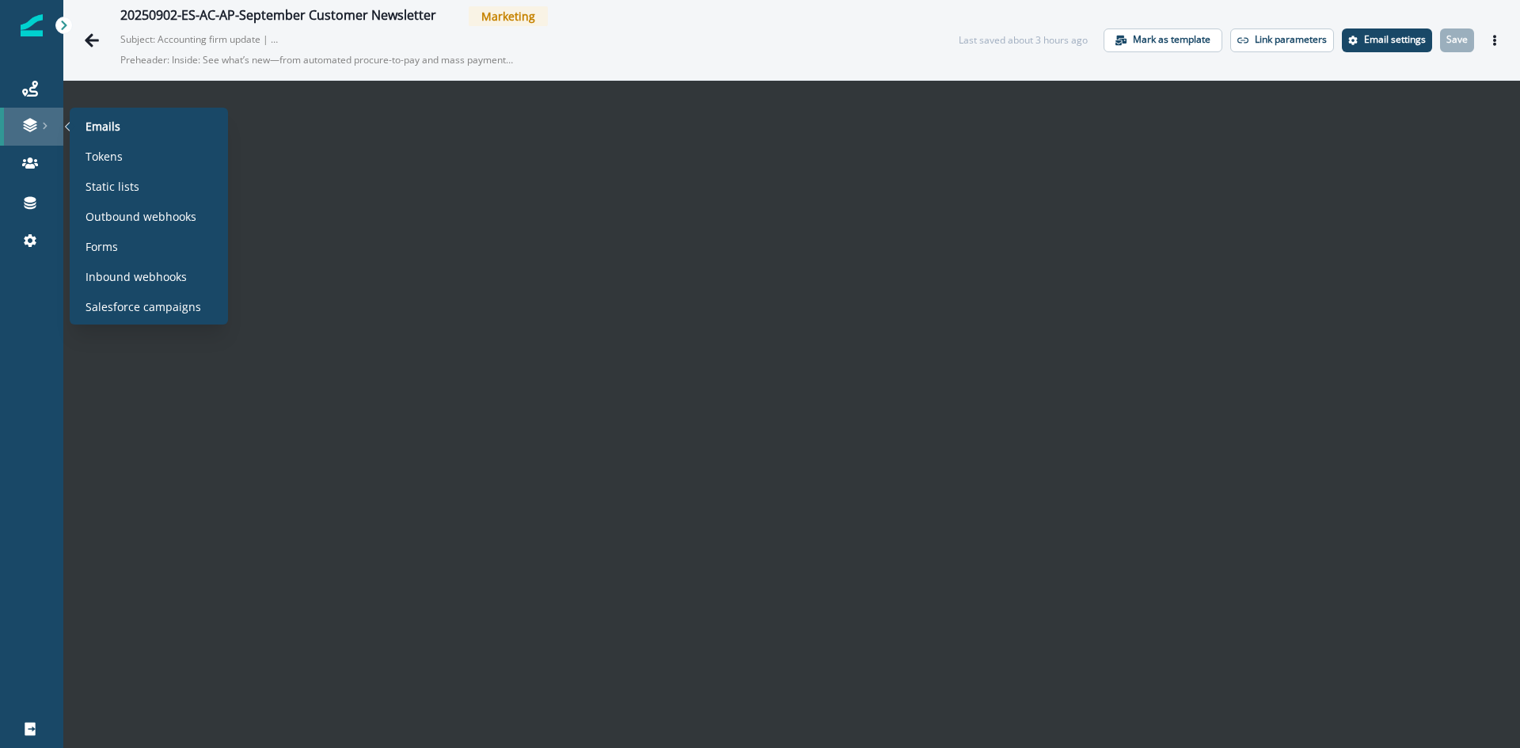
click at [38, 128] on div at bounding box center [31, 125] width 51 height 16
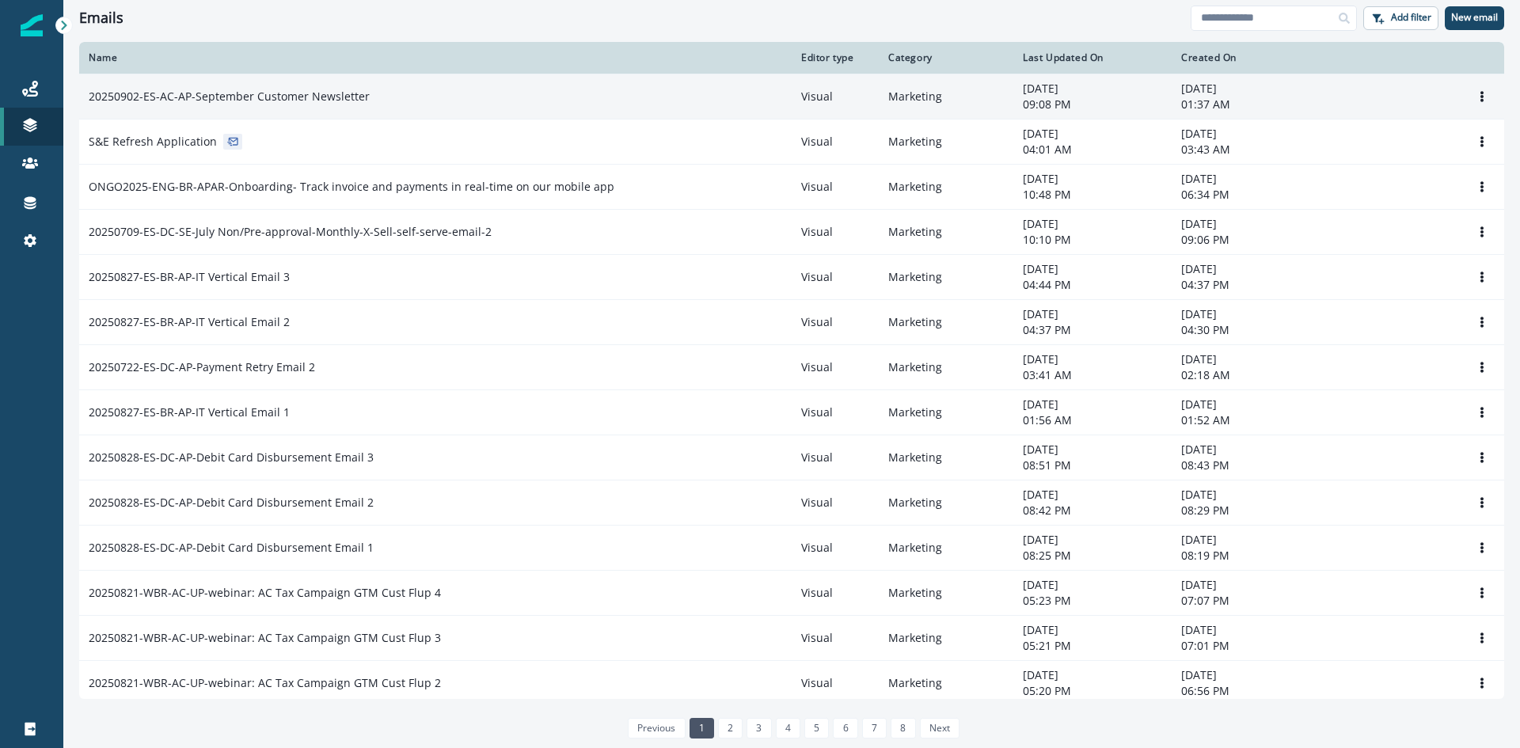
click at [320, 103] on p "20250902-ES-AC-AP-September Customer Newsletter" at bounding box center [229, 97] width 281 height 16
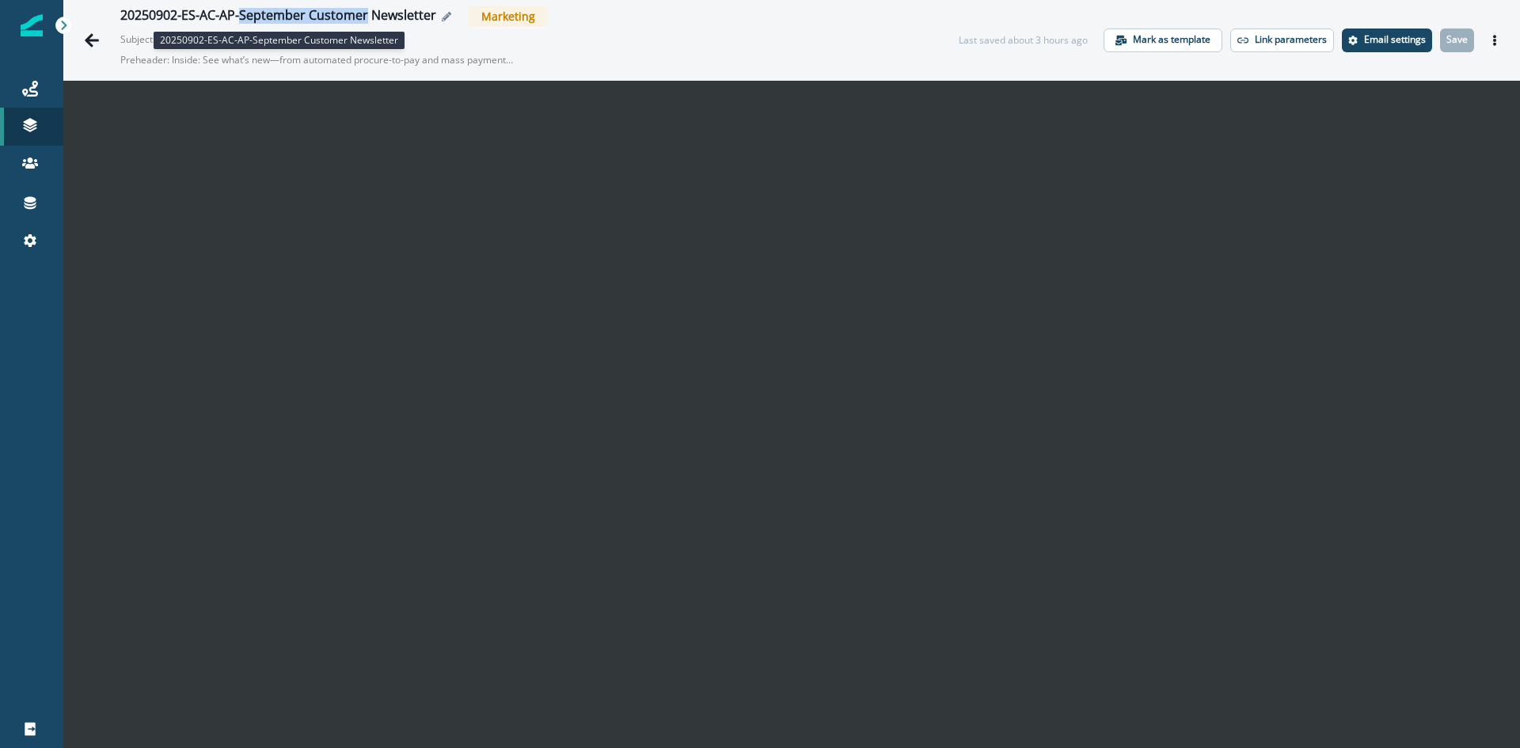
drag, startPoint x: 241, startPoint y: 12, endPoint x: 367, endPoint y: 18, distance: 126.0
click at [367, 18] on div "20250902-ES-AC-AP-September Customer Newsletter" at bounding box center [278, 16] width 316 height 17
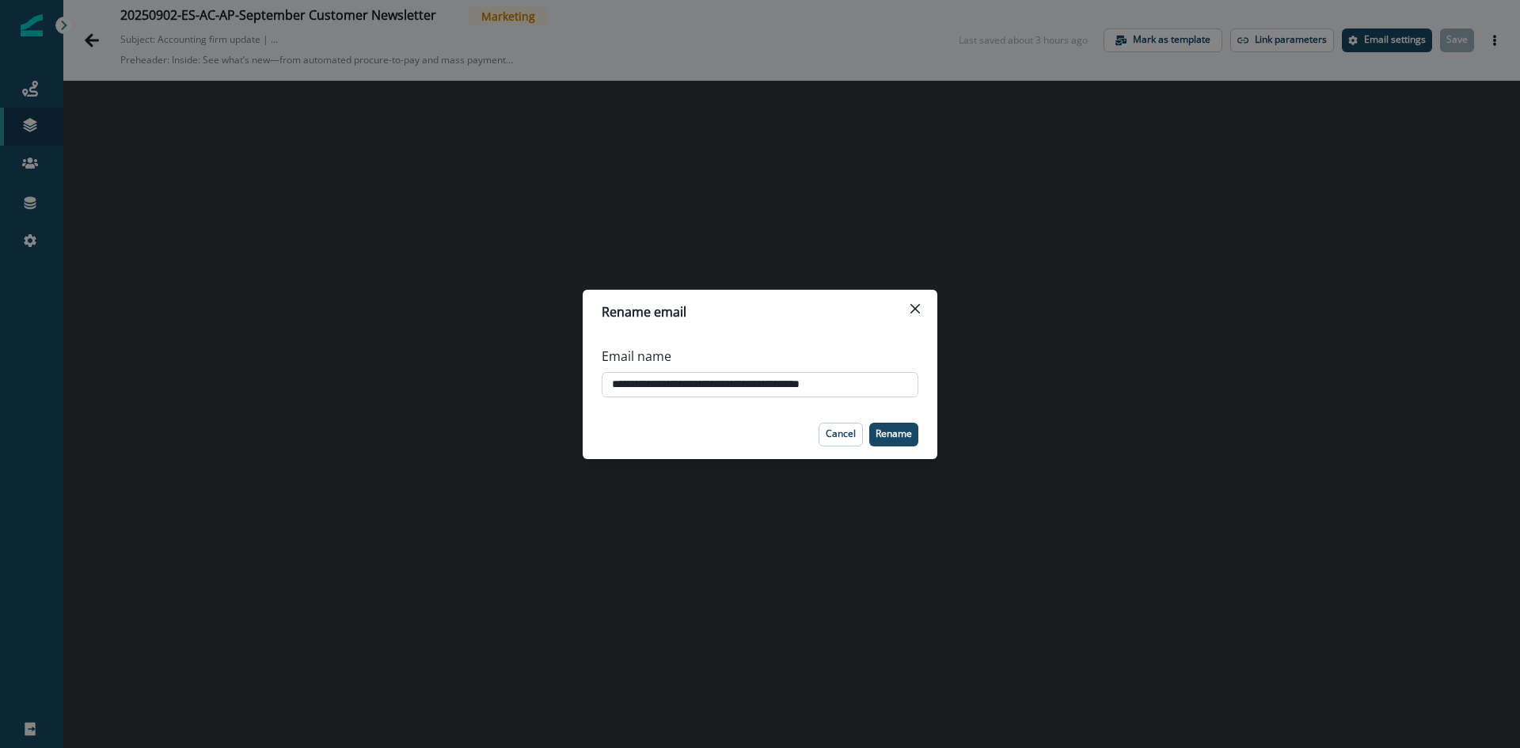
click at [741, 383] on input "**********" at bounding box center [760, 384] width 317 height 25
click at [717, 385] on input "**********" at bounding box center [760, 384] width 317 height 25
drag, startPoint x: 719, startPoint y: 385, endPoint x: 750, endPoint y: 390, distance: 32.1
click at [750, 390] on input "**********" at bounding box center [760, 384] width 317 height 25
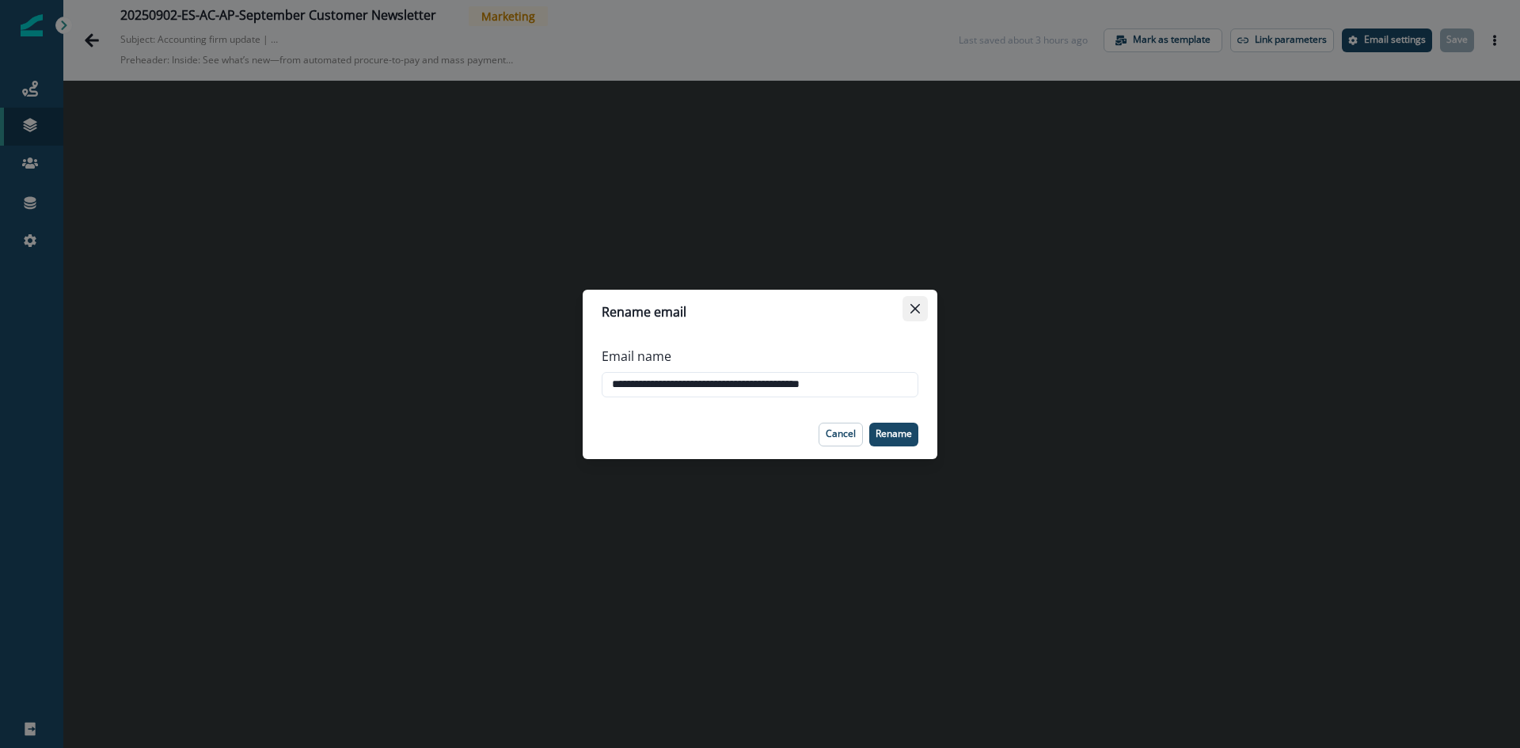
click at [926, 309] on button "Close" at bounding box center [914, 308] width 25 height 25
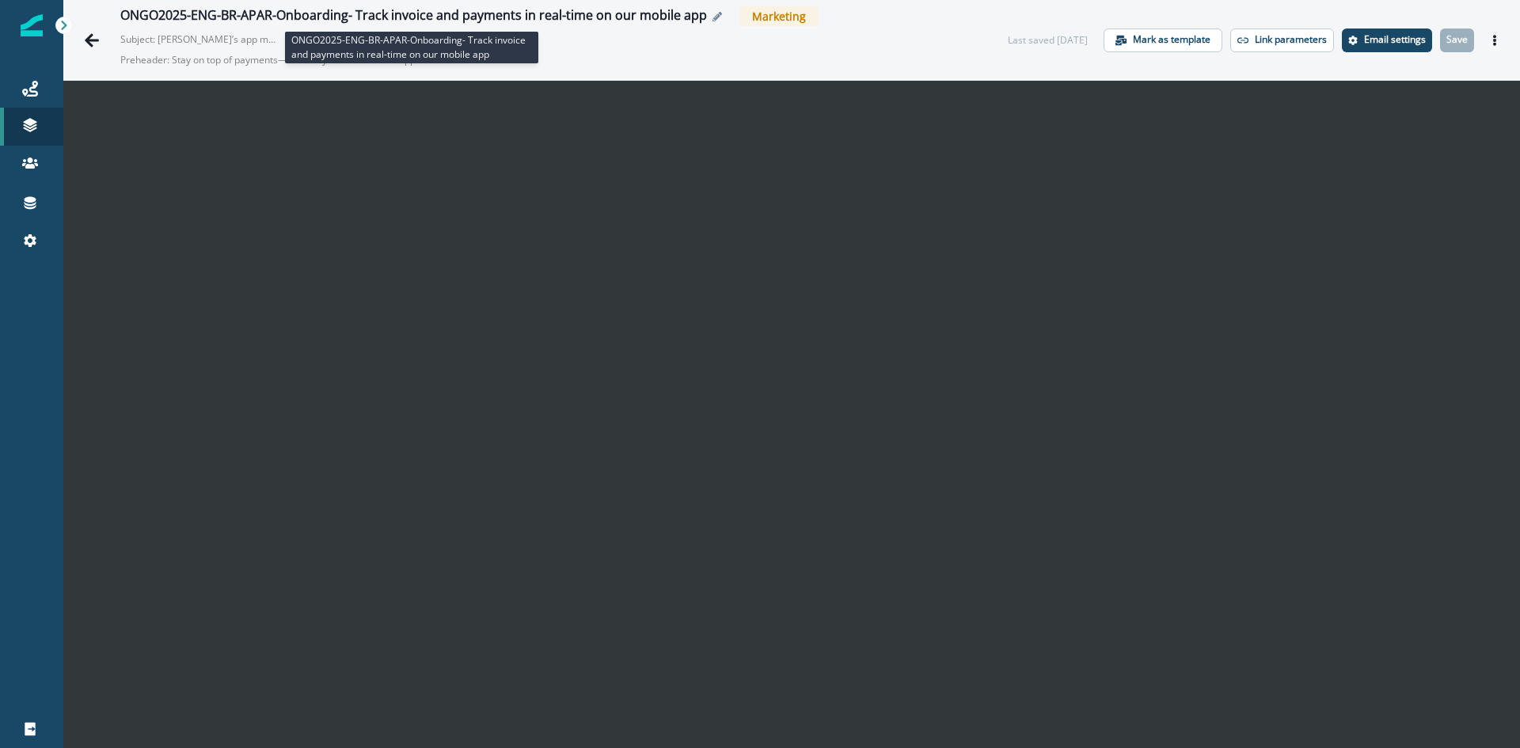
click at [605, 15] on div "ONGO2025-ENG-BR-APAR-Onboarding- Track invoice and payments in real-time on our…" at bounding box center [413, 16] width 586 height 17
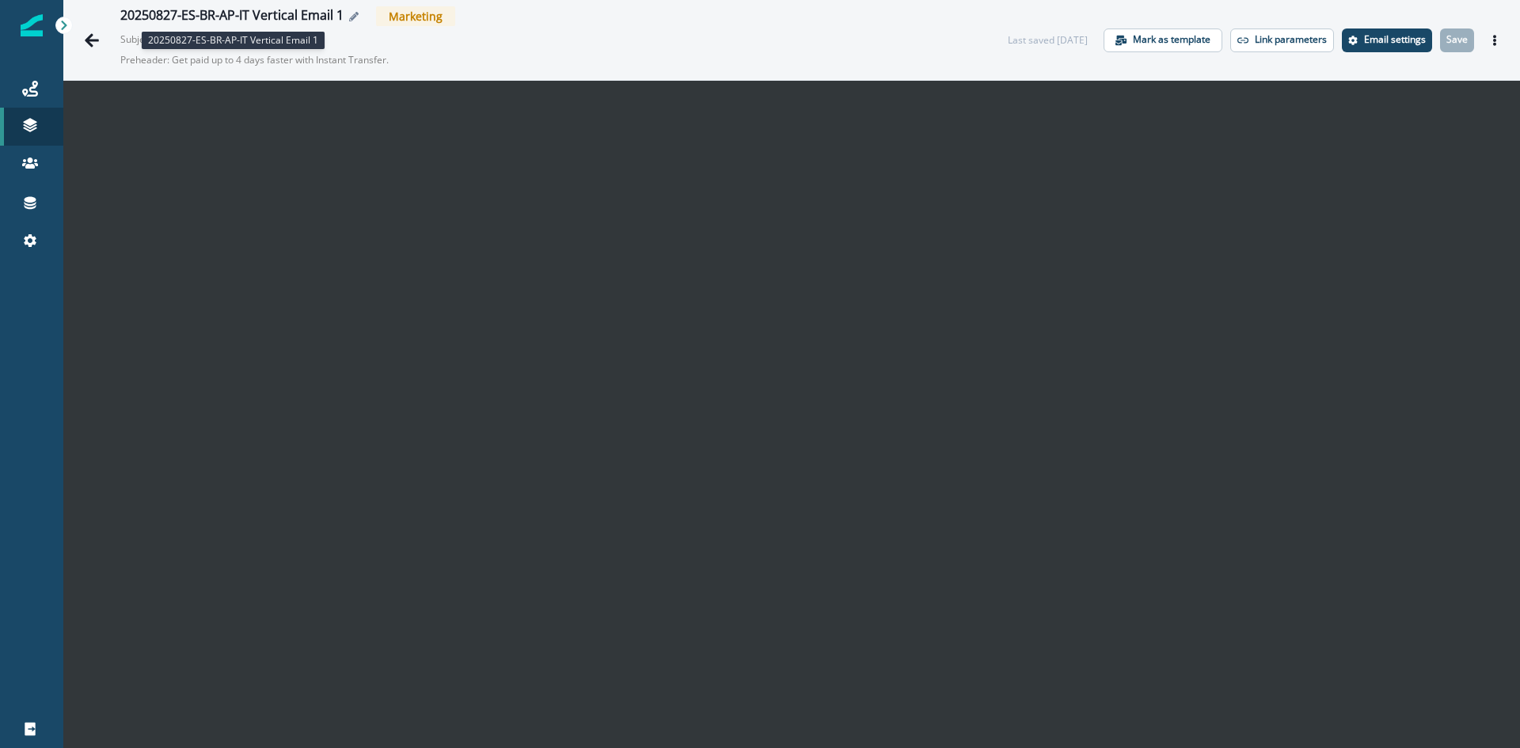
click at [320, 22] on div "20250827-ES-BR-AP-IT Vertical Email 1" at bounding box center [231, 16] width 223 height 17
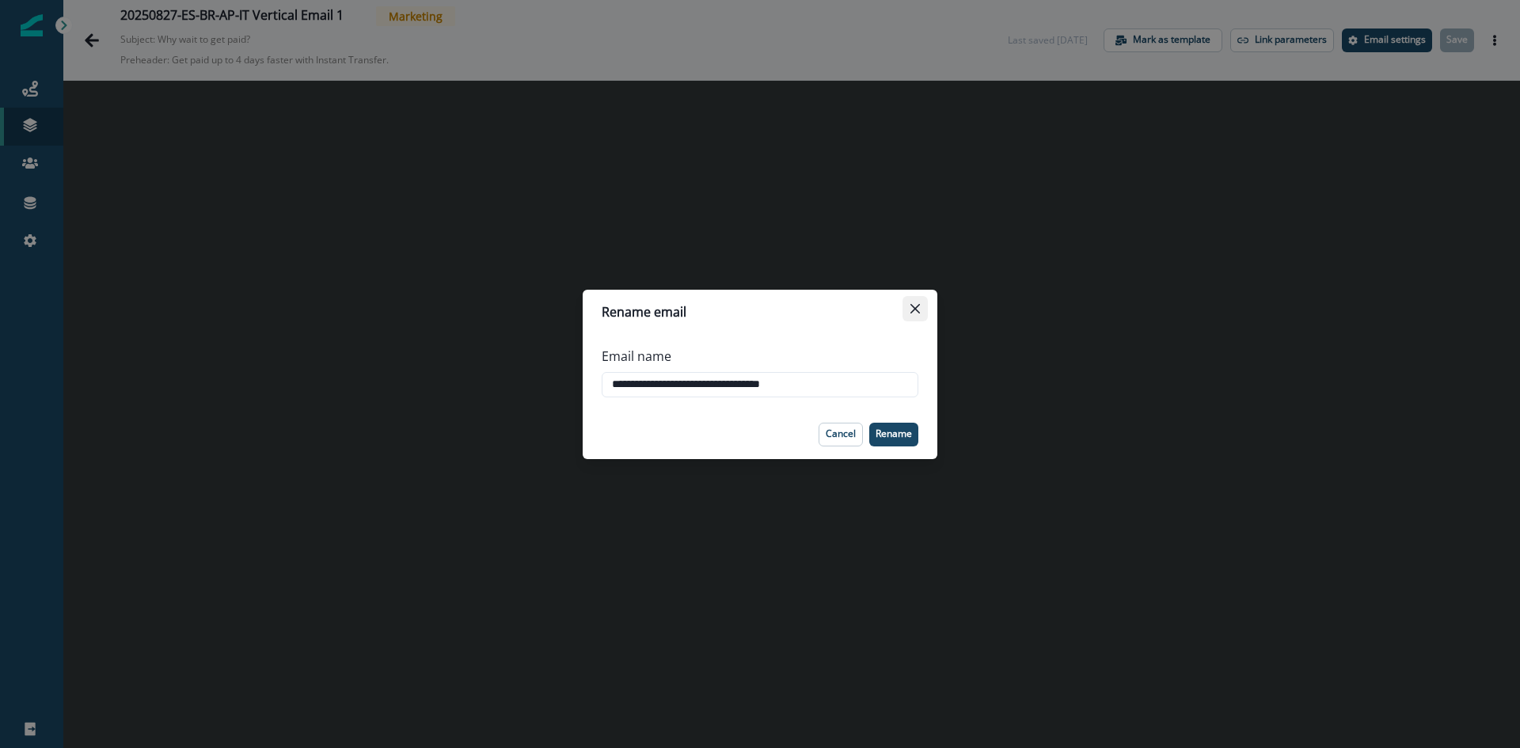
click at [912, 308] on icon "Close" at bounding box center [914, 308] width 9 height 9
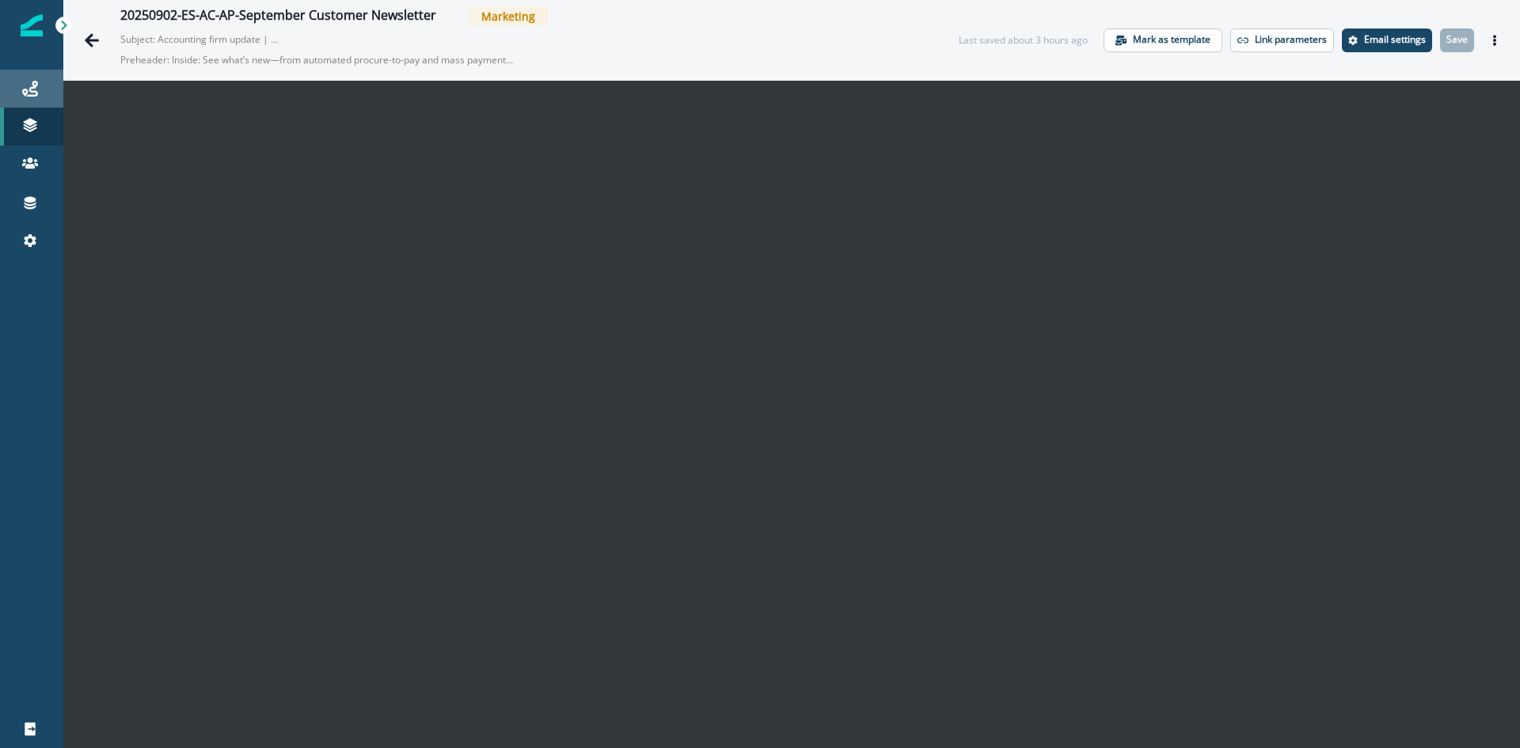
click at [20, 89] on div "Journeys" at bounding box center [31, 88] width 51 height 19
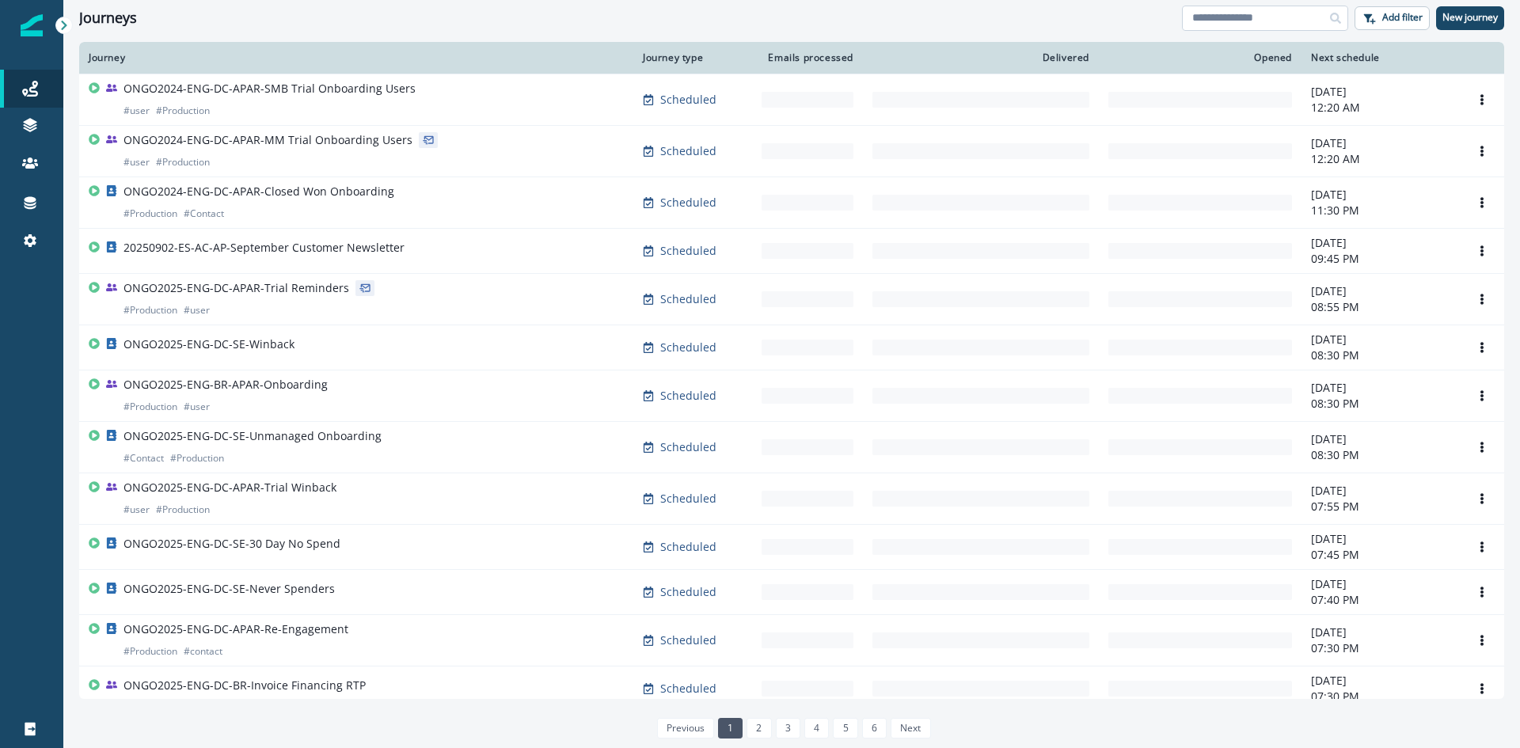
click at [1262, 19] on input at bounding box center [1265, 18] width 166 height 25
paste input "**********"
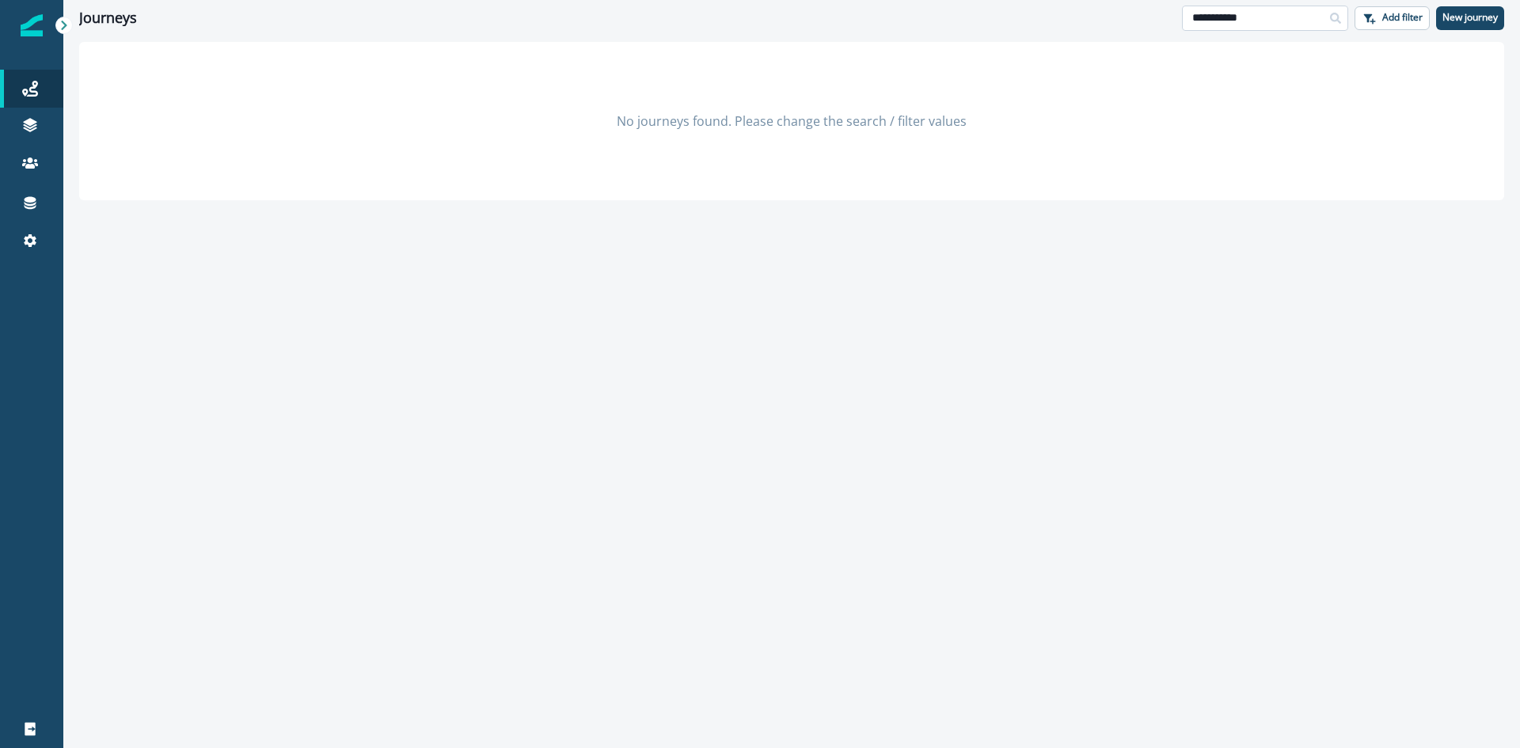
click at [1196, 11] on input "**********" at bounding box center [1265, 18] width 166 height 25
type input "********"
click at [1194, 23] on input "********" at bounding box center [1265, 18] width 166 height 25
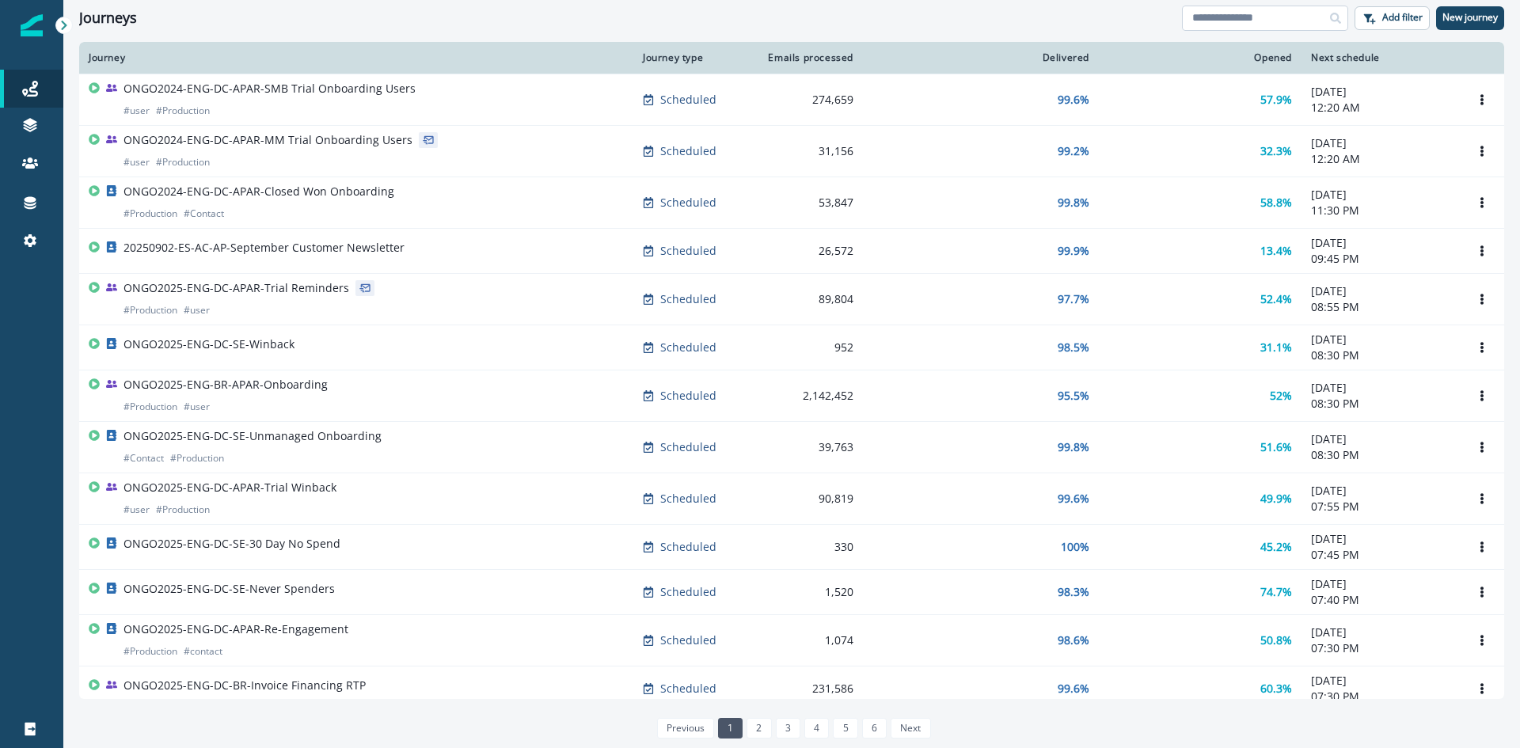
click at [1199, 19] on input at bounding box center [1265, 18] width 166 height 25
paste input "*********"
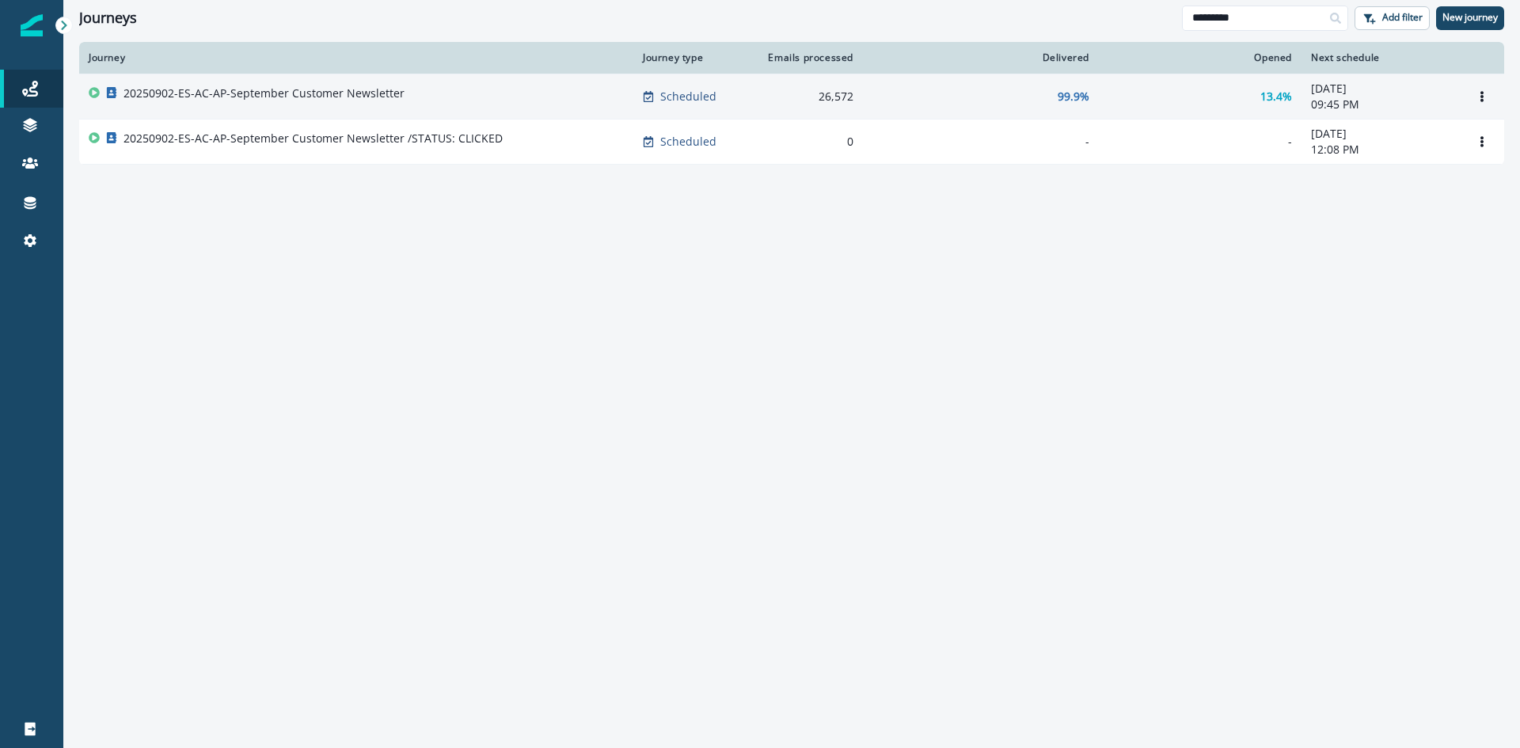
type input "*********"
click at [341, 89] on p "20250902-ES-AC-AP-September Customer Newsletter" at bounding box center [263, 93] width 281 height 16
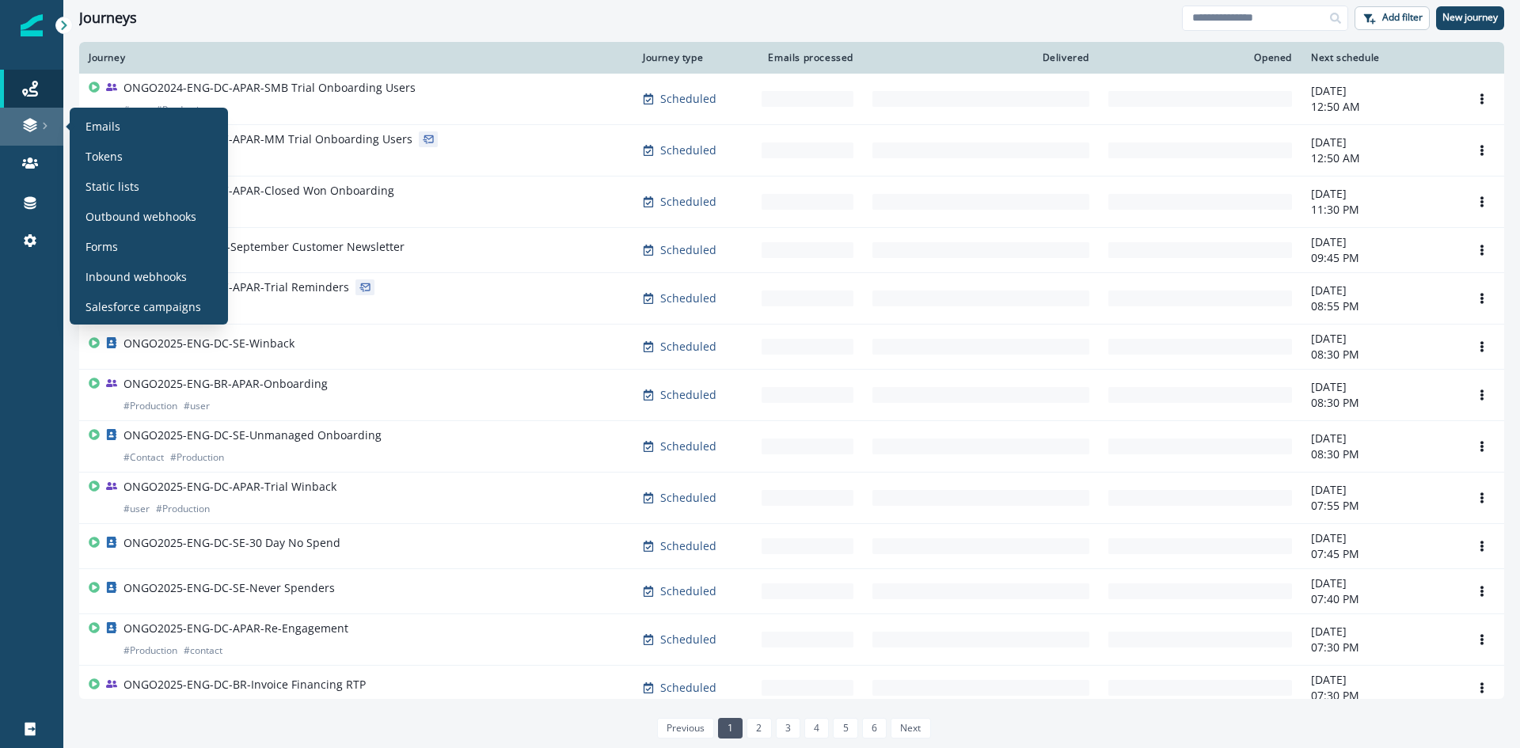
click at [32, 116] on link at bounding box center [31, 127] width 63 height 38
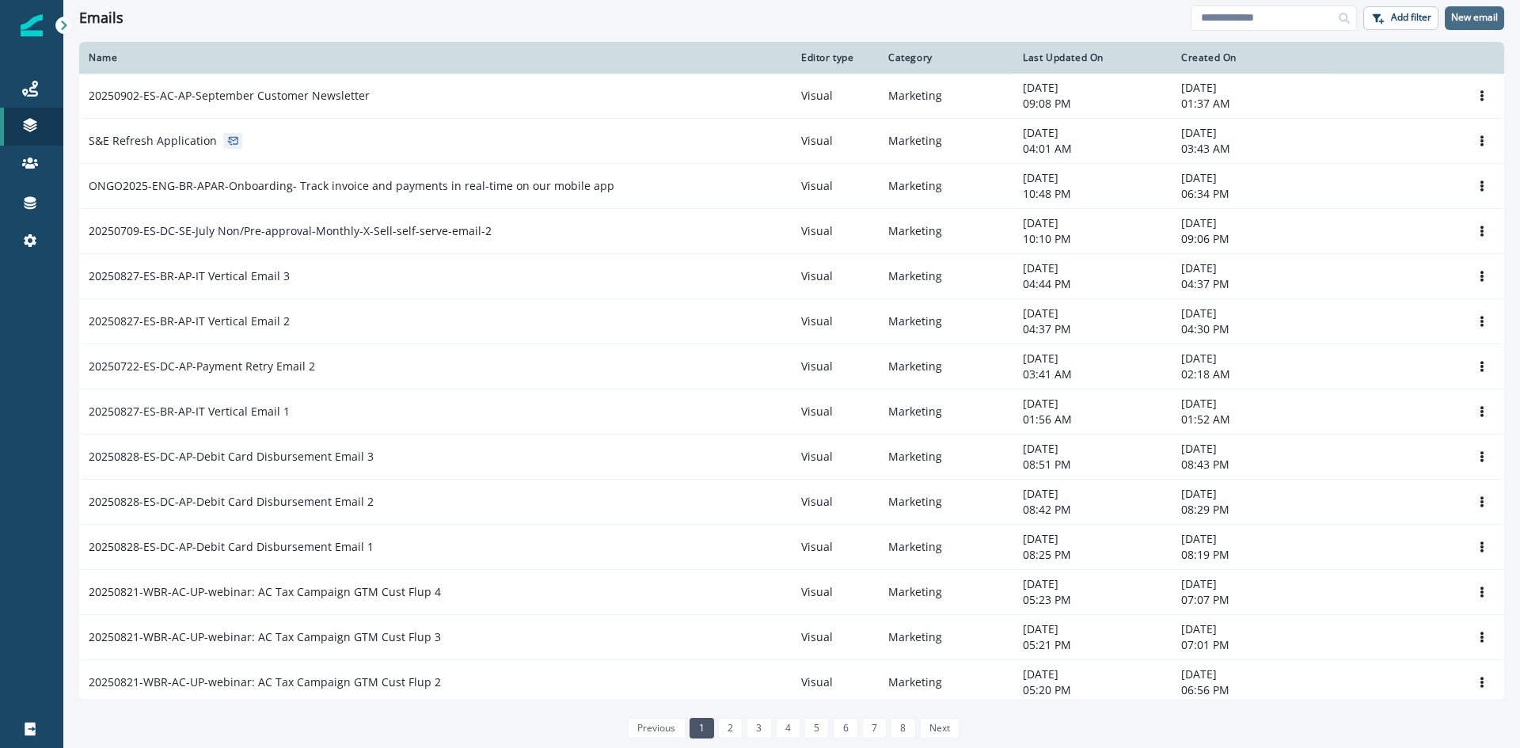
click at [1495, 23] on p "New email" at bounding box center [1474, 17] width 47 height 11
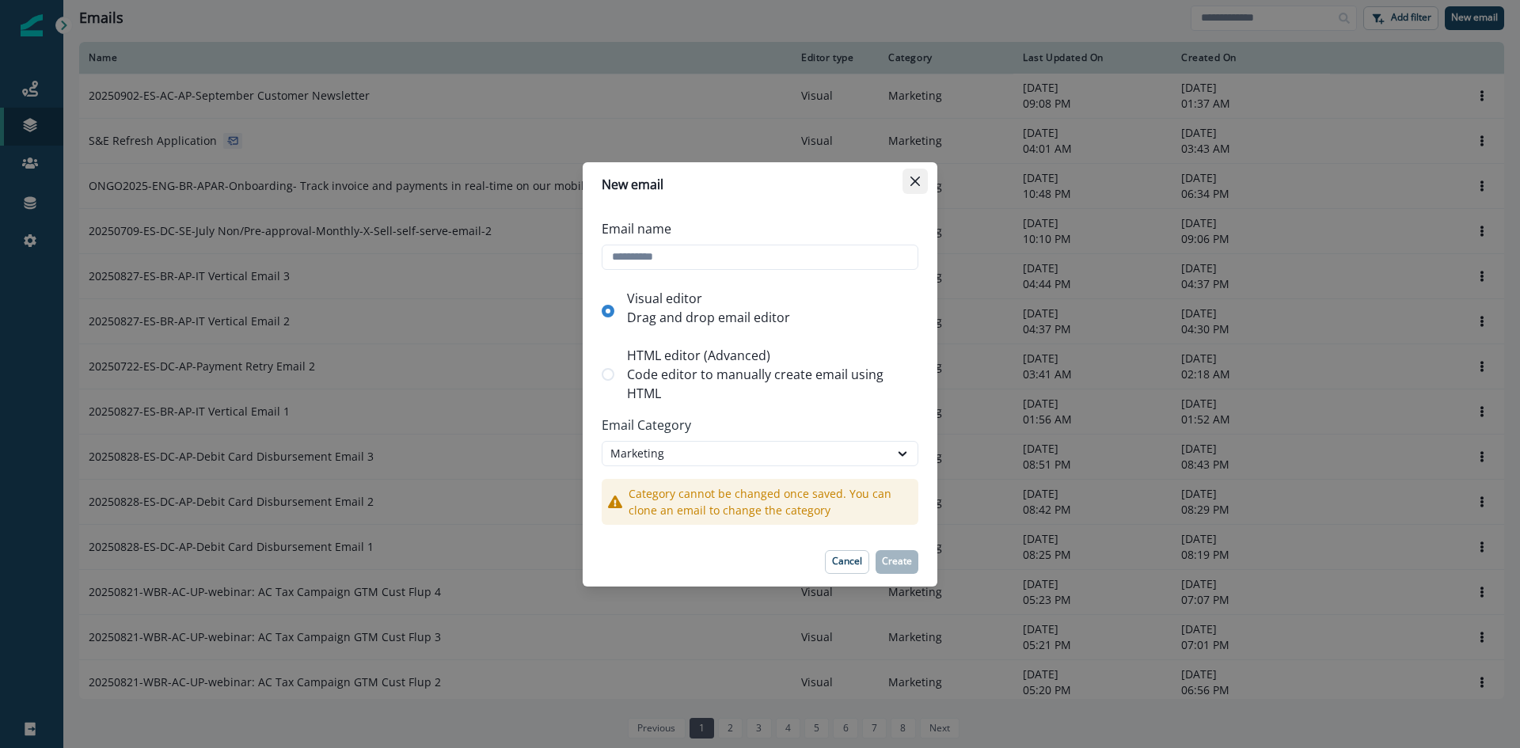
paste input "**********"
type input "**********"
click at [906, 557] on p "Create" at bounding box center [897, 561] width 30 height 11
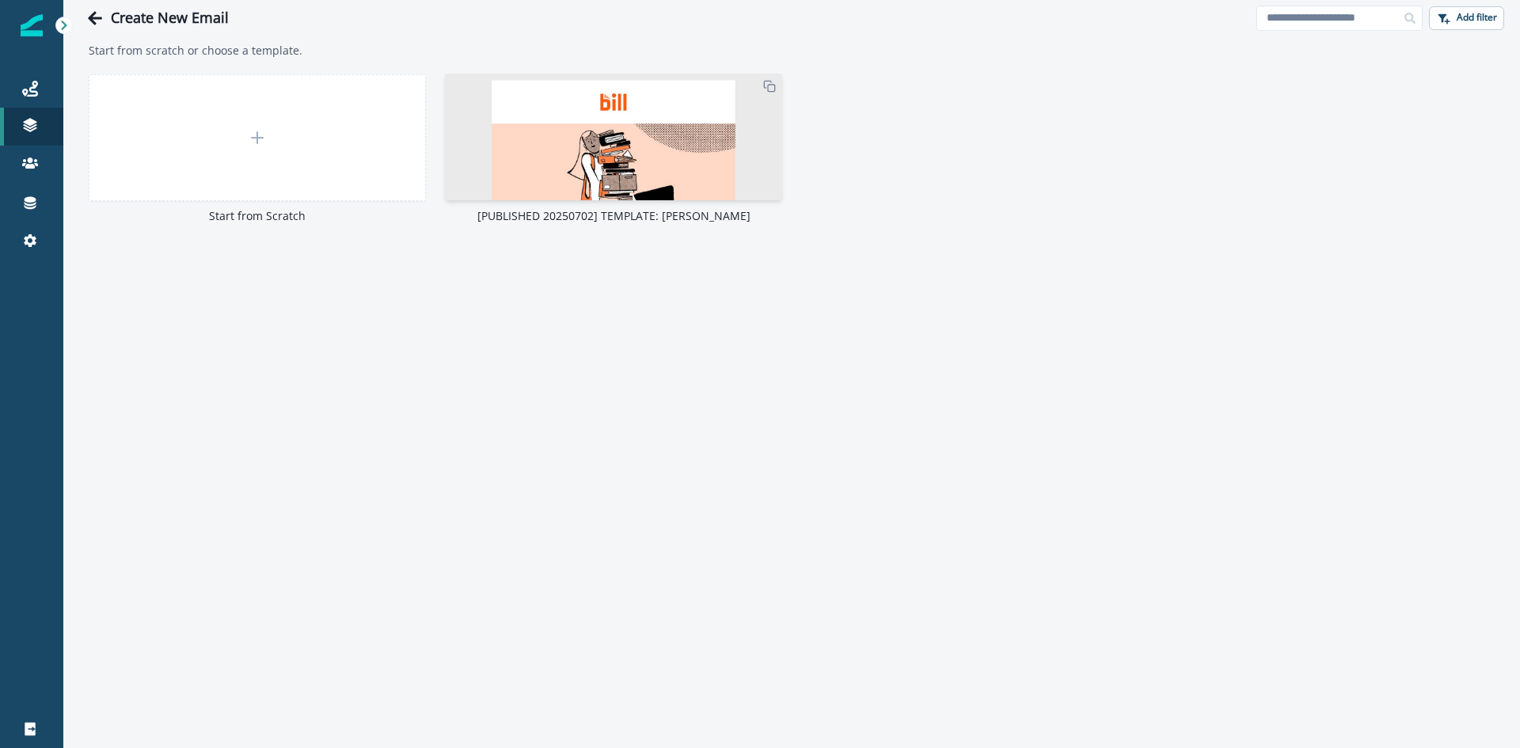
click at [625, 147] on img at bounding box center [613, 563] width 337 height 979
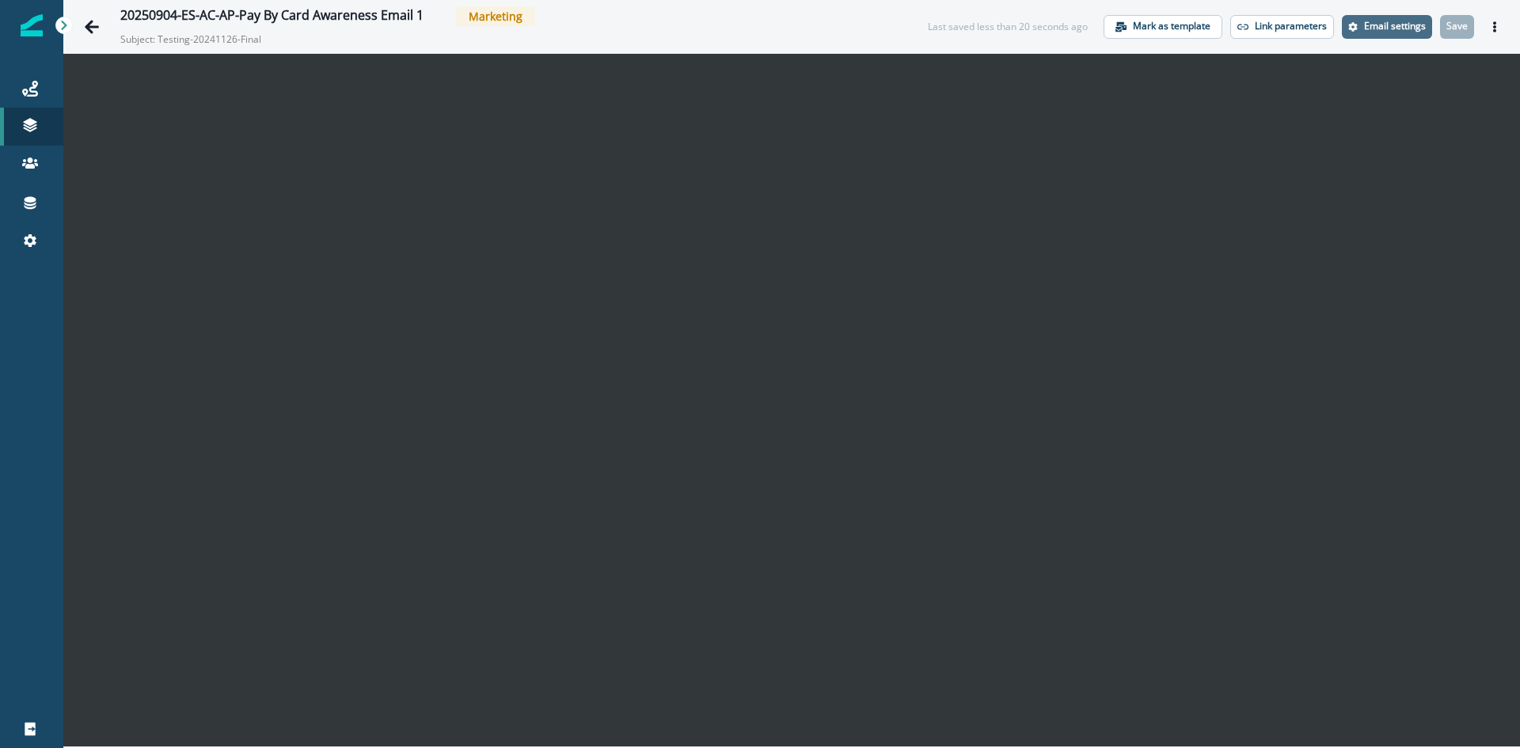
click at [1377, 25] on p "Email settings" at bounding box center [1395, 26] width 62 height 11
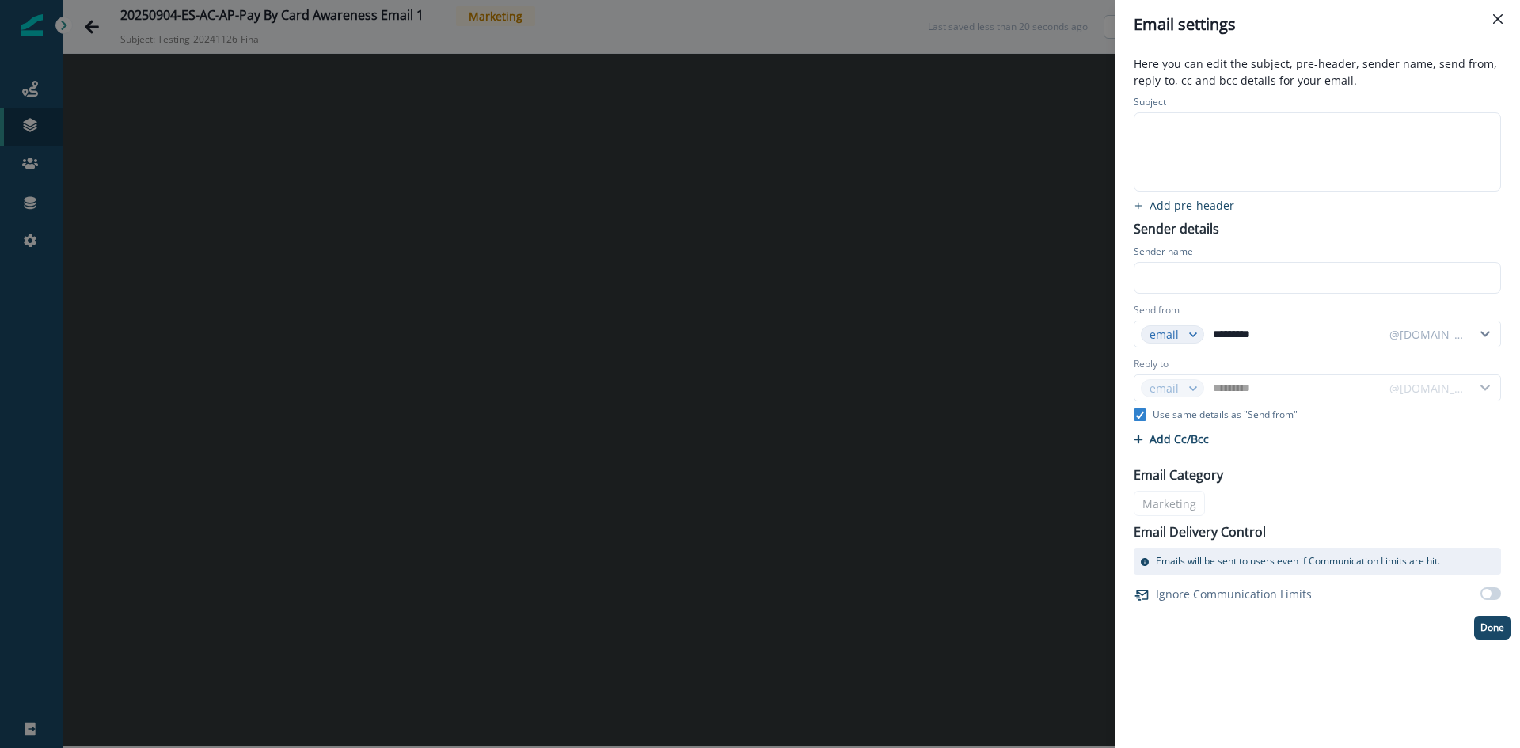
click at [1263, 150] on div at bounding box center [1315, 152] width 363 height 78
click at [1245, 149] on div "**********" at bounding box center [1315, 152] width 363 height 78
click at [1201, 207] on p "Add pre-header" at bounding box center [1191, 205] width 85 height 15
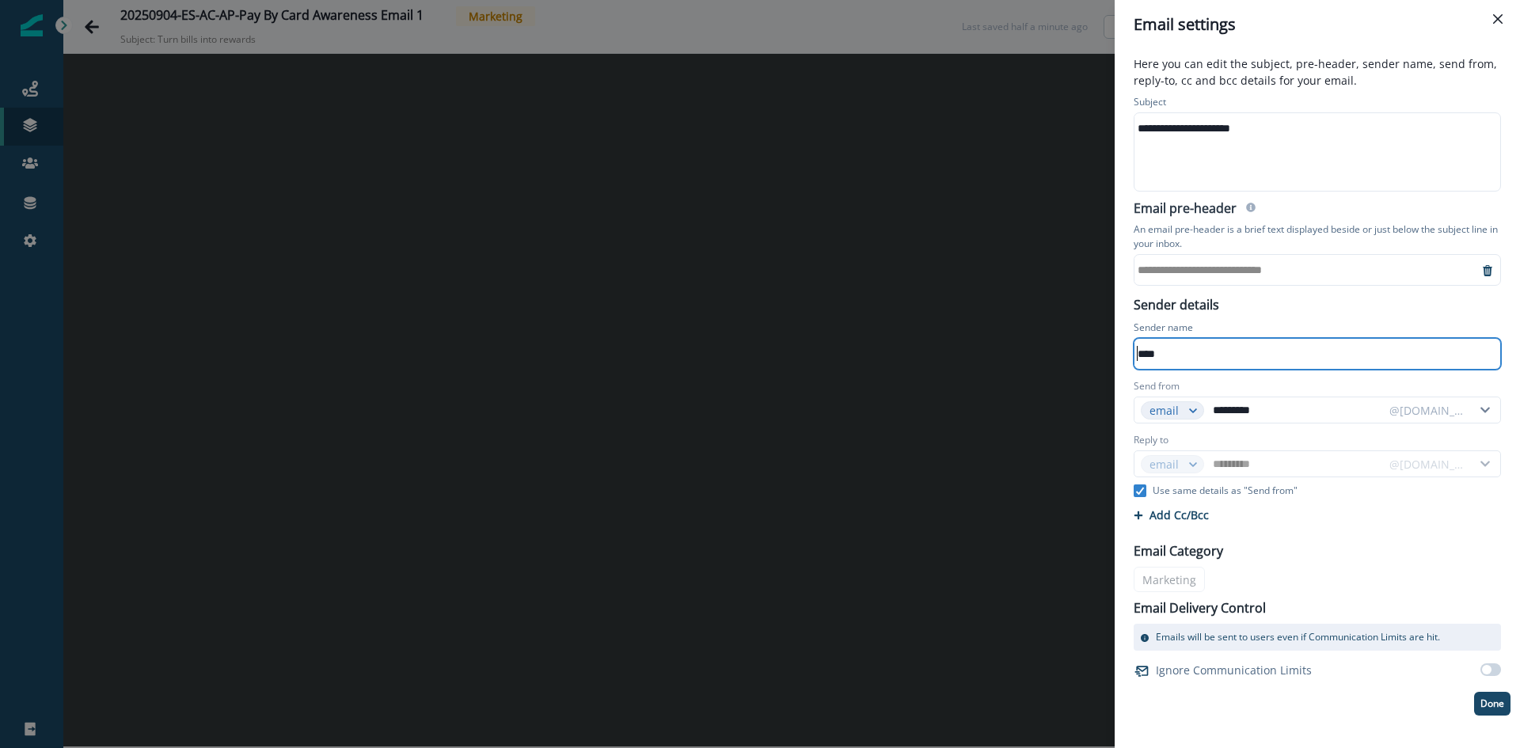
click at [1196, 264] on div "**********" at bounding box center [1306, 270] width 344 height 24
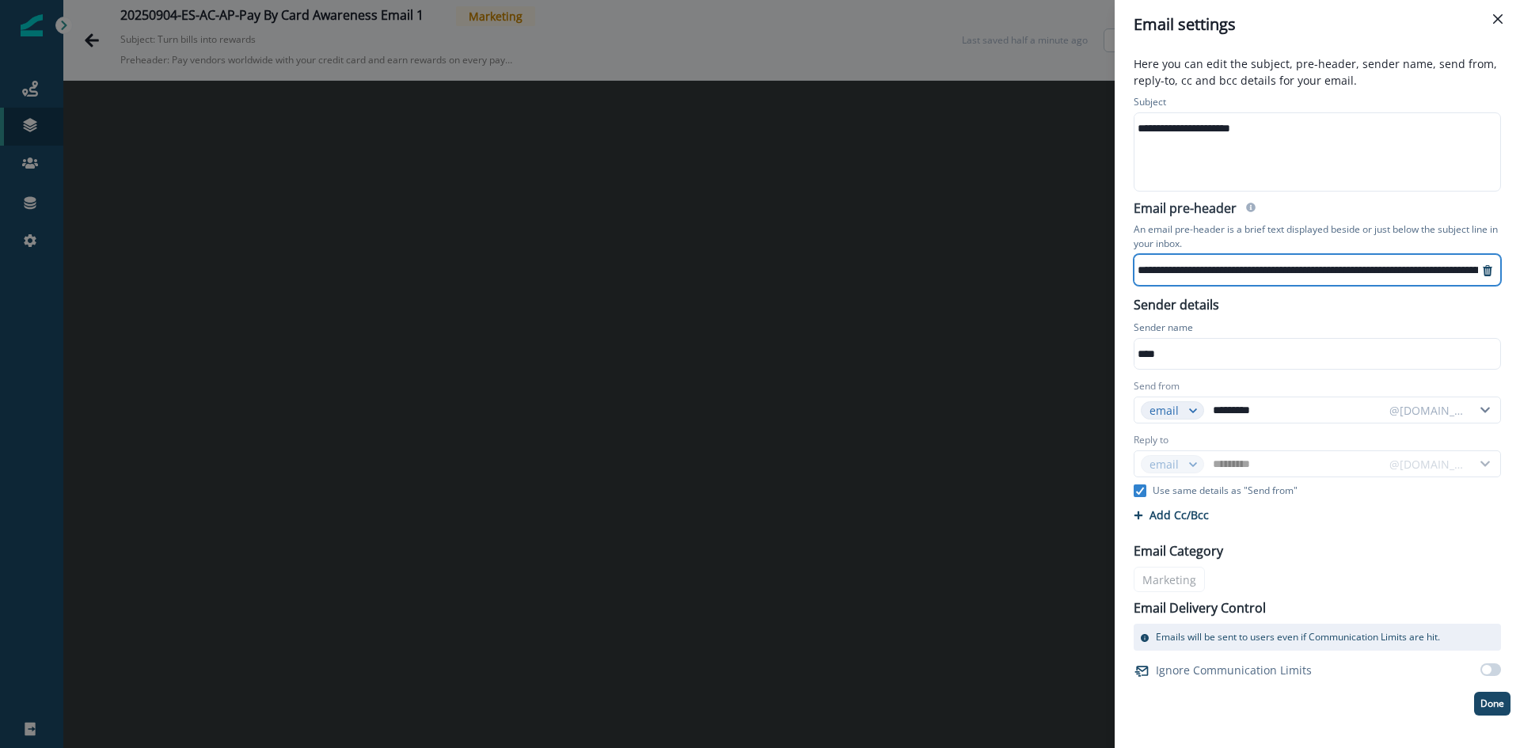
scroll to position [8, 615]
click at [1176, 492] on p "Use same details as "Send from"" at bounding box center [1224, 491] width 145 height 14
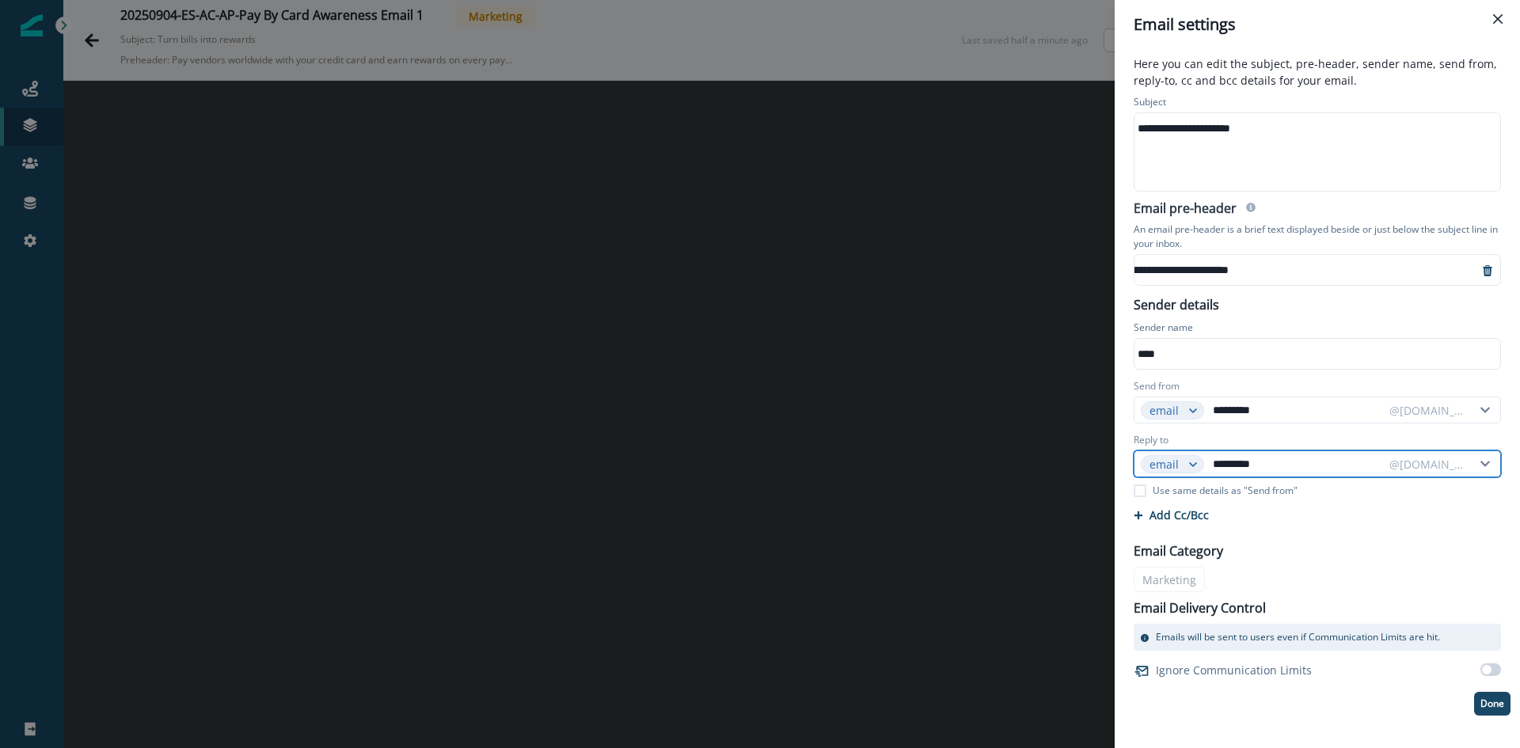
click at [1294, 468] on input "*********" at bounding box center [1295, 463] width 173 height 25
type input "**********"
click at [1486, 696] on button "Done" at bounding box center [1492, 704] width 36 height 24
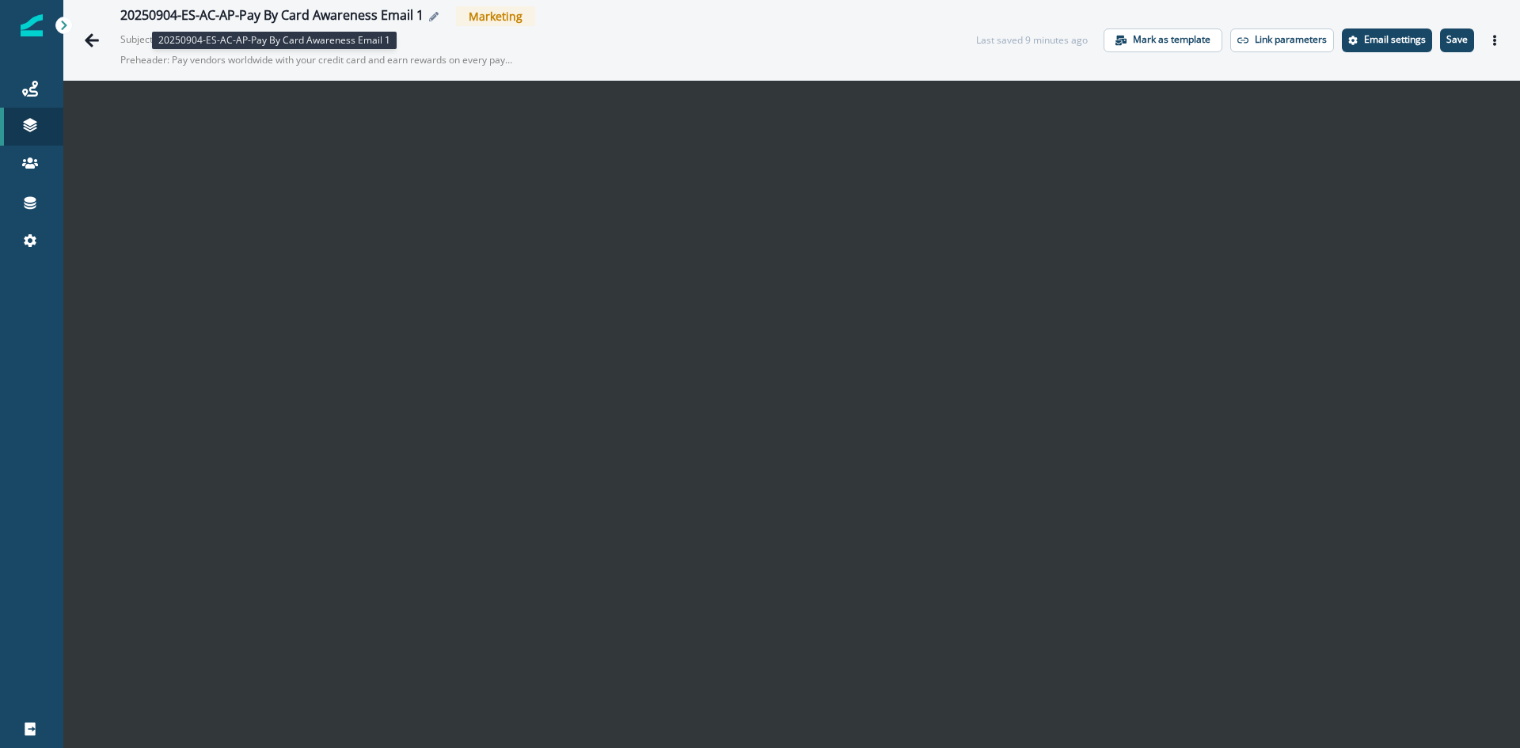
click at [381, 11] on div "20250904-ES-AC-AP-Pay By Card Awareness Email 1" at bounding box center [271, 16] width 303 height 17
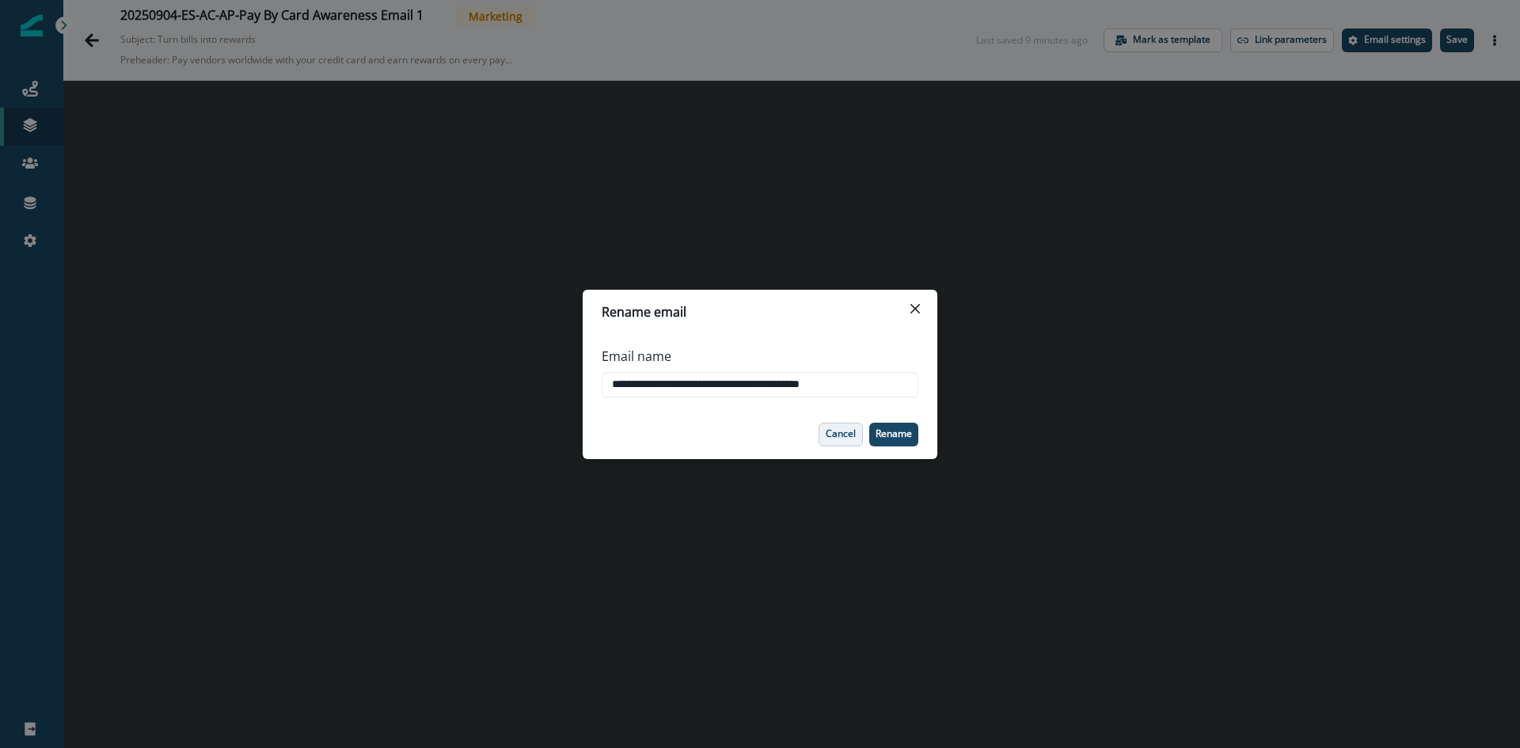
click at [847, 438] on p "Cancel" at bounding box center [841, 433] width 30 height 11
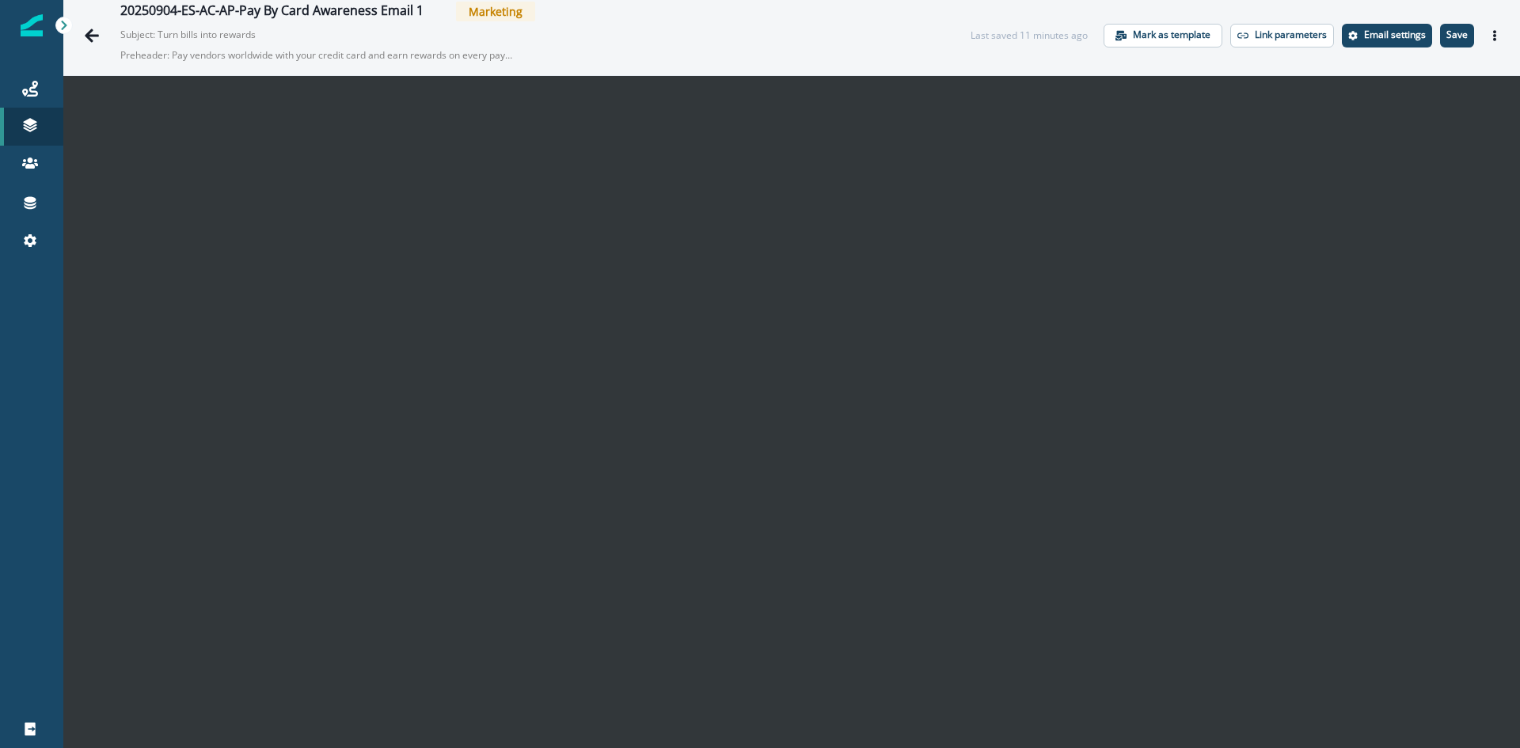
scroll to position [0, 0]
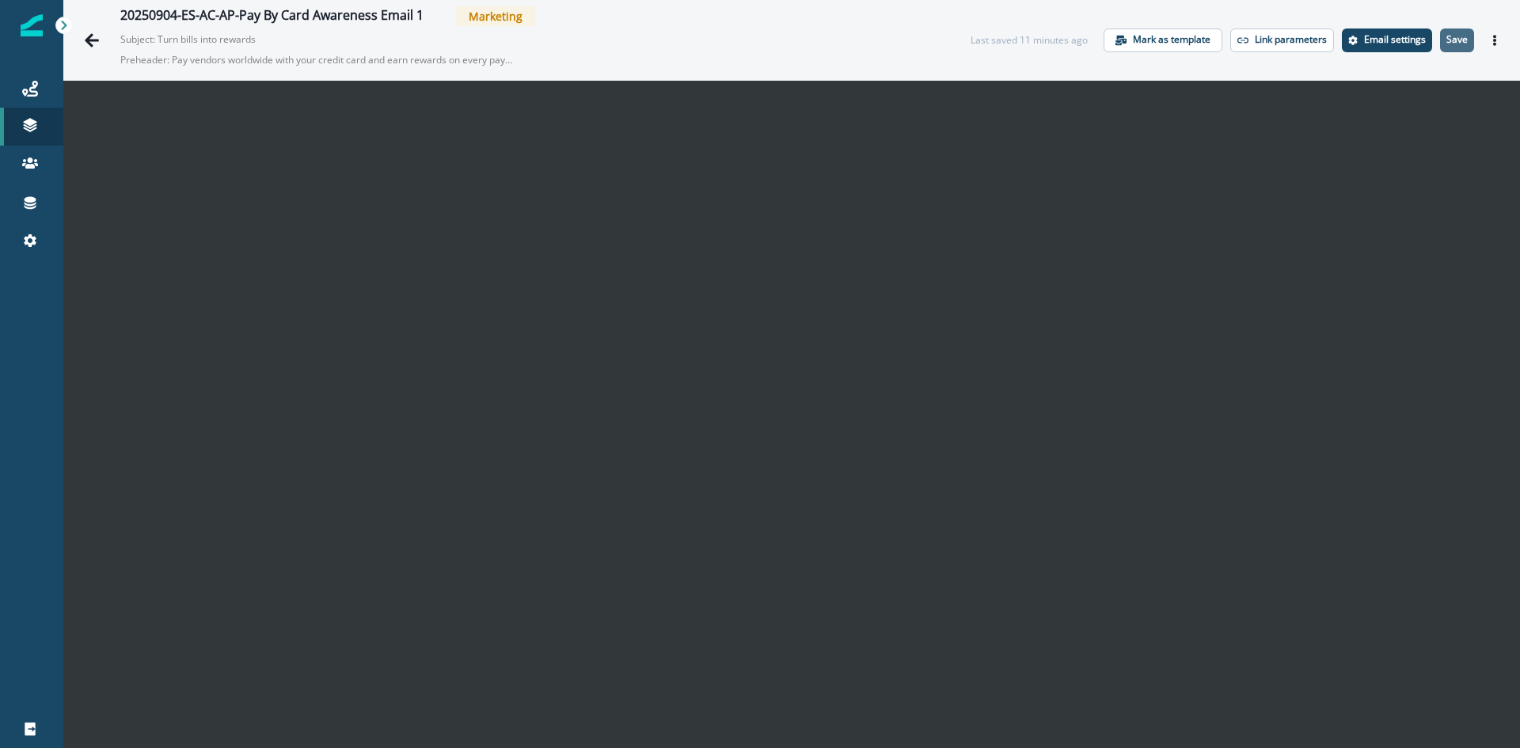
click at [1446, 38] on p "Save" at bounding box center [1456, 39] width 21 height 11
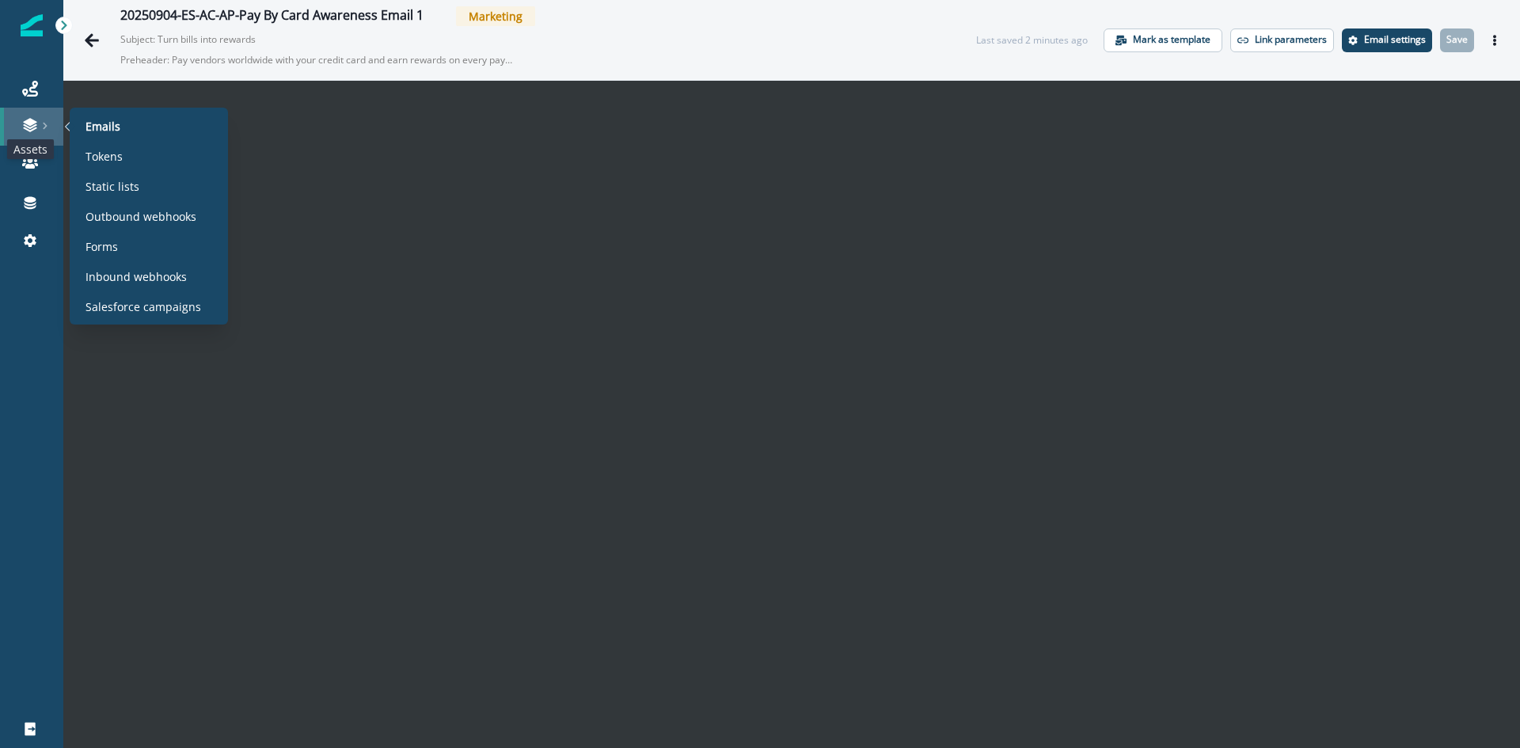
click at [31, 121] on icon at bounding box center [29, 122] width 13 height 8
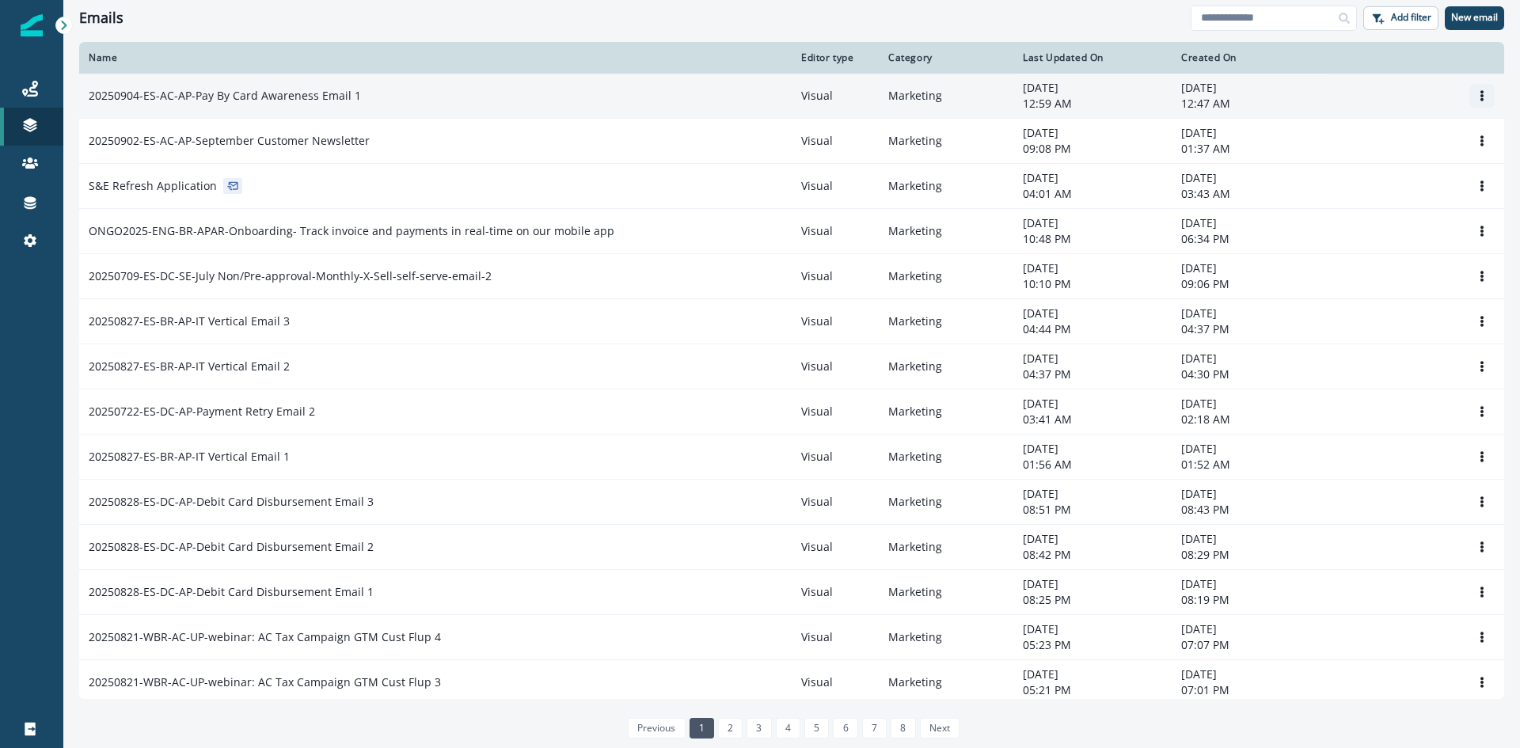
click at [1476, 93] on icon "Options" at bounding box center [1481, 95] width 11 height 11
click at [1334, 126] on button "Clone" at bounding box center [1394, 134] width 176 height 25
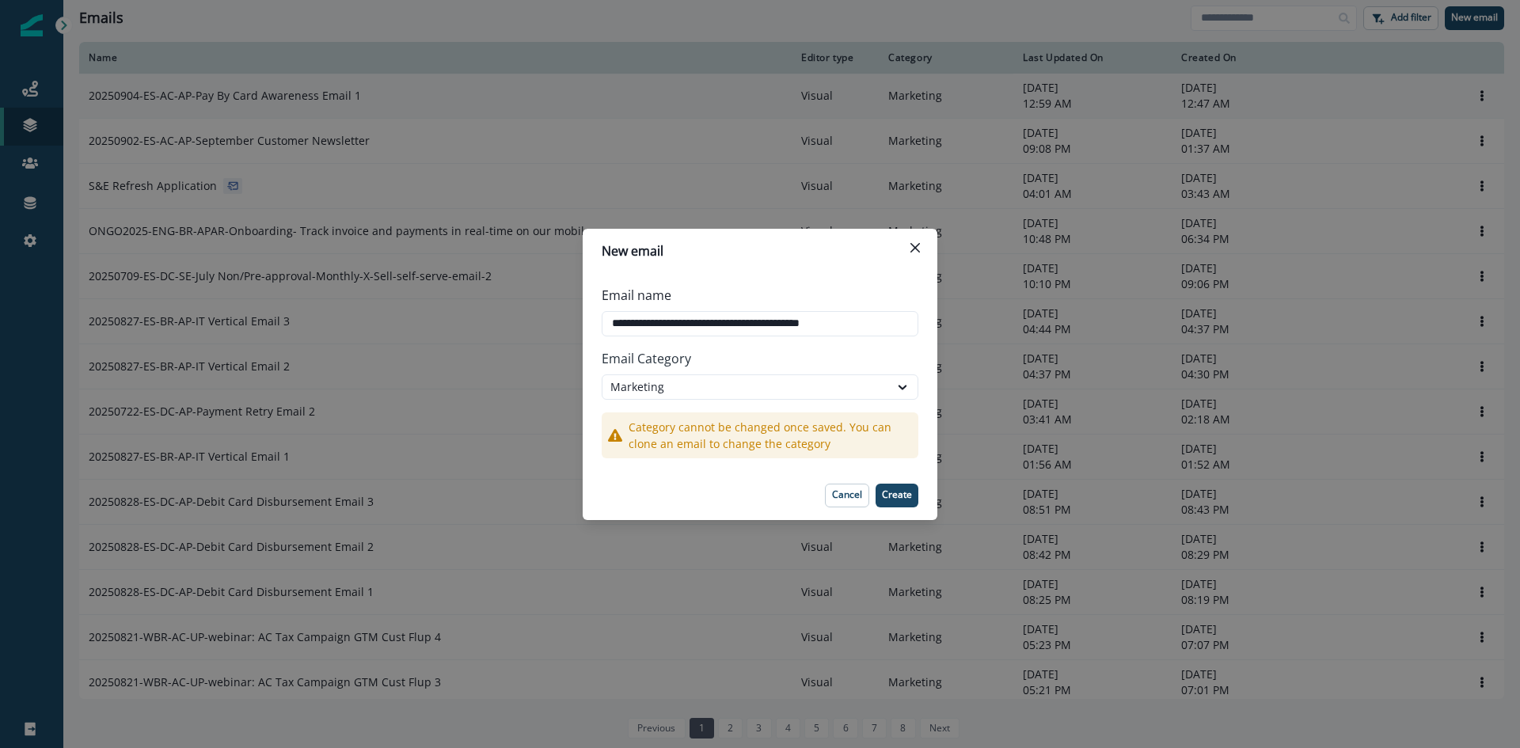
type input "**********"
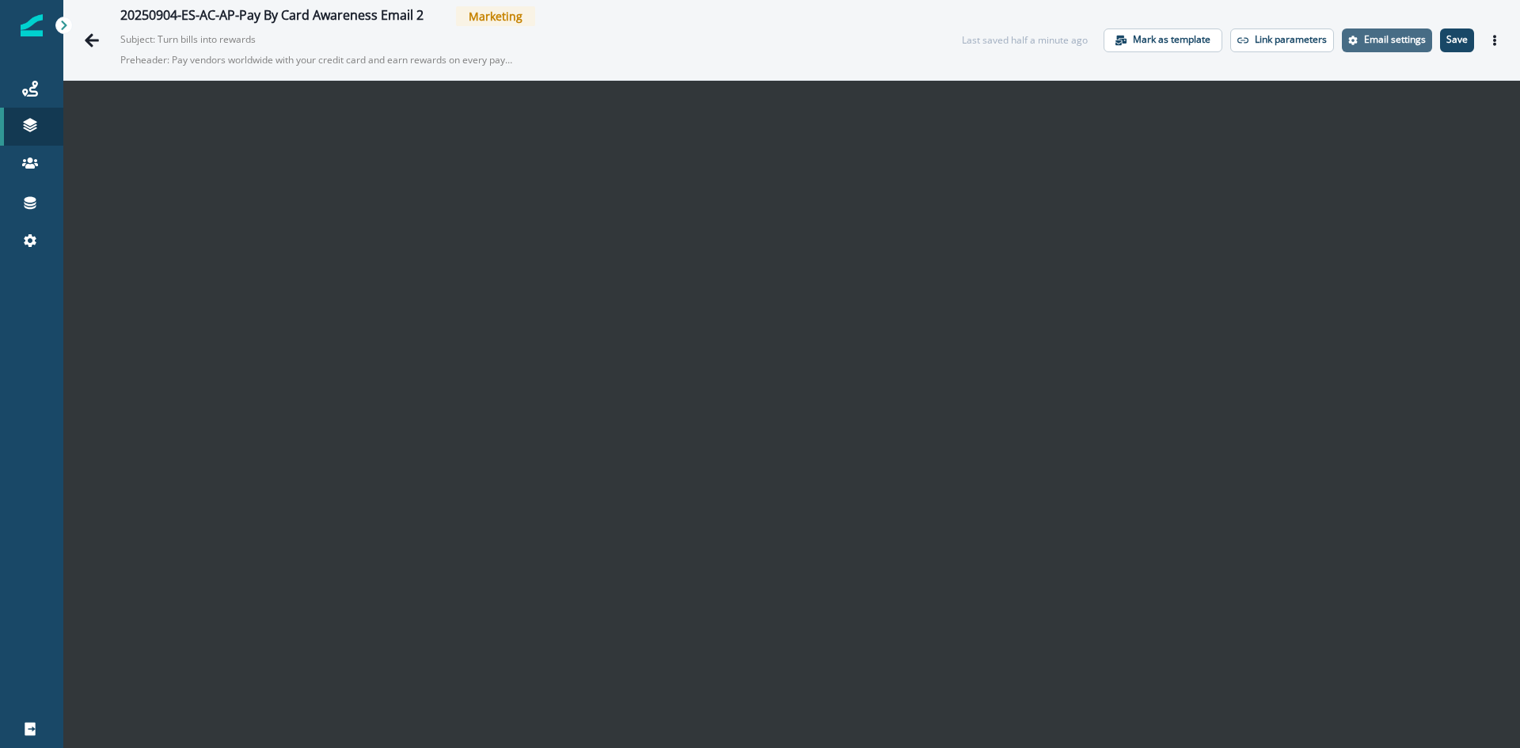
click at [1384, 47] on button "Email settings" at bounding box center [1387, 40] width 90 height 24
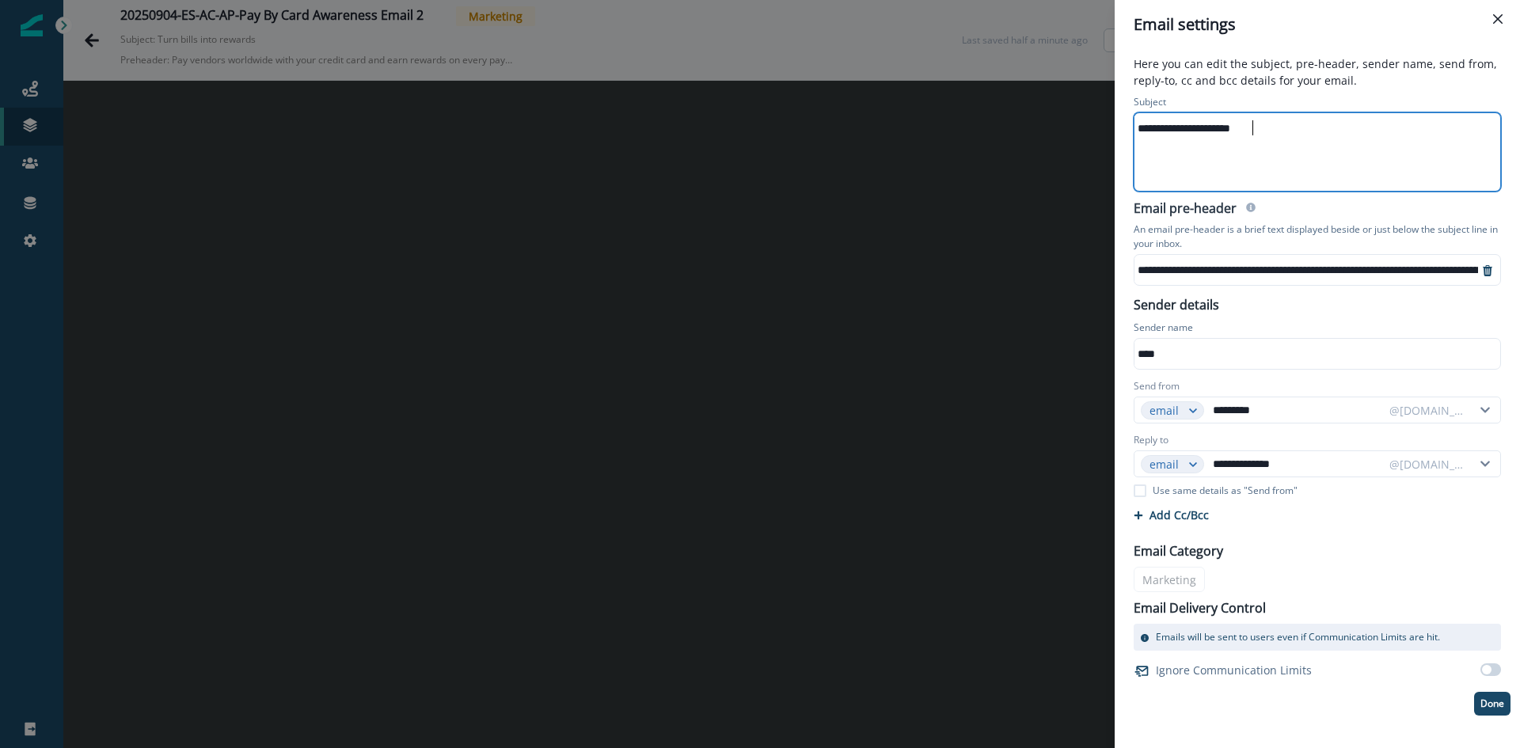
click at [1266, 150] on div "**********" at bounding box center [1315, 152] width 363 height 78
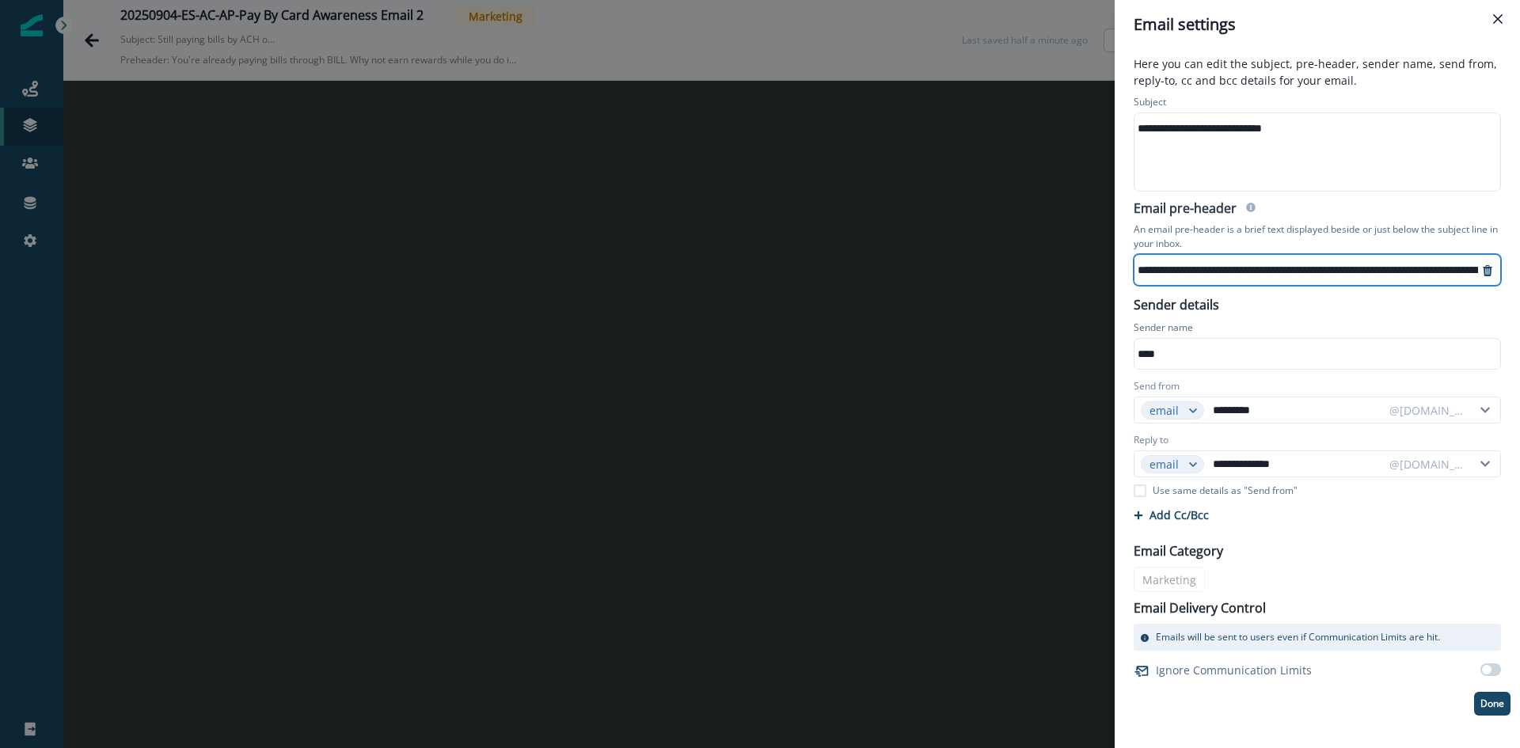
scroll to position [3, 489]
click at [1489, 710] on button "Done" at bounding box center [1492, 704] width 36 height 24
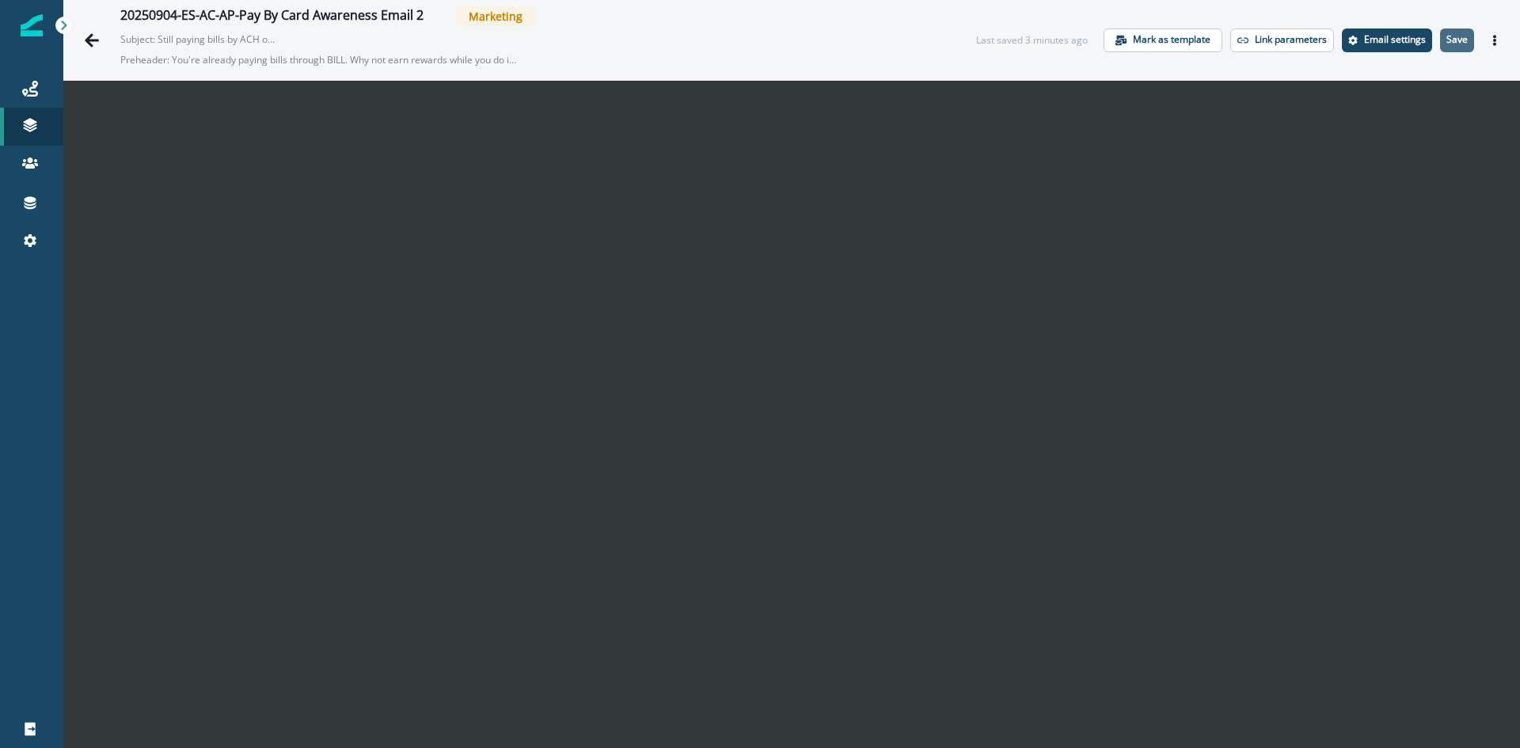
click at [1448, 41] on p "Save" at bounding box center [1456, 39] width 21 height 11
